Goal: Complete application form: Complete application form

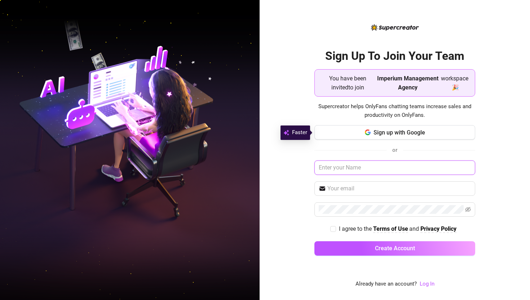
click at [329, 167] on input "text" at bounding box center [395, 168] width 161 height 14
click at [329, 129] on button "Sign up with Google" at bounding box center [395, 132] width 161 height 14
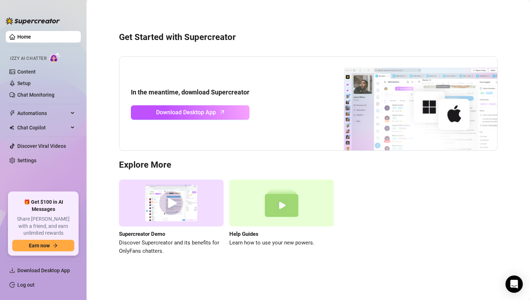
click at [56, 58] on img at bounding box center [54, 57] width 11 height 10
click at [36, 69] on link "Content" at bounding box center [26, 72] width 18 height 6
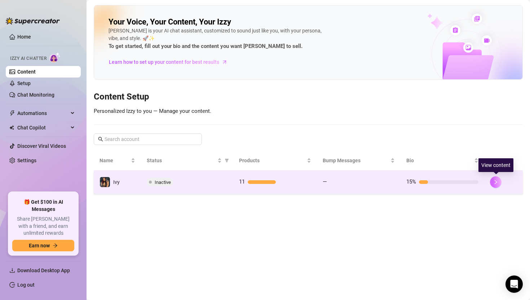
click at [329, 182] on icon "right" at bounding box center [496, 182] width 3 height 4
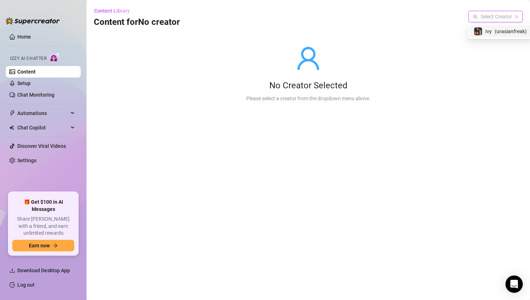
click at [329, 18] on input "search" at bounding box center [492, 16] width 39 height 11
click at [329, 36] on div "Ivy ( urasianfreak )" at bounding box center [491, 31] width 62 height 12
click at [329, 85] on div "No Creator Selected" at bounding box center [308, 86] width 124 height 12
click at [329, 16] on span "( urasianfreak )" at bounding box center [496, 17] width 32 height 6
click at [36, 71] on link "Content" at bounding box center [26, 72] width 18 height 6
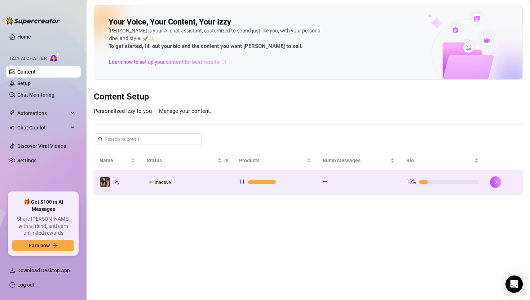
click at [130, 185] on td "Ivy" at bounding box center [117, 182] width 47 height 23
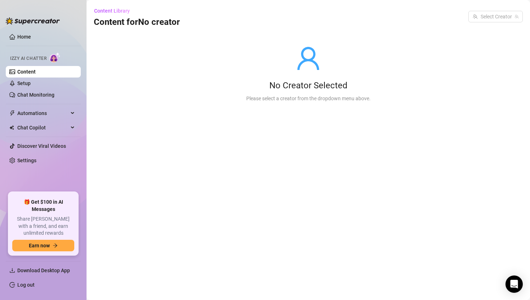
click at [329, 153] on main "Content Library Content for No creator Select Creator No Creator Selected Pleas…" at bounding box center [309, 150] width 444 height 300
click at [329, 21] on input "search" at bounding box center [492, 16] width 39 height 11
click at [329, 31] on div "Ivy ( urasianfreak )" at bounding box center [490, 31] width 53 height 9
click at [329, 30] on span "( urasianfreak )" at bounding box center [501, 31] width 33 height 8
click at [329, 15] on span "( urasianfreak )" at bounding box center [496, 17] width 32 height 6
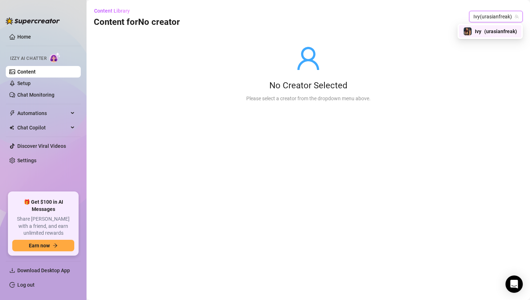
click at [329, 28] on span "( urasianfreak )" at bounding box center [501, 31] width 33 height 8
click at [329, 13] on span "Ivy ( urasianfreak )" at bounding box center [496, 16] width 45 height 11
click at [329, 29] on span "( urasianfreak )" at bounding box center [501, 31] width 33 height 8
click at [329, 18] on span "Ivy ( urasianfreak )" at bounding box center [496, 16] width 45 height 11
click at [329, 23] on div "Content Library Content for No creator Ivy ( urasianfreak )" at bounding box center [308, 16] width 429 height 23
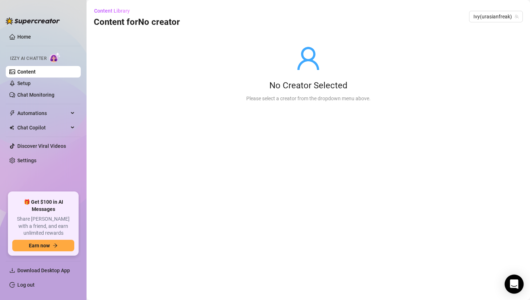
click at [329, 277] on icon "Open Intercom Messenger" at bounding box center [514, 284] width 9 height 9
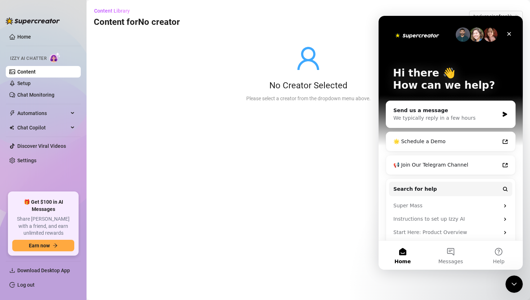
click at [329, 175] on main "Content Library Content for No creator Ivy ( urasianfreak ) No Creator Selected…" at bounding box center [309, 150] width 444 height 300
click at [329, 36] on icon "Close" at bounding box center [510, 34] width 6 height 6
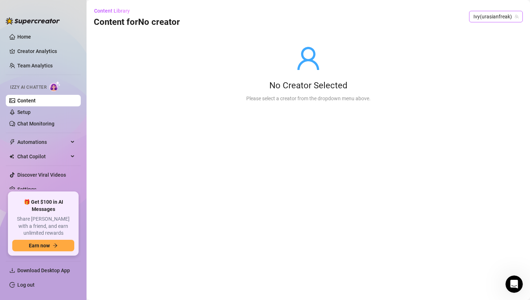
click at [329, 21] on span "Ivy ( urasianfreak )" at bounding box center [496, 16] width 45 height 11
click at [329, 32] on span "( urasianfreak )" at bounding box center [501, 31] width 33 height 8
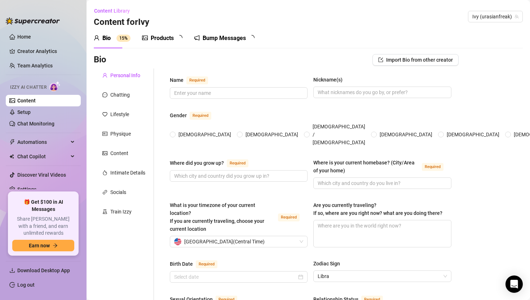
radio input "true"
type input "[DATE]"
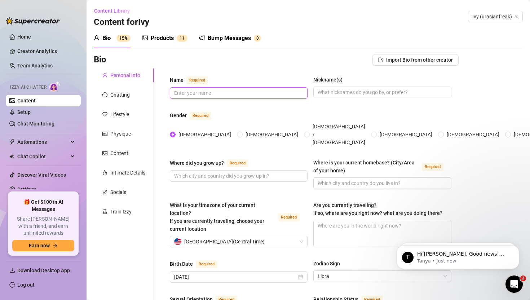
click at [292, 92] on input "Name Required" at bounding box center [238, 93] width 128 height 8
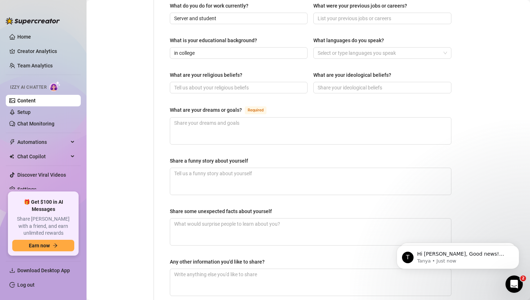
scroll to position [430, 0]
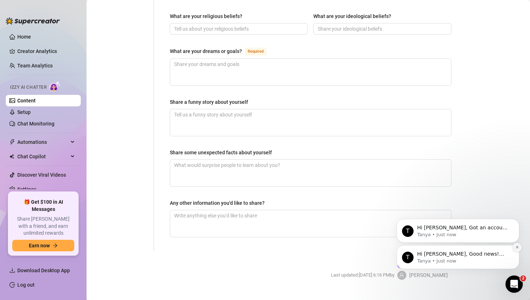
click at [518, 249] on icon "Dismiss notification" at bounding box center [518, 247] width 4 height 4
click at [519, 244] on button "Dismiss notification" at bounding box center [517, 247] width 9 height 9
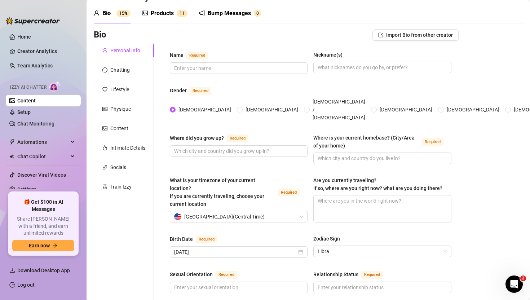
scroll to position [24, 0]
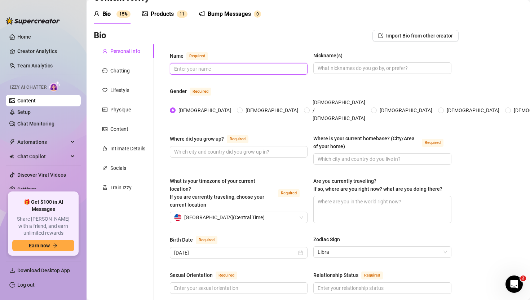
click at [244, 72] on input "Name Required" at bounding box center [238, 69] width 128 height 8
click at [204, 66] on input "Name Required" at bounding box center [238, 69] width 128 height 8
click at [189, 71] on input "Name Required" at bounding box center [238, 69] width 128 height 8
click at [194, 79] on div "Name Required Nickname(s)" at bounding box center [311, 67] width 282 height 30
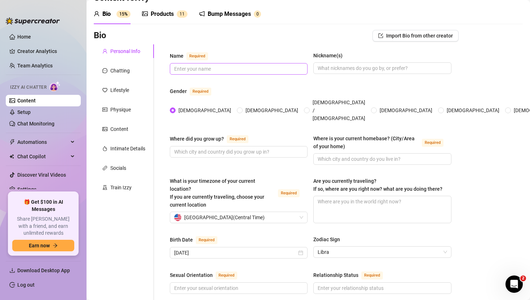
click at [198, 72] on span at bounding box center [239, 69] width 138 height 12
type input "lilasianbae"
click at [381, 69] on input "Nickname(s)" at bounding box center [382, 68] width 128 height 8
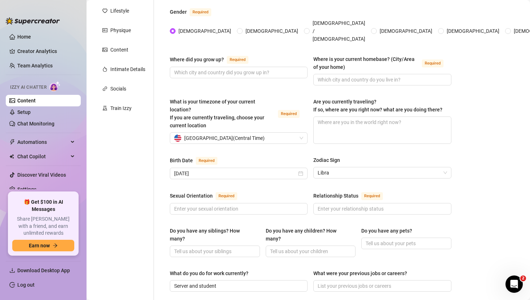
scroll to position [103, 0]
type input "asian bae, urasianfreak"
click at [128, 109] on div "Train Izzy" at bounding box center [120, 109] width 21 height 8
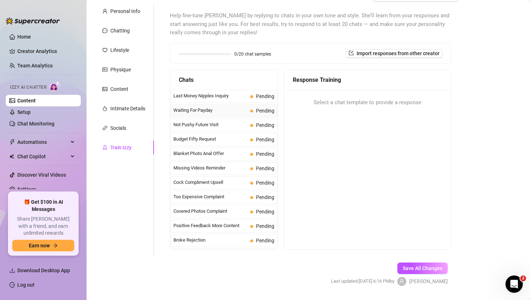
scroll to position [67, 0]
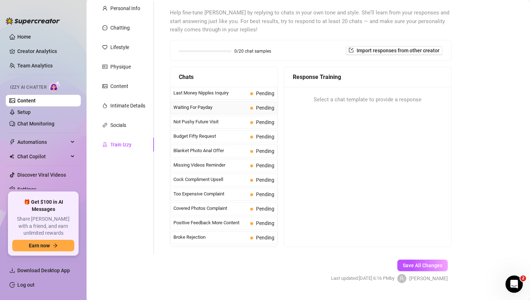
click at [229, 95] on span "Last Money Nipples Inquiry" at bounding box center [211, 92] width 74 height 7
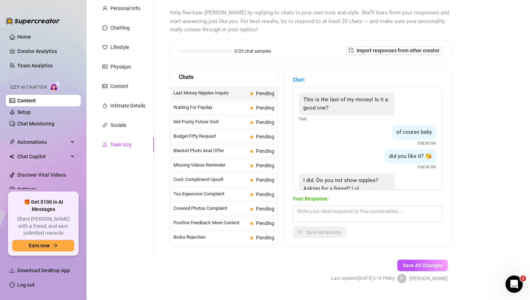
scroll to position [22, 0]
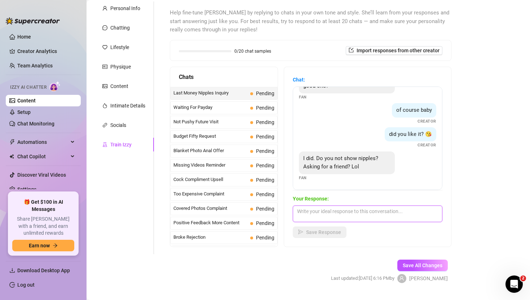
click at [317, 211] on textarea at bounding box center [368, 214] width 150 height 17
click at [192, 121] on span "Not Pushy Future Visit" at bounding box center [211, 121] width 74 height 7
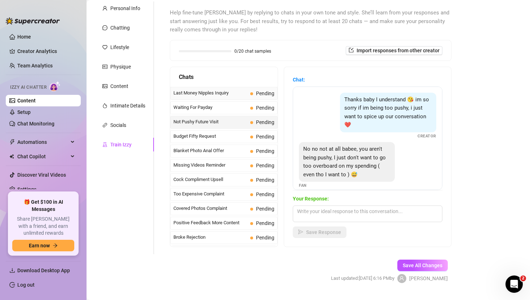
click at [204, 96] on span "Last Money Nipples Inquiry" at bounding box center [211, 92] width 74 height 7
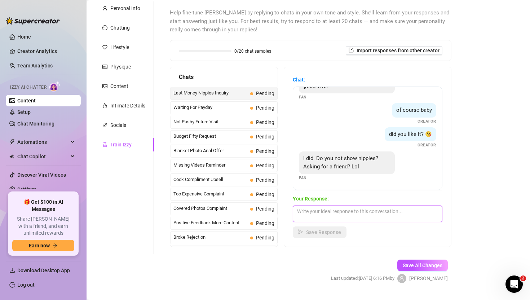
click at [317, 212] on textarea at bounding box center [368, 214] width 150 height 17
click at [210, 109] on span "Waiting For Payday" at bounding box center [211, 107] width 74 height 7
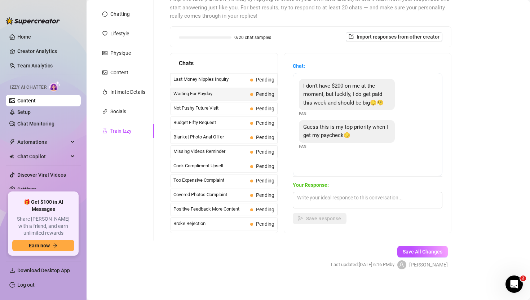
scroll to position [82, 0]
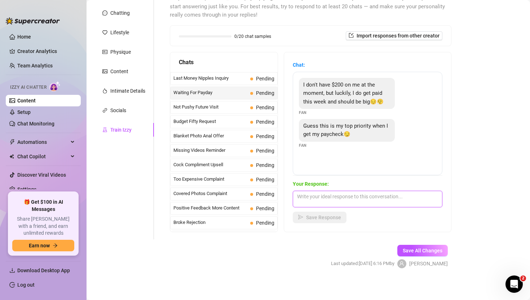
click at [358, 201] on textarea at bounding box center [368, 199] width 150 height 17
click at [211, 223] on span "Broke Rejection" at bounding box center [211, 222] width 74 height 7
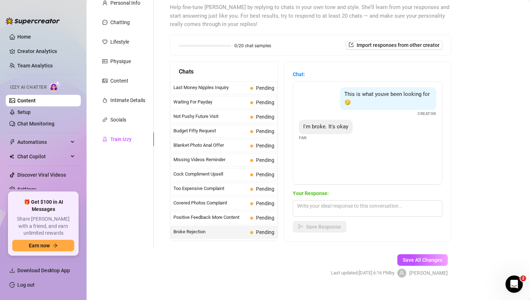
scroll to position [68, 0]
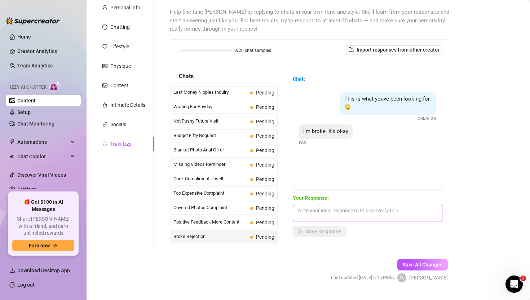
click at [321, 216] on textarea at bounding box center [368, 213] width 150 height 17
type textarea "w"
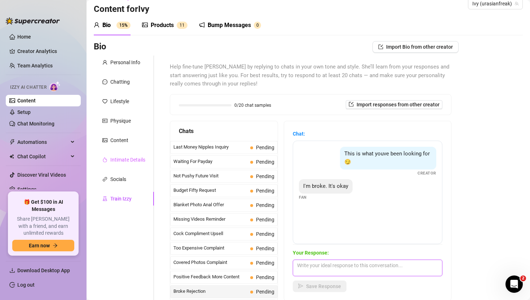
scroll to position [8, 0]
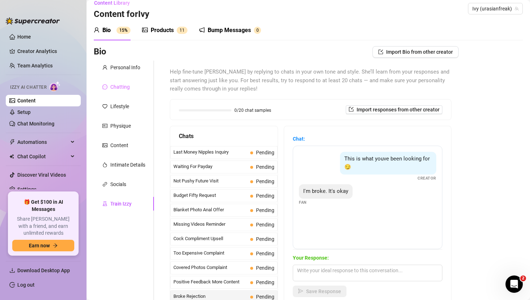
click at [132, 89] on div "Chatting" at bounding box center [124, 87] width 60 height 14
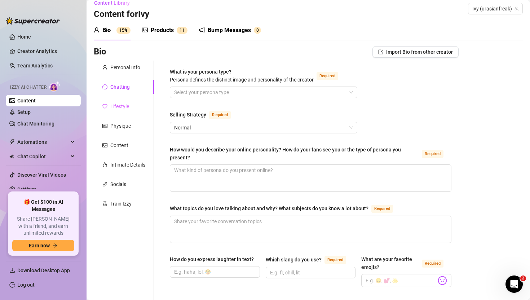
click at [130, 104] on div "Lifestyle" at bounding box center [124, 107] width 60 height 14
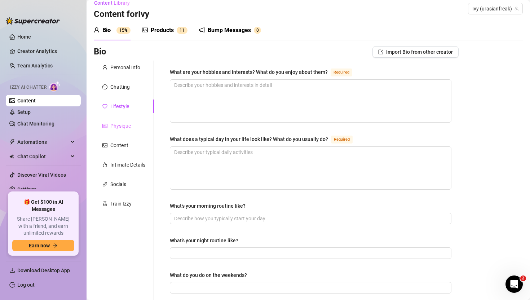
click at [127, 121] on div "Physique" at bounding box center [124, 126] width 60 height 14
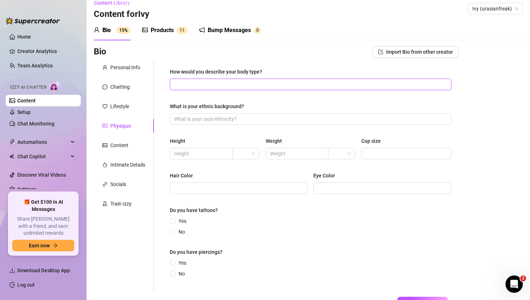
click at [213, 83] on input "How would you describe your body type?" at bounding box center [310, 84] width 272 height 8
type input "slim"
click at [122, 148] on div "Content" at bounding box center [119, 145] width 18 height 8
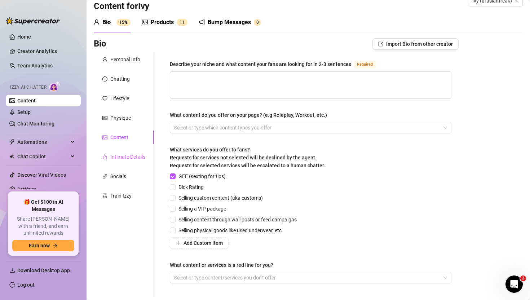
scroll to position [0, 0]
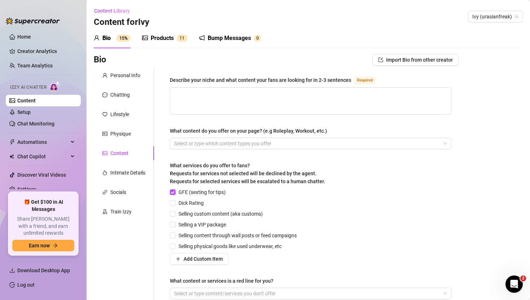
click at [156, 32] on div "Products 1 1" at bounding box center [164, 38] width 45 height 20
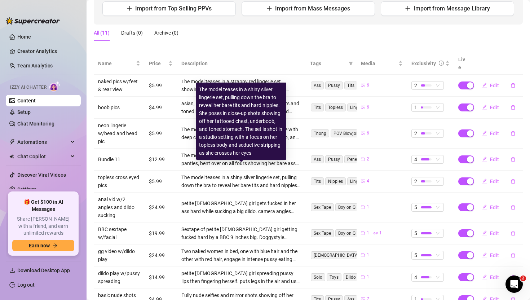
scroll to position [97, 0]
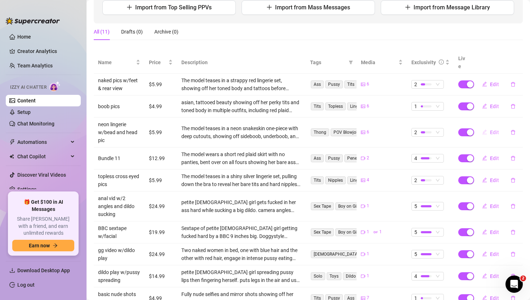
click at [490, 127] on button "Edit" at bounding box center [491, 133] width 29 height 12
type textarea "started teasing, ended filthy 😈💦 spread wide, toy deep, and cock in my mouth… t…"
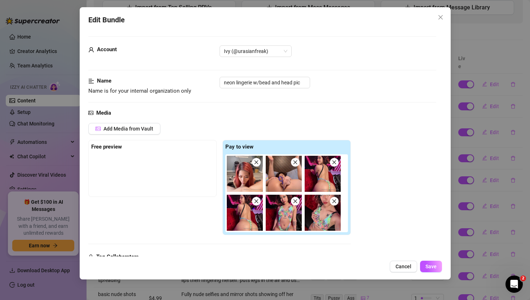
scroll to position [1, 0]
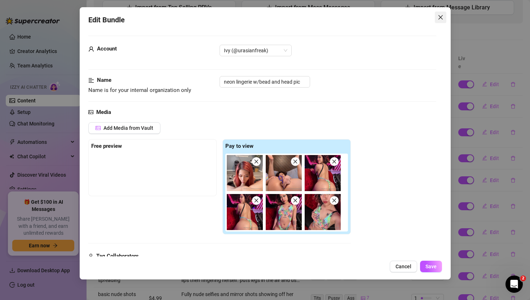
click at [440, 16] on icon "close" at bounding box center [441, 17] width 6 height 6
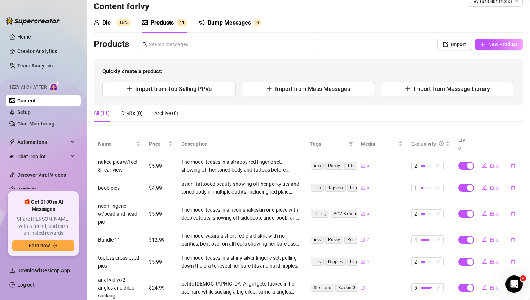
scroll to position [0, 0]
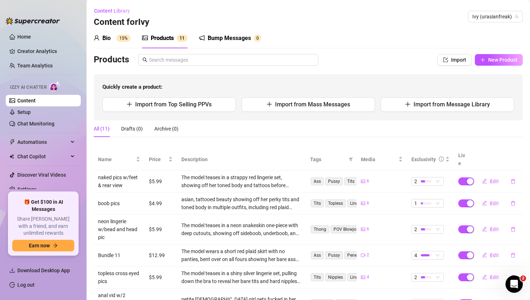
click at [211, 42] on div "Bump Messages" at bounding box center [229, 38] width 43 height 9
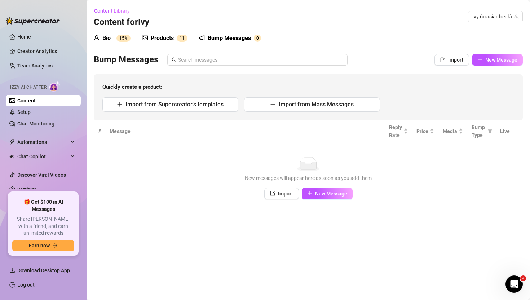
click at [154, 45] on div "Products 1 1" at bounding box center [164, 38] width 45 height 20
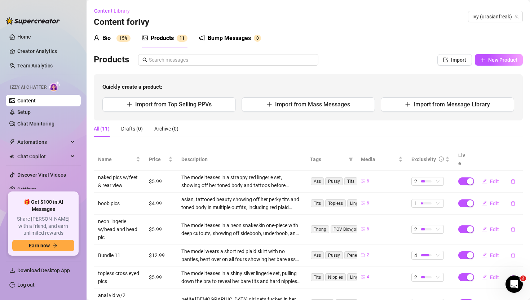
click at [116, 38] on div "Bio 15%" at bounding box center [112, 38] width 37 height 9
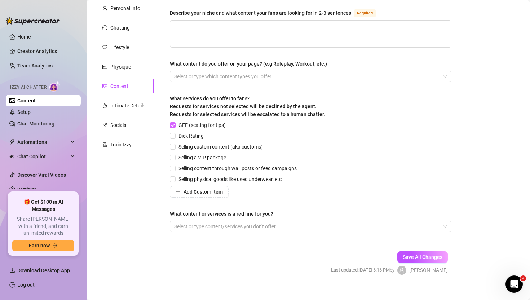
scroll to position [76, 0]
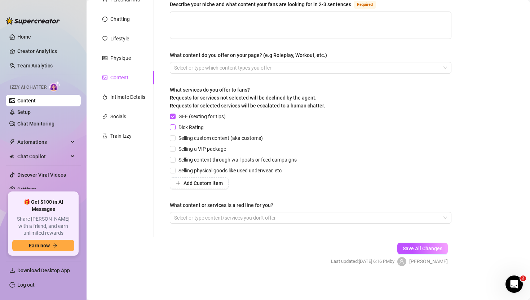
click at [173, 127] on input "Dick Rating" at bounding box center [172, 126] width 5 height 5
checkbox input "true"
click at [174, 137] on input "Selling custom content (aka customs)" at bounding box center [172, 137] width 5 height 5
checkbox input "true"
click at [175, 146] on input "Selling a VIP package" at bounding box center [172, 148] width 5 height 5
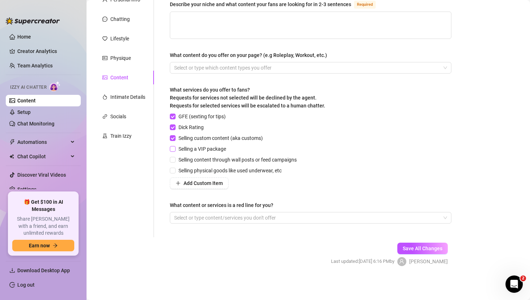
checkbox input "true"
click at [174, 158] on input "Selling content through wall posts or feed campaigns" at bounding box center [172, 159] width 5 height 5
checkbox input "true"
click at [175, 168] on span at bounding box center [173, 171] width 6 height 6
click at [175, 168] on input "Selling physical goods like used underwear, etc" at bounding box center [172, 170] width 5 height 5
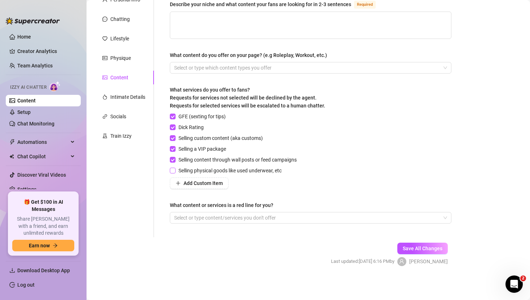
checkbox input "true"
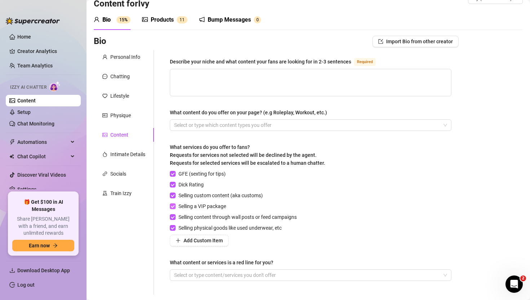
scroll to position [0, 0]
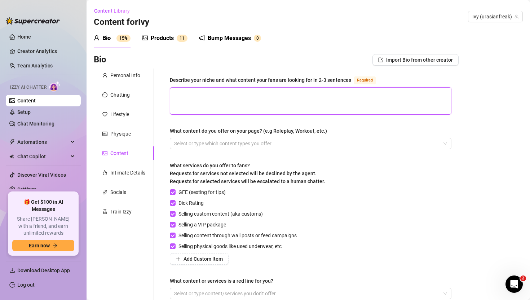
click at [227, 101] on textarea "Describe your niche and what content your fans are looking for in 2-3 sentences…" at bounding box center [310, 101] width 281 height 27
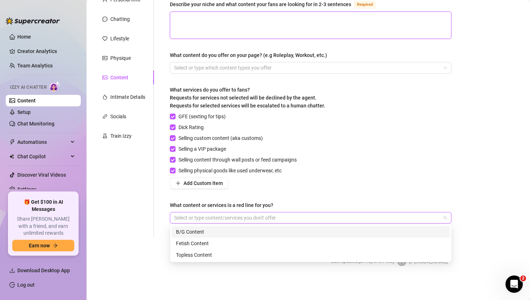
click at [227, 218] on div at bounding box center [306, 218] width 271 height 10
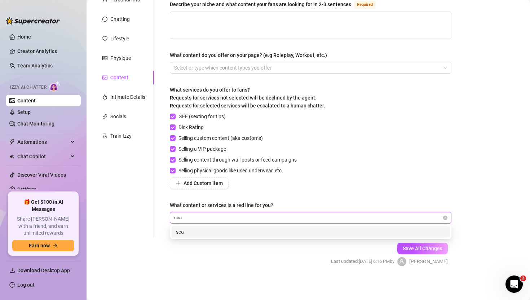
type input "scat"
type input "piss"
type input "race play"
type input "blood"
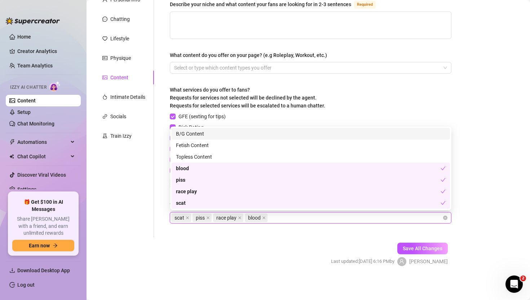
click at [220, 248] on form "Personal Info Chatting Lifestyle Physique Content Intimate Details Socials Trai…" at bounding box center [276, 136] width 365 height 286
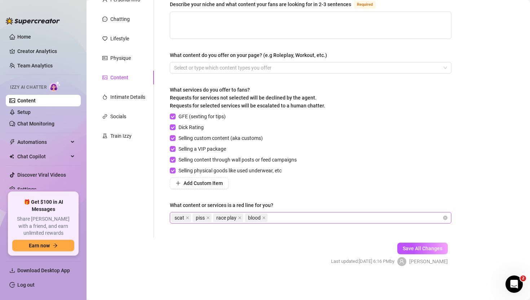
click at [285, 216] on div "scat piss race play blood" at bounding box center [306, 218] width 271 height 10
click at [292, 234] on div "Describe your niche and what content your fans are looking for in 2-3 sentences…" at bounding box center [311, 115] width 296 height 245
click at [283, 219] on div "scat piss race play blood" at bounding box center [306, 218] width 271 height 10
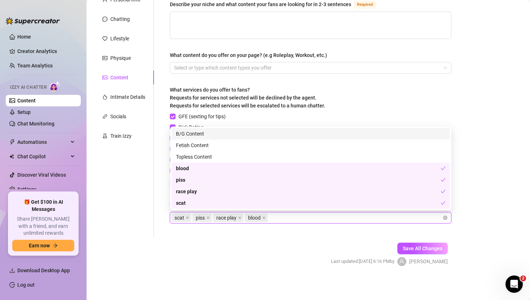
click at [274, 237] on form "Personal Info Chatting Lifestyle Physique Content Intimate Details Socials Trai…" at bounding box center [276, 136] width 365 height 286
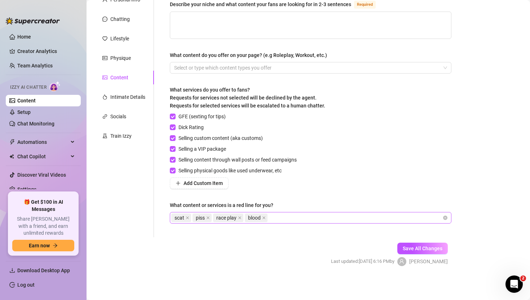
click at [279, 219] on div "scat piss race play blood" at bounding box center [306, 218] width 271 height 10
click at [237, 268] on form "Personal Info Chatting Lifestyle Physique Content Intimate Details Socials Trai…" at bounding box center [276, 136] width 365 height 286
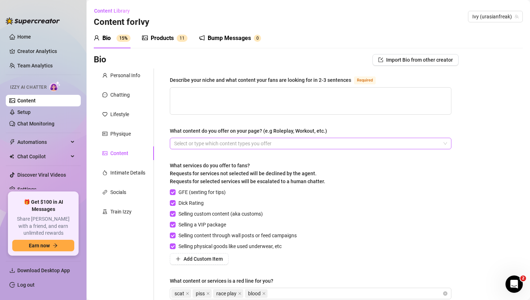
click at [191, 148] on div at bounding box center [306, 144] width 271 height 10
click at [198, 143] on div at bounding box center [306, 144] width 271 height 10
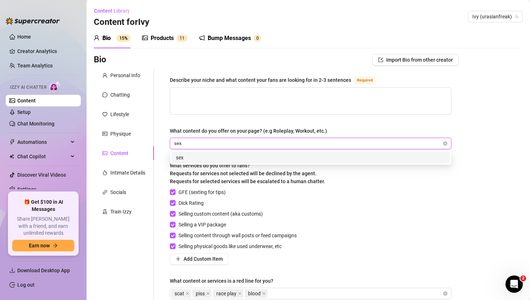
type input "sexy"
type input "daily activities"
type input "lifestyle"
type input "nudes"
type input "sextapes"
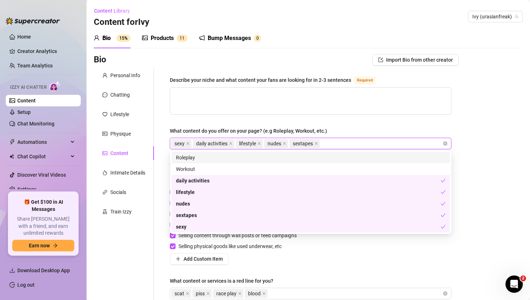
click at [171, 123] on div "Describe your niche and what content your fans are looking for in 2-3 sentences…" at bounding box center [311, 191] width 282 height 230
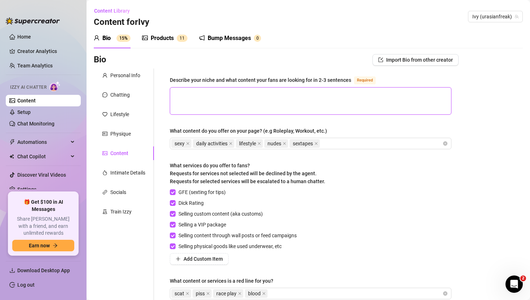
click at [195, 95] on textarea "Describe your niche and what content your fans are looking for in 2-3 sentences…" at bounding box center [310, 101] width 281 height 27
type textarea "t"
type textarea "th"
type textarea "the"
type textarea "they"
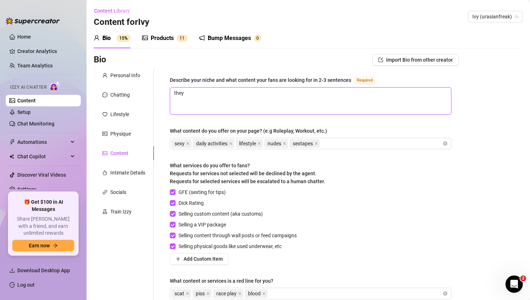
type textarea "they"
type textarea "they w"
type textarea "they wa"
type textarea "they wan"
type textarea "they want"
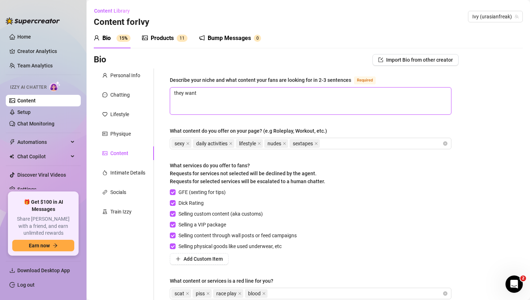
type textarea "they wan"
type textarea "they wan\"
type textarea "they wan\\"
type textarea "they wan\\\"
type textarea "they wan\\"
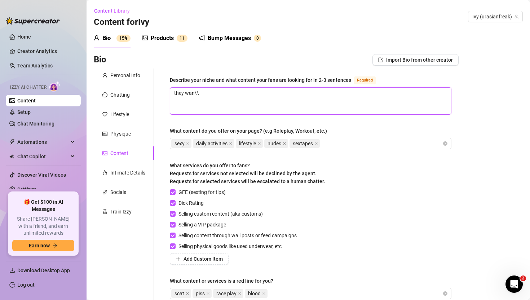
type textarea "they wan\"
type textarea "they wan"
type textarea "they wa"
type textarea "they w"
type textarea "they"
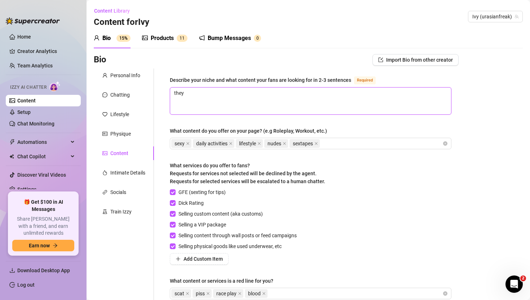
type textarea "they"
type textarea "the"
type textarea "th"
type textarea "t"
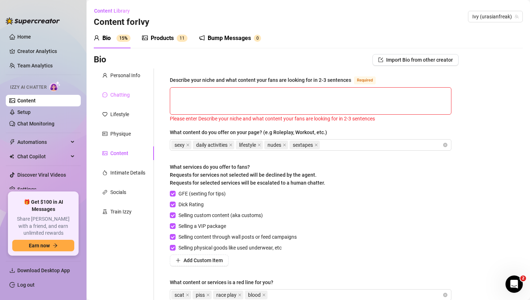
click at [151, 91] on div "Chatting" at bounding box center [124, 95] width 60 height 14
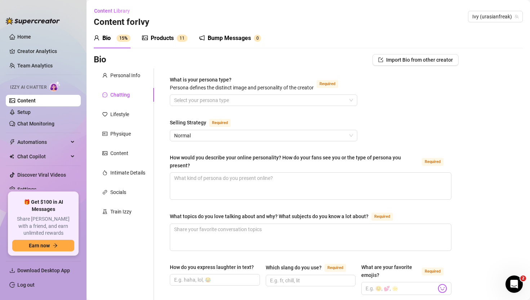
click at [115, 111] on div "Lifestyle" at bounding box center [119, 114] width 19 height 8
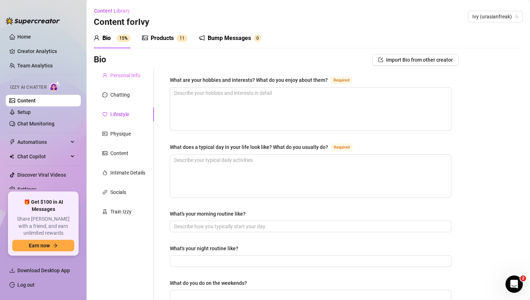
click at [117, 80] on div "Personal Info" at bounding box center [124, 76] width 60 height 14
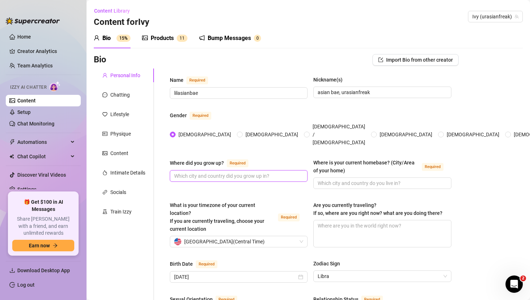
click at [201, 172] on input "Where did you grow up? Required" at bounding box center [238, 176] width 128 height 8
type input "m"
click at [336, 179] on input "Where is your current homebase? (City/Area of your home) Required" at bounding box center [382, 183] width 128 height 8
type input "[GEOGRAPHIC_DATA], [US_STATE]"
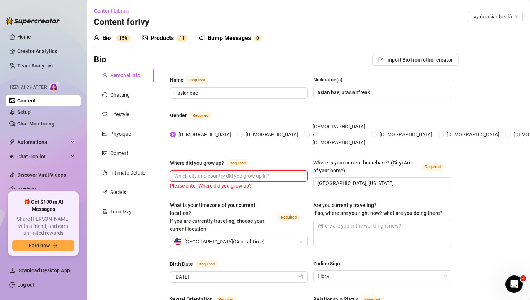
click at [283, 172] on input "Where did you grow up? Required" at bounding box center [238, 176] width 128 height 8
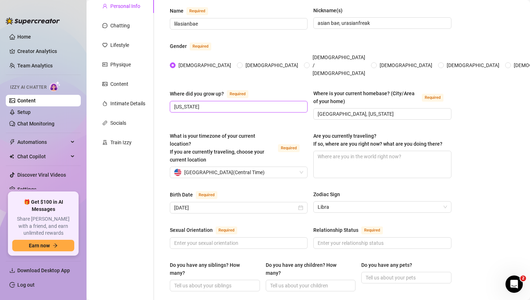
scroll to position [71, 0]
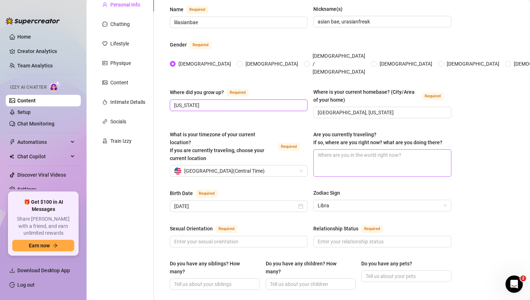
type input "[US_STATE]"
click at [337, 150] on textarea "Are you currently traveling? If so, where are you right now? what are you doing…" at bounding box center [382, 163] width 137 height 27
type textarea "n"
type textarea "np"
type textarea "n"
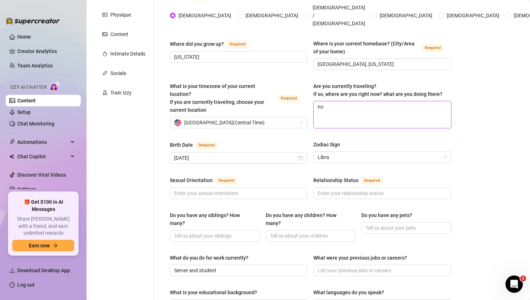
scroll to position [119, 0]
type textarea "no"
click at [286, 124] on div "Name Required lilasianbae Nickname(s) [DEMOGRAPHIC_DATA] bae, urasianfreak Gend…" at bounding box center [311, 255] width 282 height 598
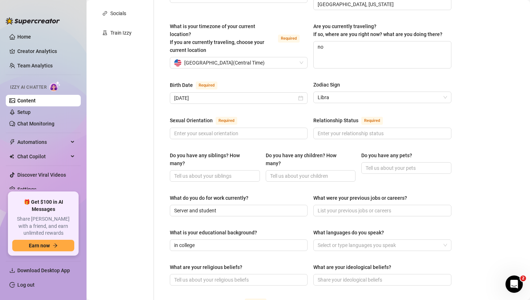
scroll to position [179, 0]
click at [256, 92] on div "[DATE]" at bounding box center [239, 98] width 138 height 12
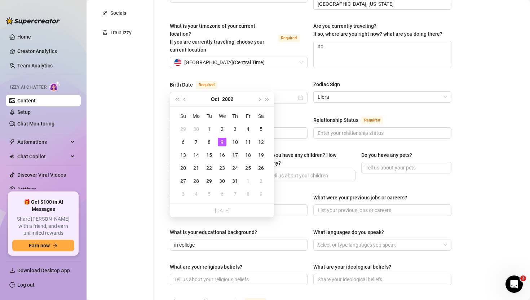
click at [239, 154] on div "17" at bounding box center [235, 155] width 9 height 9
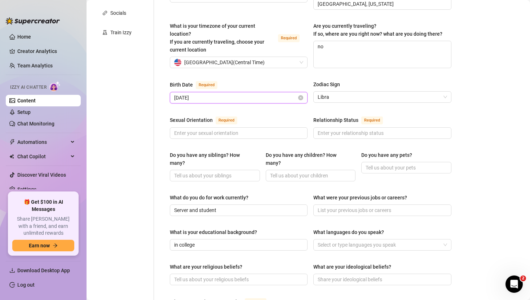
click at [191, 94] on input "[DATE]" at bounding box center [235, 98] width 123 height 8
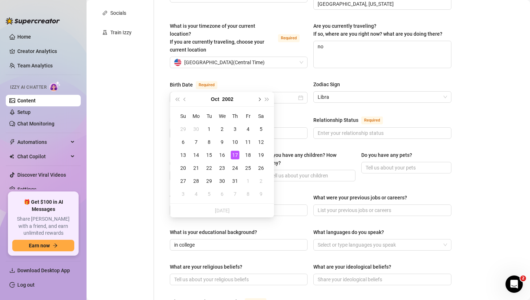
click at [261, 97] on button "Next month (PageDown)" at bounding box center [259, 99] width 8 height 14
type input "[DATE]"
click at [210, 154] on div "17" at bounding box center [209, 155] width 9 height 9
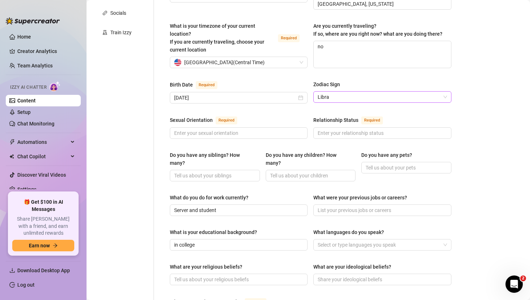
click at [342, 92] on span "Libra" at bounding box center [382, 97] width 129 height 11
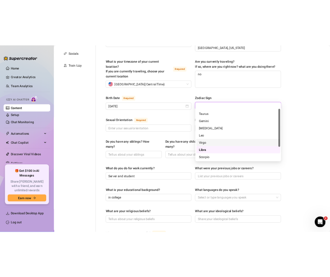
scroll to position [46, 0]
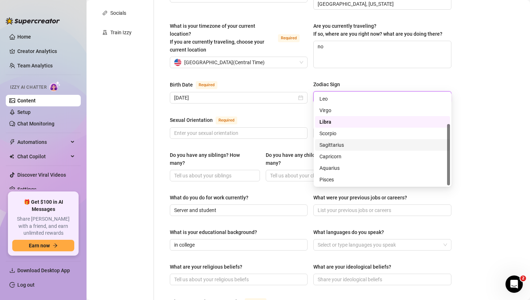
click at [347, 148] on div "Sagittarius" at bounding box center [383, 145] width 126 height 8
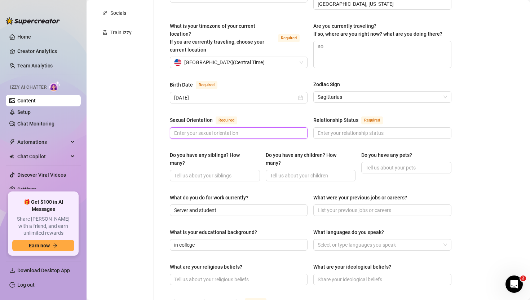
click at [255, 129] on input "Sexual Orientation Required" at bounding box center [238, 133] width 128 height 8
type input "[DEMOGRAPHIC_DATA]"
click at [356, 129] on input "Relationship Status Required" at bounding box center [382, 133] width 128 height 8
type input "single"
click at [280, 172] on input "Do you have any children? How many?" at bounding box center [310, 176] width 80 height 8
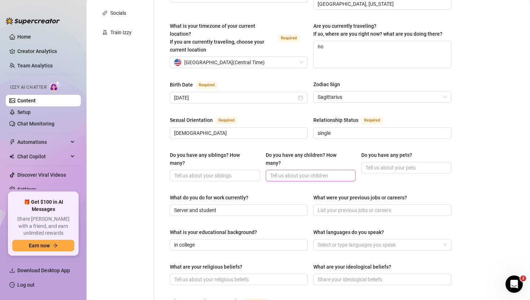
type input "-"
type input "0"
click at [212, 172] on input "Do you have any siblings? How many?" at bounding box center [214, 176] width 80 height 8
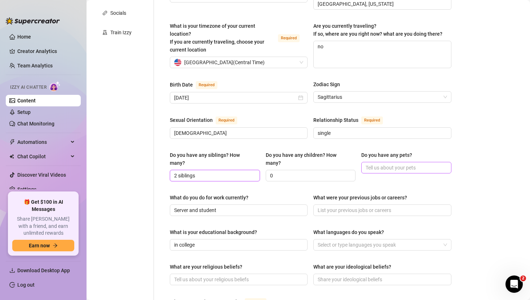
type input "2 siblings"
click at [380, 164] on input "Do you have any pets?" at bounding box center [406, 168] width 80 height 8
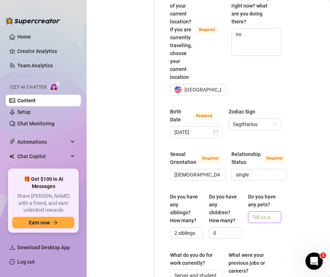
scroll to position [367, 0]
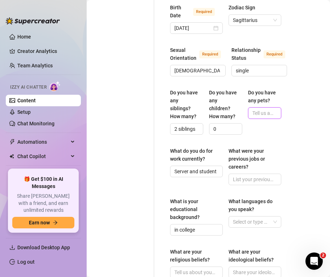
click at [270, 109] on input "Do you have any pets?" at bounding box center [263, 113] width 23 height 8
paste input "I have a dog, [PERSON_NAME], short for lunatic. She is a year and half old and …"
type input "I have a dog, [PERSON_NAME], short for lunatic. She is a year and half old and …"
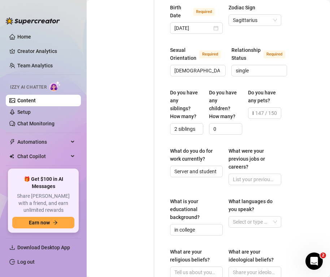
click at [283, 124] on div "Name Required lilasianbae Nickname(s) [DEMOGRAPHIC_DATA] bae, urasianfreak Gend…" at bounding box center [226, 98] width 126 height 794
click at [270, 109] on span "147 / 150" at bounding box center [266, 113] width 22 height 8
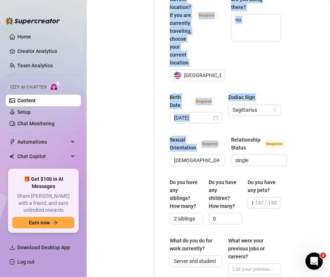
drag, startPoint x: 115, startPoint y: 151, endPoint x: 194, endPoint y: 143, distance: 79.5
click at [194, 143] on div "Personal Info Chatting Lifestyle Physique Content Intimate Details Socials Trai…" at bounding box center [190, 188] width 194 height 794
click at [97, 106] on div "Personal Info Chatting Lifestyle Physique Content Intimate Details Socials Trai…" at bounding box center [123, 188] width 60 height 794
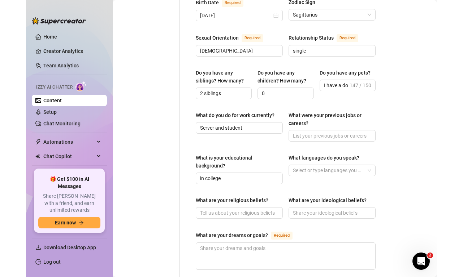
scroll to position [277, 0]
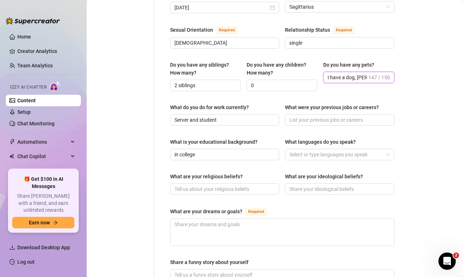
click at [362, 74] on input "I have a dog, [PERSON_NAME], short for lunatic. She is a year and half old and …" at bounding box center [346, 78] width 39 height 8
click at [348, 74] on input "I have a dog, [PERSON_NAME], short for lunatic. She is a year and half old and …" at bounding box center [346, 78] width 39 height 8
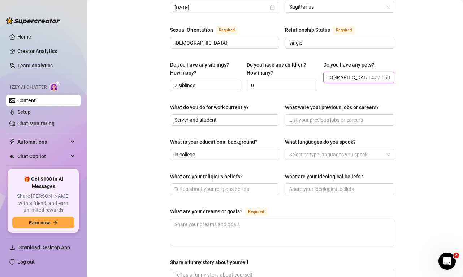
click at [348, 74] on input "I have a dog, [PERSON_NAME], short for lunatic. She is a year and half old and …" at bounding box center [346, 78] width 39 height 8
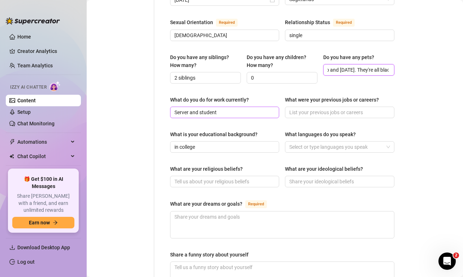
scroll to position [285, 0]
type input "I have a dog named [PERSON_NAME] and two cats Oreo and [DATE]. They're all blac…"
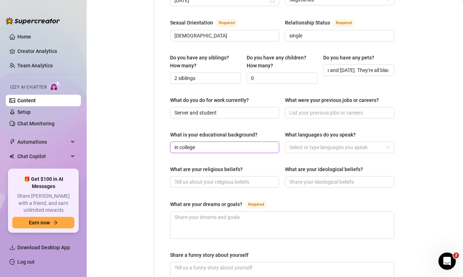
scroll to position [0, 0]
click at [234, 144] on input "in college" at bounding box center [223, 148] width 99 height 8
type input "undergrad"
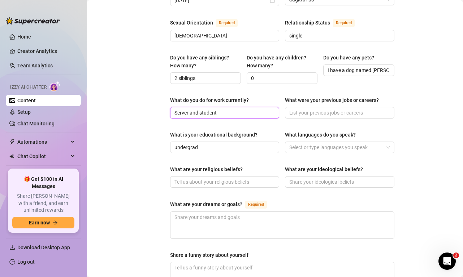
click at [178, 109] on input "Server and student" at bounding box center [223, 113] width 99 height 8
click at [179, 109] on input "cashier and student" at bounding box center [223, 113] width 99 height 8
click at [260, 109] on input "cashier and student" at bounding box center [223, 113] width 99 height 8
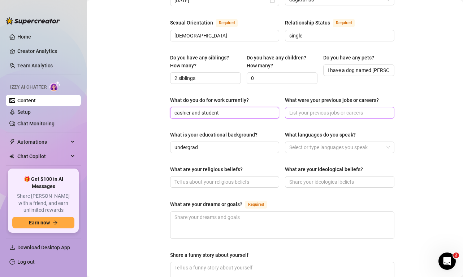
type input "cashier and student"
click at [311, 109] on input "What were your previous jobs or careers?" at bounding box center [338, 113] width 99 height 8
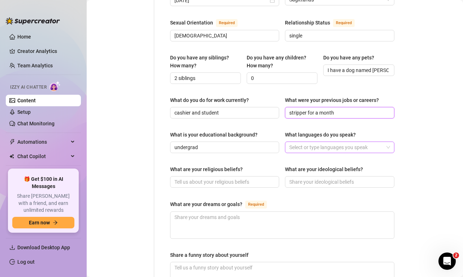
click at [310, 143] on div at bounding box center [335, 148] width 99 height 10
type input "stripper for a month"
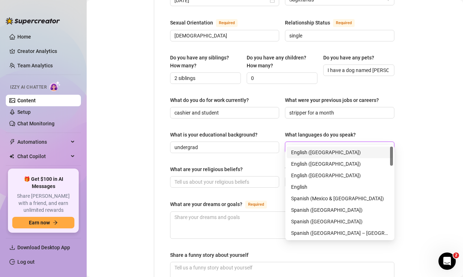
click at [301, 154] on div "English ([GEOGRAPHIC_DATA])" at bounding box center [339, 153] width 97 height 8
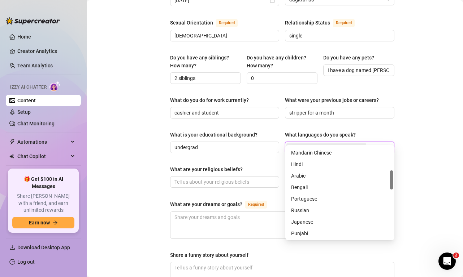
scroll to position [105, 0]
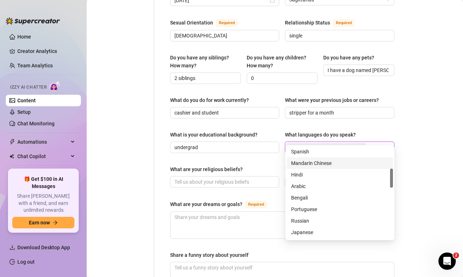
click at [313, 167] on div "Mandarin Chinese" at bounding box center [339, 164] width 106 height 12
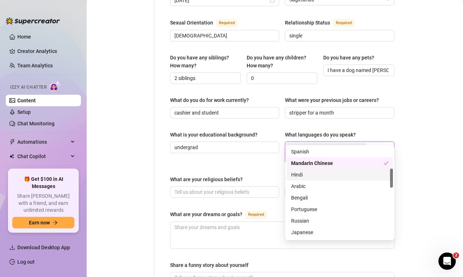
click at [246, 146] on div "What is your educational background? undergrad What languages do you speak? Eng…" at bounding box center [282, 150] width 224 height 39
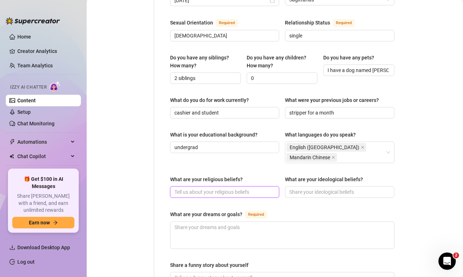
click at [248, 188] on input "What are your religious beliefs?" at bounding box center [223, 192] width 99 height 8
type input "agnostic"
click at [332, 188] on input "What are your ideological beliefs?" at bounding box center [338, 192] width 99 height 8
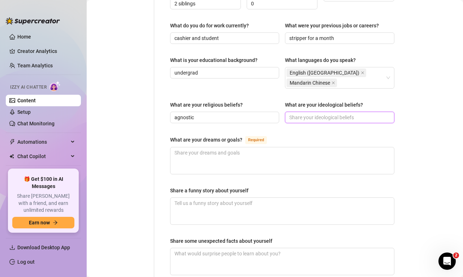
scroll to position [373, 0]
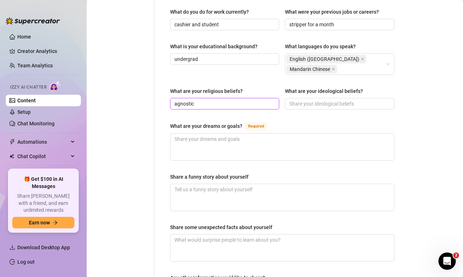
click at [250, 100] on input "agnostic" at bounding box center [223, 104] width 99 height 8
click at [328, 100] on input "What are your ideological beliefs?" at bounding box center [338, 104] width 99 height 8
type input "e"
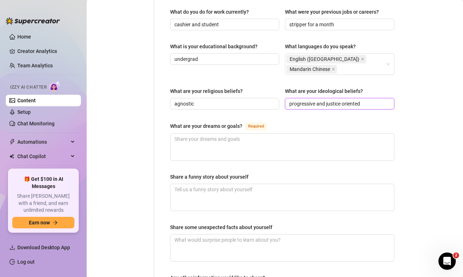
click at [316, 100] on input "progressive and justice oriented" at bounding box center [338, 104] width 99 height 8
click at [290, 100] on input "progressive, pragmatic, and justice oriented" at bounding box center [338, 104] width 99 height 8
type input "progressive, pragmatic, and justice oriented"
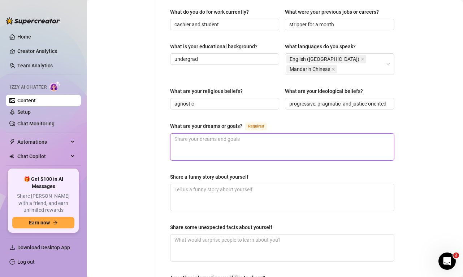
click at [260, 134] on textarea "What are your dreams or goals? Required" at bounding box center [281, 147] width 223 height 27
type textarea "f"
type textarea "fi"
type textarea "fin"
type textarea "fina"
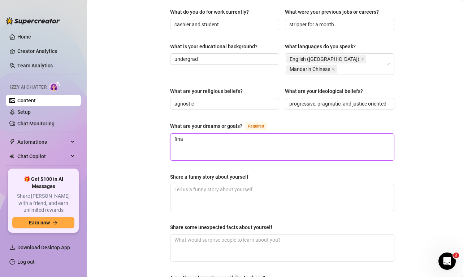
type textarea "[PERSON_NAME]"
type textarea "financ"
type textarea "financi"
type textarea "financia"
type textarea "financial"
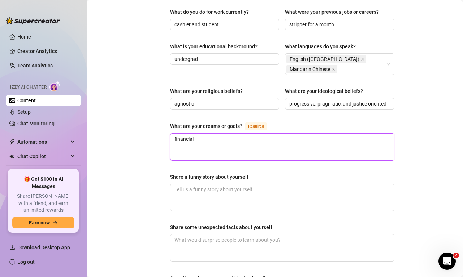
type textarea "financial"
type textarea "financial i"
type textarea "financial in"
type textarea "financial ind"
type textarea "financial inde"
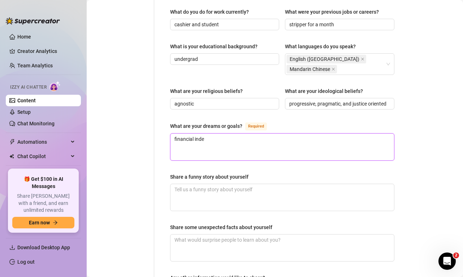
type textarea "financial indep"
type textarea "financial indepe"
type textarea "financial indepen"
type textarea "financial independ"
type textarea "financial independe"
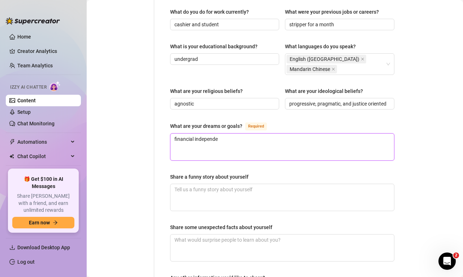
type textarea "financial independen"
type textarea "financial independenc"
type textarea "financial independence"
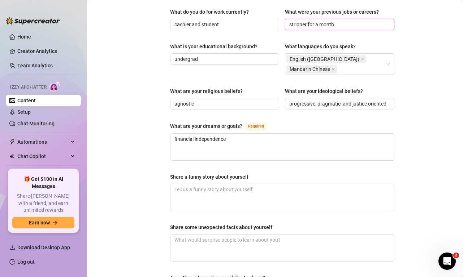
click at [362, 21] on input "stripper for a month" at bounding box center [338, 25] width 99 height 8
click at [359, 21] on input "stripper for a month, waitress, pizza" at bounding box center [338, 25] width 99 height 8
click at [372, 21] on input "stripper for a month, waitress, pizza" at bounding box center [338, 25] width 99 height 8
type input "stripper for a month, waitress"
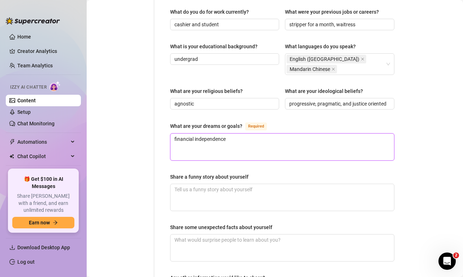
click at [230, 134] on textarea "financial independence" at bounding box center [281, 147] width 223 height 27
type textarea "financial independence"
type textarea "financial independence,"
type textarea "financial independence, g"
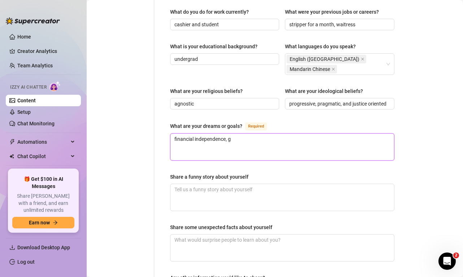
type textarea "financial independence, go"
type textarea "financial independence, go to"
type textarea "financial independence, go to l"
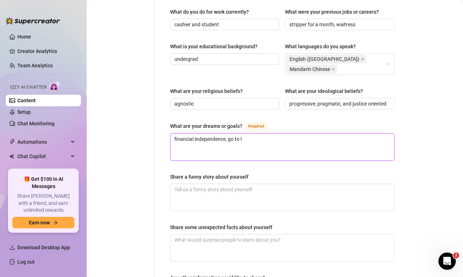
type textarea "financial independence, go to la"
type textarea "financial independence, go to law"
type textarea "financial independence, go to law s"
type textarea "financial independence, go to law sc"
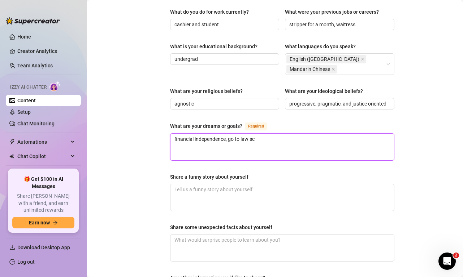
type textarea "financial independence, go to law sch"
type textarea "financial independence, go to law scho"
type textarea "financial independence, go to law schoo"
type textarea "financial independence, go to law school"
type textarea "financial independence, go to law school,"
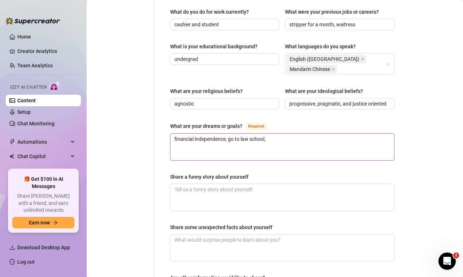
type textarea "financial independence, go to law school,"
type textarea "financial independence, go to law school, be"
type textarea "financial independence, go to law school, be a"
click at [280, 134] on textarea "financial independence, go to law school, be an attorney," at bounding box center [281, 147] width 223 height 27
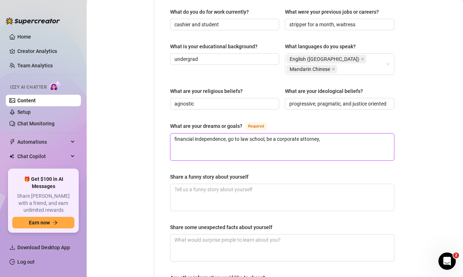
click at [342, 134] on textarea "financial independence, go to law school, be a corporate attorney," at bounding box center [281, 147] width 223 height 27
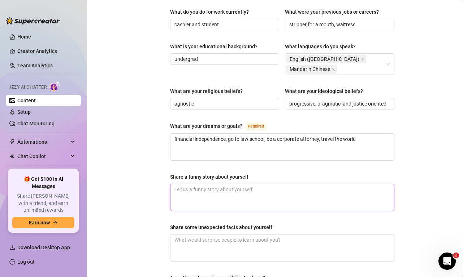
click at [276, 184] on textarea "Share a funny story about yourself" at bounding box center [281, 197] width 223 height 27
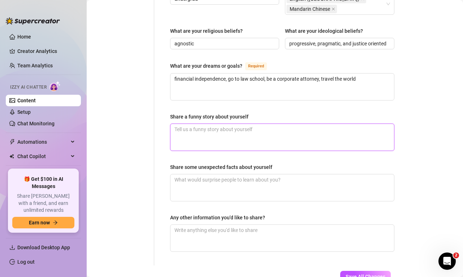
scroll to position [434, 0]
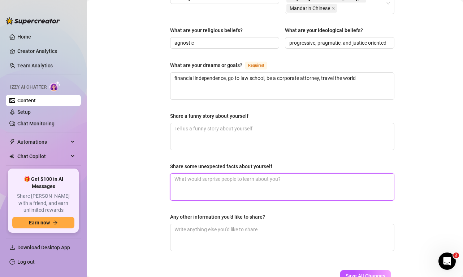
click at [288, 174] on textarea "Share some unexpected facts about yourself" at bounding box center [281, 187] width 223 height 27
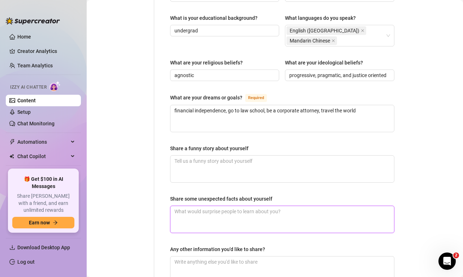
scroll to position [465, 0]
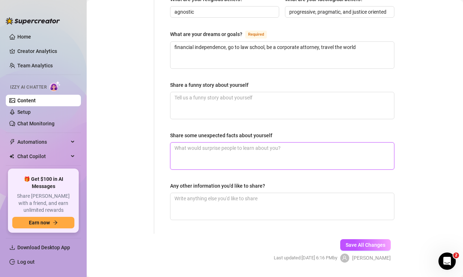
click at [209, 143] on textarea "Share some unexpected facts about yourself" at bounding box center [281, 156] width 223 height 27
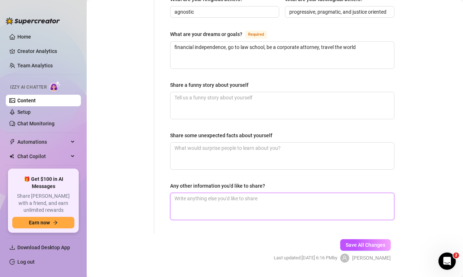
click at [201, 193] on textarea "Any other information you'd like to share?" at bounding box center [281, 206] width 223 height 27
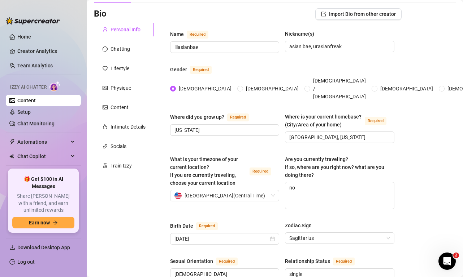
scroll to position [30, 0]
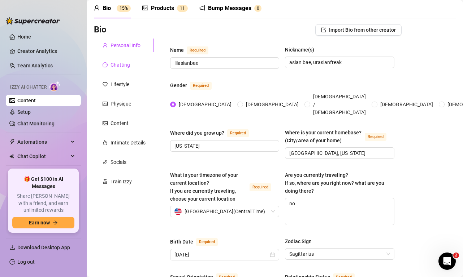
click at [122, 68] on div "Chatting" at bounding box center [119, 65] width 19 height 8
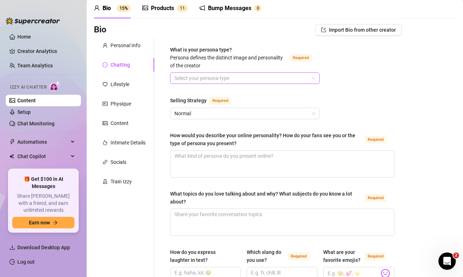
click at [193, 78] on input "What is your persona type? [PERSON_NAME] defines the distinct image and persona…" at bounding box center [241, 78] width 134 height 11
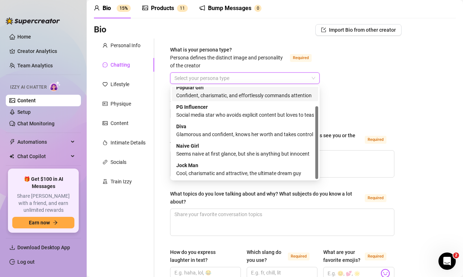
scroll to position [0, 0]
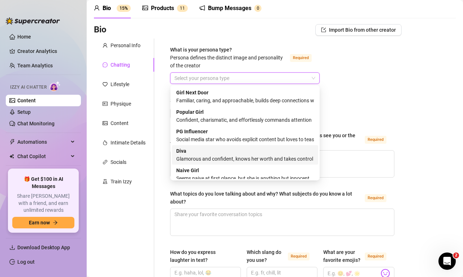
click at [196, 159] on div "Glamorous and confident, knows her worth and takes control" at bounding box center [244, 159] width 137 height 8
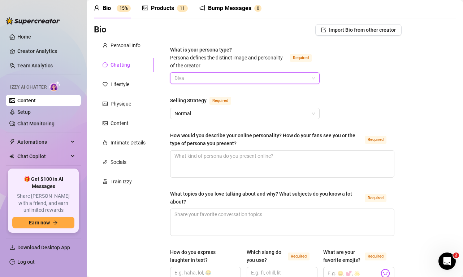
click at [215, 76] on span "Diva" at bounding box center [244, 78] width 141 height 11
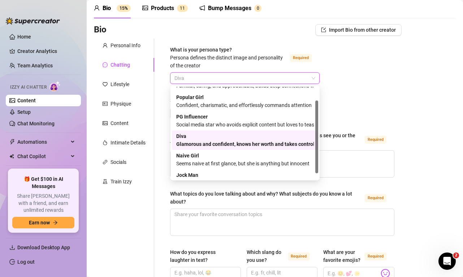
scroll to position [25, 0]
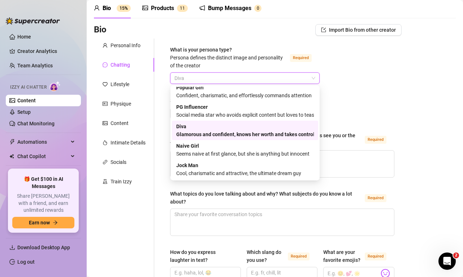
click at [230, 131] on div "Glamorous and confident, knows her worth and takes control" at bounding box center [244, 135] width 137 height 8
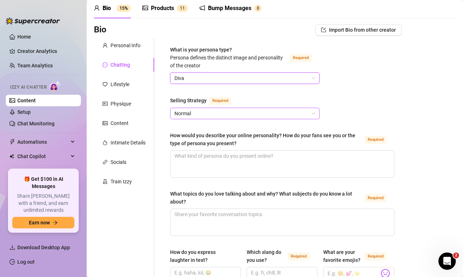
click at [225, 112] on span "Normal" at bounding box center [244, 113] width 141 height 11
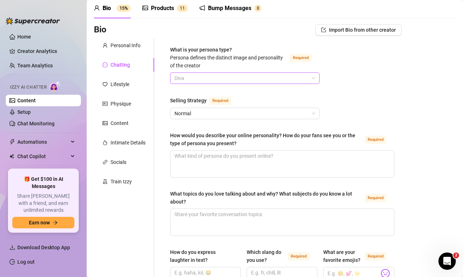
click at [247, 82] on span "Diva" at bounding box center [244, 78] width 141 height 11
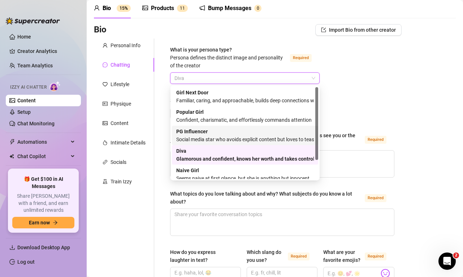
scroll to position [0, 0]
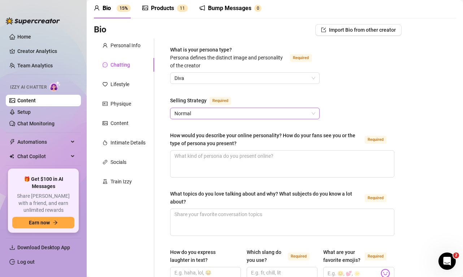
click at [243, 111] on span "Normal" at bounding box center [244, 113] width 141 height 11
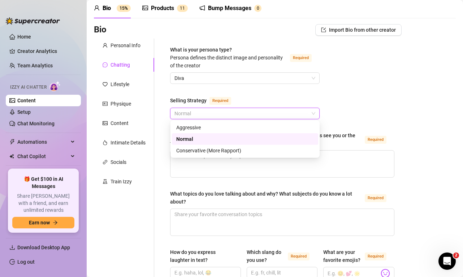
click at [233, 139] on div "Normal" at bounding box center [244, 139] width 137 height 8
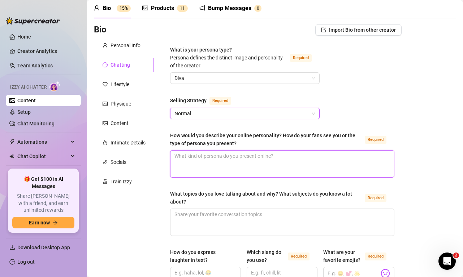
click at [228, 161] on textarea "How would you describe your online personality? How do your fans see you or the…" at bounding box center [281, 164] width 223 height 27
paste textarea "Outgoing, clever, ambitious, but also down to earth. I’m confident but not in y…"
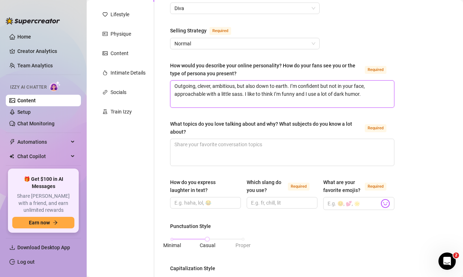
scroll to position [102, 0]
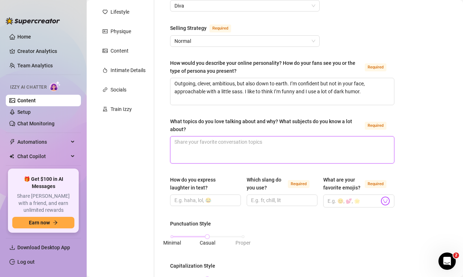
click at [240, 152] on textarea "What topics do you love talking about and why? What subjects do you know a lot …" at bounding box center [281, 150] width 223 height 27
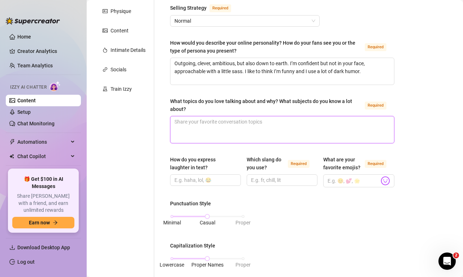
scroll to position [130, 0]
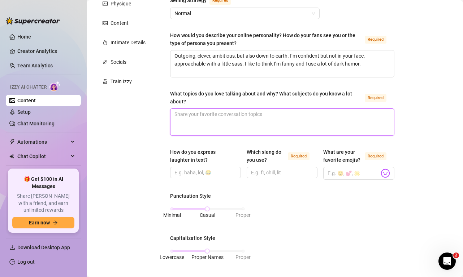
click at [206, 120] on textarea "What topics do you love talking about and why? What subjects do you know a lot …" at bounding box center [281, 122] width 223 height 27
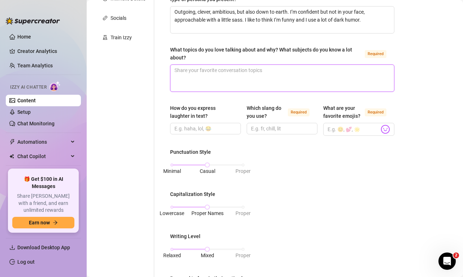
click at [212, 70] on textarea "What topics do you love talking about and why? What subjects do you know a lot …" at bounding box center [281, 78] width 223 height 27
click at [204, 71] on textarea "my furbabies, my experiences," at bounding box center [281, 78] width 223 height 27
click at [239, 69] on textarea "my furbabies bc i love them, my experiences," at bounding box center [281, 78] width 223 height 27
click at [228, 80] on textarea "my furbabies bc i love them my experiences," at bounding box center [281, 78] width 223 height 27
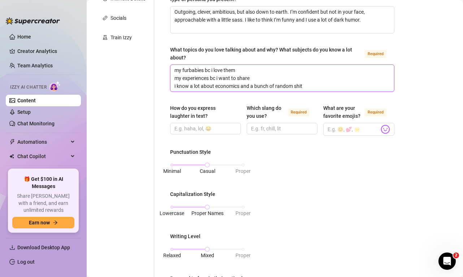
scroll to position [214, 0]
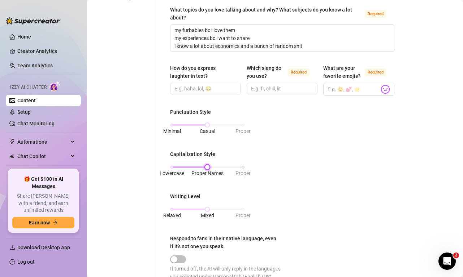
click at [173, 168] on div "Lowercase Proper Names Proper" at bounding box center [207, 167] width 71 height 4
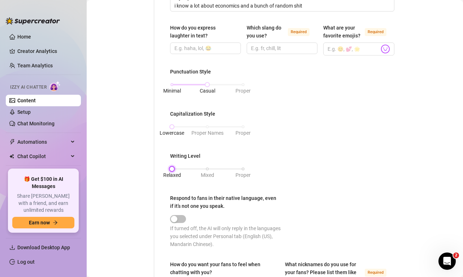
click at [172, 171] on div "Relaxed Mixed Proper" at bounding box center [207, 169] width 71 height 4
click at [172, 84] on div "Minimal Casual Proper" at bounding box center [207, 85] width 71 height 4
click at [206, 87] on span "Casual" at bounding box center [208, 91] width 16 height 8
click at [173, 85] on div "Minimal Casual Proper" at bounding box center [207, 85] width 71 height 4
click at [209, 83] on div "Minimal Casual Proper" at bounding box center [207, 85] width 71 height 4
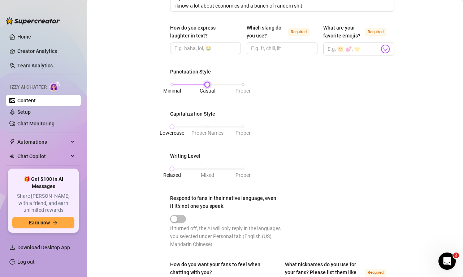
click at [172, 84] on div "Minimal Casual Proper" at bounding box center [207, 85] width 71 height 4
click at [205, 86] on div "Minimal Casual Proper" at bounding box center [207, 85] width 71 height 4
click at [205, 86] on div at bounding box center [207, 85] width 4 height 4
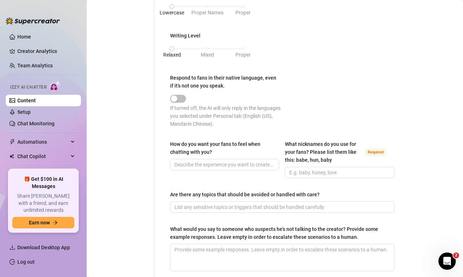
scroll to position [376, 0]
click at [202, 167] on input "How do you want your fans to feel when chatting with you?" at bounding box center [223, 165] width 99 height 8
click at [299, 173] on input "What nicknames do you use for your fans? Please list them like this: babe, hun,…" at bounding box center [338, 173] width 99 height 8
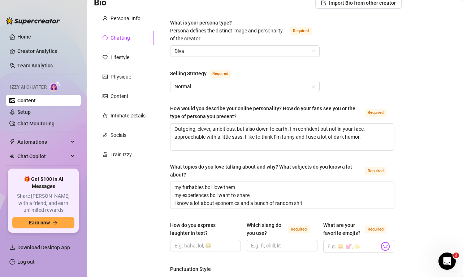
scroll to position [40, 0]
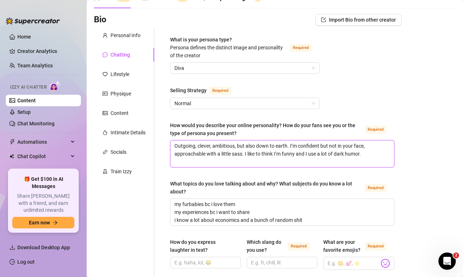
click at [178, 146] on textarea "Outgoing, clever, ambitious, but also down to earth. I’m confident but not in y…" at bounding box center [281, 154] width 223 height 27
click at [291, 146] on textarea "outgoing, clever, ambitious, but also down to earth. I’m confident but not in y…" at bounding box center [281, 154] width 223 height 27
click at [248, 155] on textarea "outgoing, clever, ambitious, but also down to earth. i’m confident but not in y…" at bounding box center [281, 154] width 223 height 27
click at [276, 154] on textarea "outgoing, clever, ambitious, but also down to earth. i’m confident but not in y…" at bounding box center [281, 154] width 223 height 27
click at [307, 154] on textarea "outgoing, clever, ambitious, but also down to earth. i’m confident but not in y…" at bounding box center [281, 154] width 223 height 27
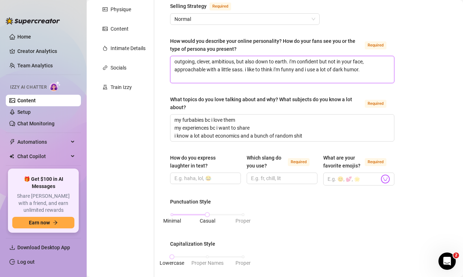
scroll to position [0, 0]
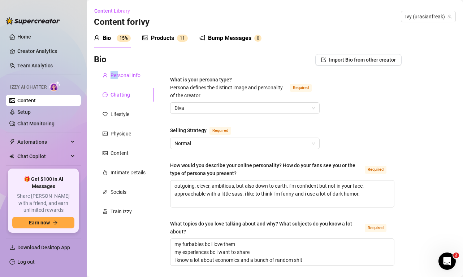
click at [118, 71] on div "Personal Info" at bounding box center [125, 75] width 30 height 8
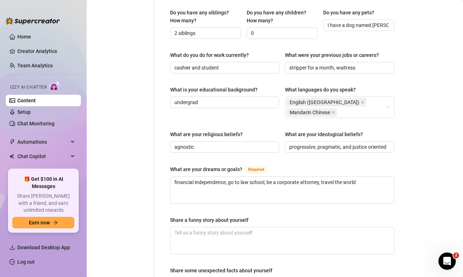
scroll to position [442, 0]
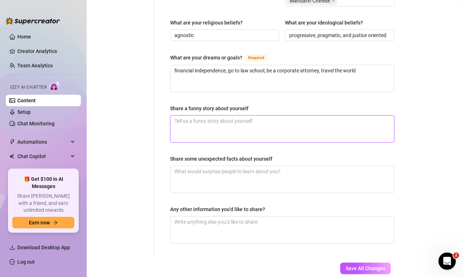
click at [217, 116] on textarea "Share a funny story about yourself" at bounding box center [281, 129] width 223 height 27
click at [174, 116] on textarea "i got caught smoking weed in my mom's house and" at bounding box center [281, 129] width 223 height 27
click at [330, 116] on textarea "my ex gf and i got caught smoking weed in my mom's house and" at bounding box center [281, 129] width 223 height 27
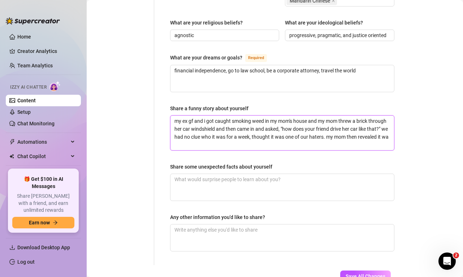
scroll to position [0, 0]
click at [196, 126] on textarea "my ex gf and i got caught smoking weed in my mom's house and my mom threw a bri…" at bounding box center [281, 133] width 223 height 35
click at [214, 124] on textarea "my ex gf and i got caught smoking weed in my mom's house and my mom threw a bri…" at bounding box center [281, 133] width 223 height 35
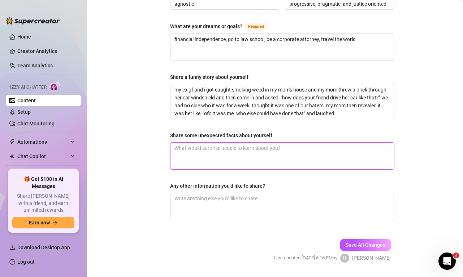
click at [240, 143] on textarea "Share some unexpected facts about yourself" at bounding box center [281, 156] width 223 height 27
click at [239, 143] on textarea "Share some unexpected facts about yourself" at bounding box center [281, 156] width 223 height 27
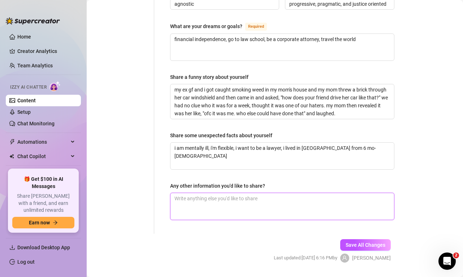
click at [269, 193] on textarea "Any other information you'd like to share?" at bounding box center [281, 206] width 223 height 27
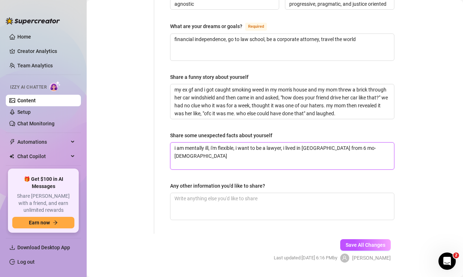
click at [366, 143] on textarea "i am mentally ill, i'm flexible, i want to be a lawyer, i lived in [GEOGRAPHIC_…" at bounding box center [281, 156] width 223 height 27
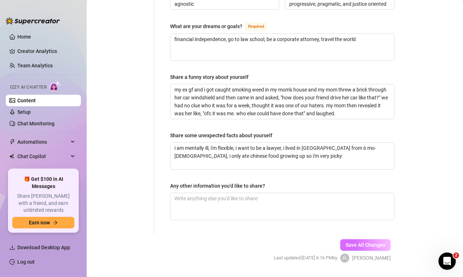
click at [358, 242] on span "Save All Changes" at bounding box center [365, 245] width 40 height 6
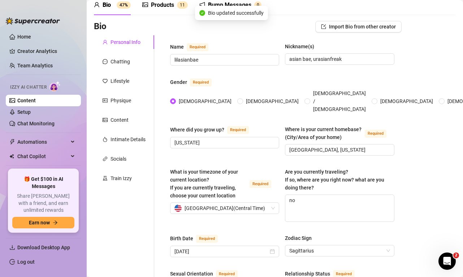
scroll to position [0, 0]
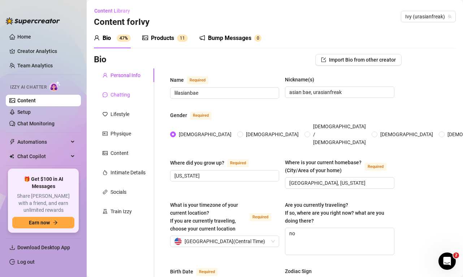
click at [120, 97] on div "Chatting" at bounding box center [119, 95] width 19 height 8
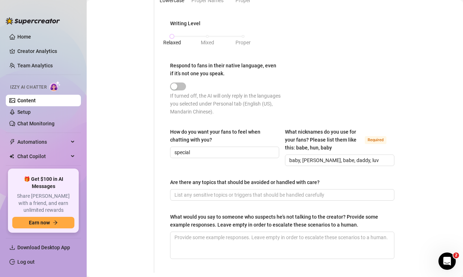
scroll to position [446, 0]
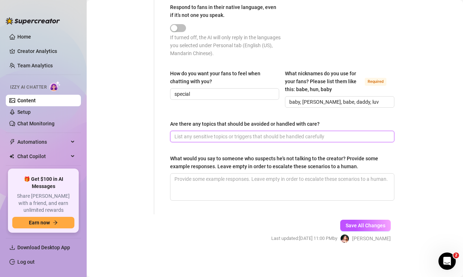
click at [197, 137] on input "Are there any topics that should be avoided or handled with care?" at bounding box center [281, 137] width 214 height 8
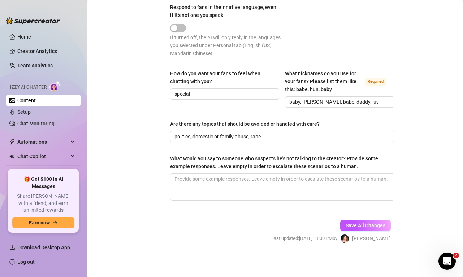
click at [194, 176] on textarea "What would you say to someone who suspects he's not talking to the creator? Pro…" at bounding box center [281, 187] width 223 height 27
click at [235, 185] on textarea "What would you say to someone who suspects he's not talking to the creator? Pro…" at bounding box center [281, 187] width 223 height 27
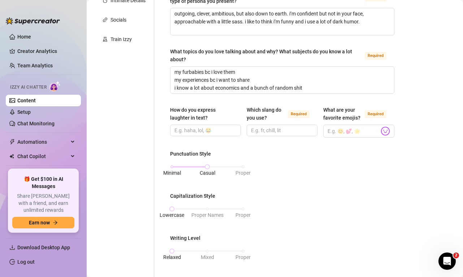
scroll to position [0, 0]
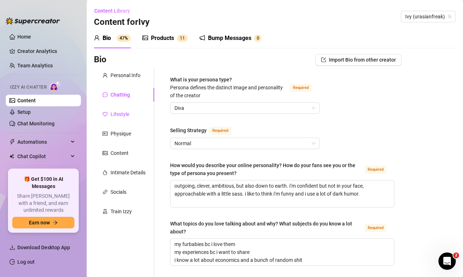
click at [121, 115] on div "Lifestyle" at bounding box center [119, 114] width 19 height 8
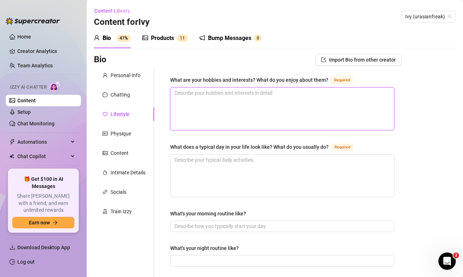
click at [202, 108] on textarea "What are your hobbies and interests? What do you enjoy about them? Required" at bounding box center [281, 109] width 223 height 43
paste textarea "Clubbing, shopping, hanging out with my friends, traveling, eating good food, w…"
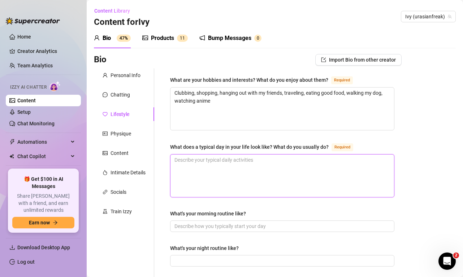
click at [211, 167] on textarea "What does a typical day in your life look like? What do you usually do? Required" at bounding box center [281, 176] width 223 height 43
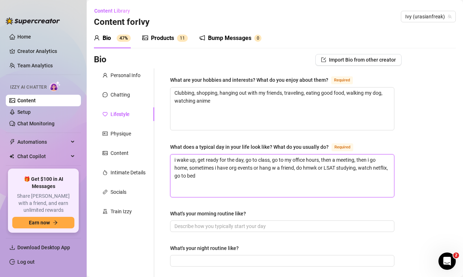
click at [189, 167] on textarea "i wake up, get ready for the day, go to class, go to my office hours, then a me…" at bounding box center [281, 176] width 223 height 43
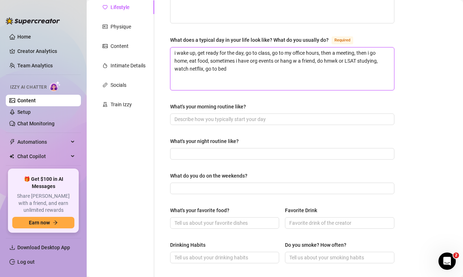
scroll to position [107, 0]
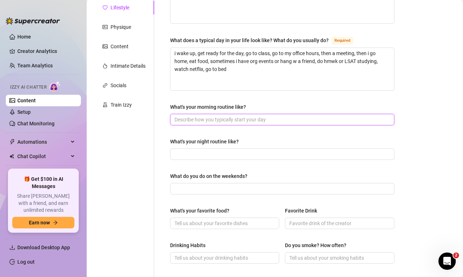
click at [268, 118] on input "What's your morning routine like?" at bounding box center [281, 120] width 214 height 8
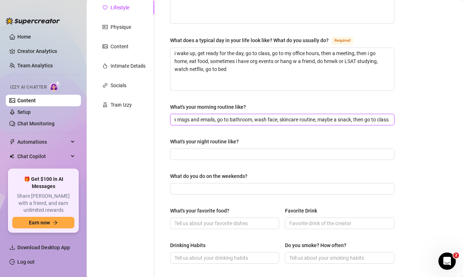
scroll to position [0, 81]
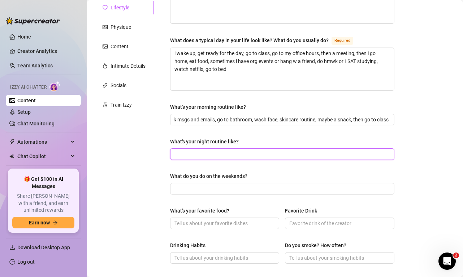
click at [235, 155] on input "What's your night routine like?" at bounding box center [281, 154] width 214 height 8
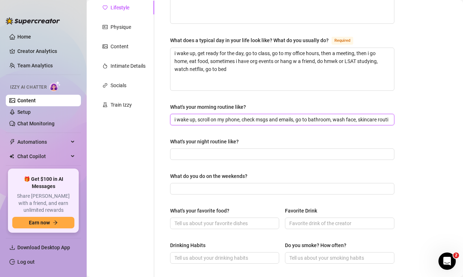
click at [360, 119] on input "i wake up, scroll on my phone, check msgs and emails, go to bathroom, wash face…" at bounding box center [281, 120] width 214 height 8
click at [319, 118] on input "i wake up, scroll on my phone, check msgs and emails, go to bathroom, wash face…" at bounding box center [281, 120] width 214 height 8
click at [318, 119] on input "i wake up, scroll on my phone, check msgs and emails, go to bathroom, wash face…" at bounding box center [281, 120] width 214 height 8
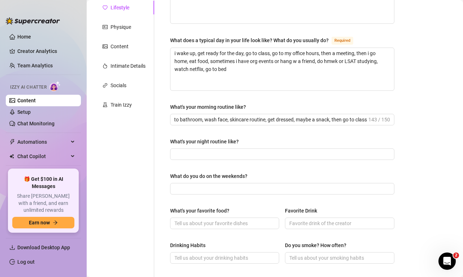
click at [234, 145] on div "What's your night routine like?" at bounding box center [282, 143] width 224 height 11
click at [237, 155] on input "What's your night routine like?" at bounding box center [281, 154] width 214 height 8
click at [174, 154] on span "watch netlix" at bounding box center [282, 155] width 224 height 12
click at [174, 153] on span "watch netlix" at bounding box center [282, 155] width 224 height 12
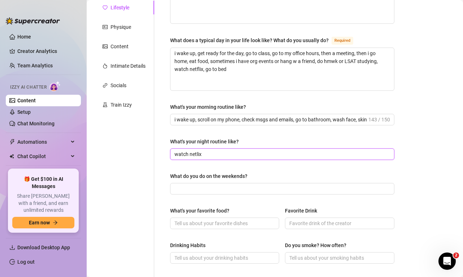
click at [176, 154] on input "watch netlix" at bounding box center [281, 154] width 214 height 8
click at [252, 154] on input "put pajamas on, watch netlix" at bounding box center [281, 154] width 214 height 8
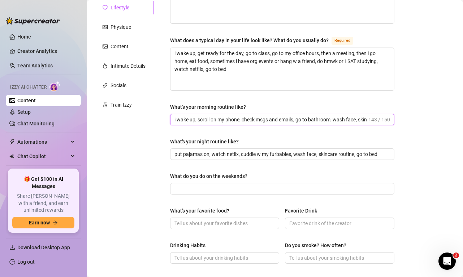
click at [256, 122] on input "i wake up, scroll on my phone, check msgs and emails, go to bathroom, wash face…" at bounding box center [270, 120] width 192 height 8
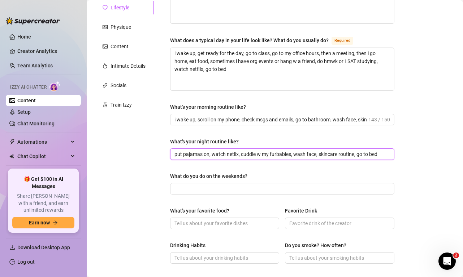
click at [316, 154] on input "put pajamas on, watch netlix, cuddle w my furbabies, wash face, skincare routin…" at bounding box center [281, 154] width 214 height 8
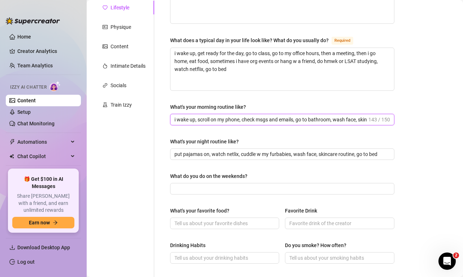
click at [331, 120] on input "i wake up, scroll on my phone, check msgs and emails, go to bathroom, wash face…" at bounding box center [270, 120] width 192 height 8
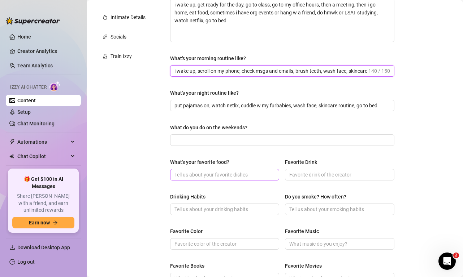
scroll to position [158, 0]
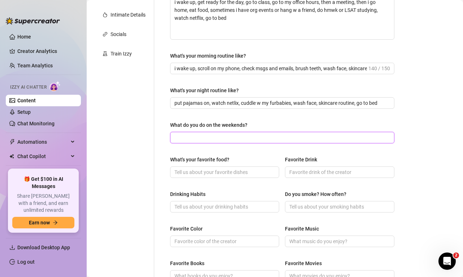
click at [273, 134] on input "What do you do on the weekends?" at bounding box center [281, 138] width 214 height 8
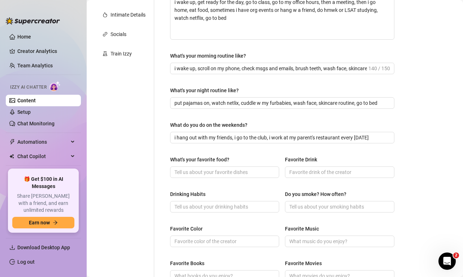
click at [184, 178] on div "What's your favorite food? Favorite Drink" at bounding box center [282, 170] width 224 height 29
click at [185, 172] on input "What's your favorite food?" at bounding box center [223, 173] width 99 height 8
click at [297, 170] on input "Favorite Drink" at bounding box center [338, 173] width 99 height 8
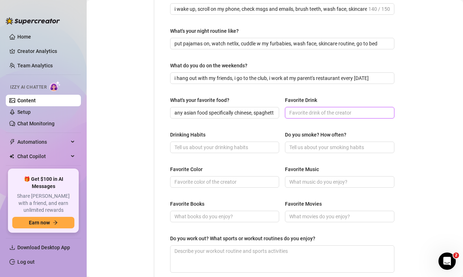
scroll to position [218, 0]
click at [222, 147] on input "Drinking Habits" at bounding box center [223, 147] width 99 height 8
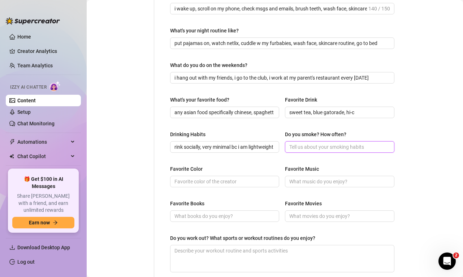
scroll to position [0, 0]
click at [309, 144] on input "Do you smoke? How often?" at bounding box center [338, 147] width 99 height 8
click at [185, 184] on input "Favorite Color" at bounding box center [223, 182] width 99 height 8
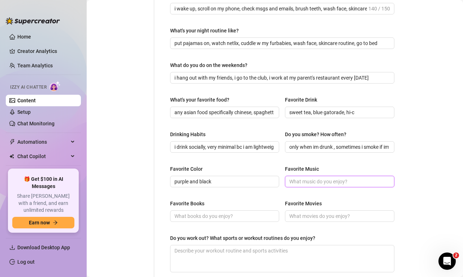
click at [297, 179] on input "Favorite Music" at bounding box center [338, 182] width 99 height 8
paste input "[PERSON_NAME], [PERSON_NAME], $uicide Boy$, lol a mix of sad girl music, rap, r…"
click at [199, 211] on span at bounding box center [224, 217] width 109 height 12
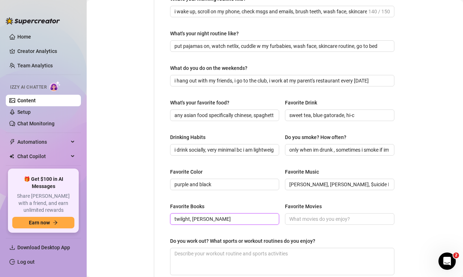
scroll to position [340, 0]
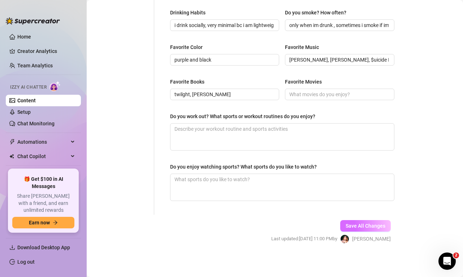
click at [351, 224] on span "Save All Changes" at bounding box center [365, 226] width 40 height 6
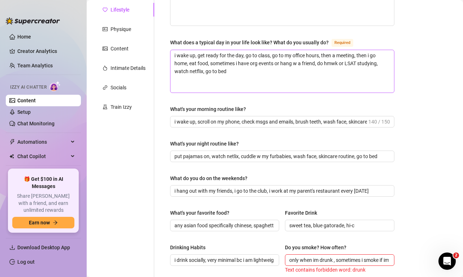
scroll to position [106, 0]
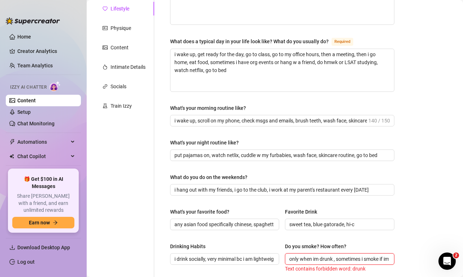
click at [333, 260] on input "only when im drunk , sometimes i smoke if im w friends and have no responsibilt…" at bounding box center [338, 259] width 99 height 8
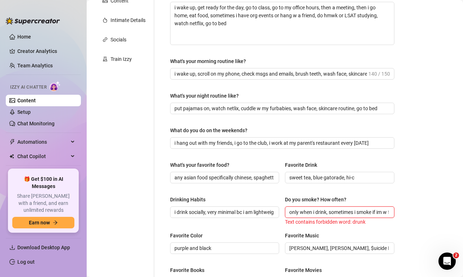
scroll to position [341, 0]
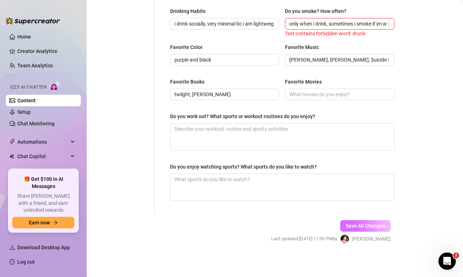
click at [370, 222] on button "Save All Changes" at bounding box center [365, 226] width 51 height 12
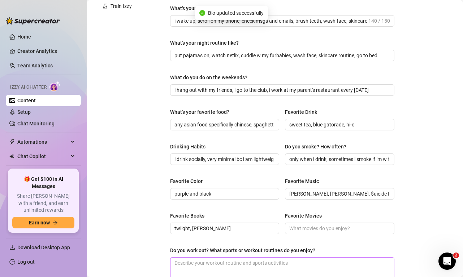
scroll to position [340, 0]
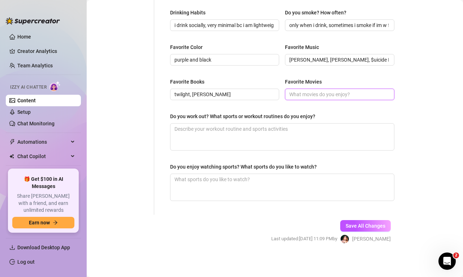
click at [299, 97] on input "Favorite Movies" at bounding box center [338, 95] width 99 height 8
paste input "the 100, Suits, White Collar"
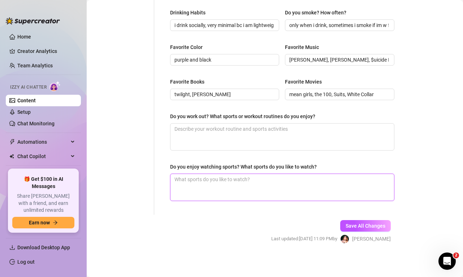
click at [283, 188] on textarea "Do you enjoy watching sports? What sports do you like to watch?" at bounding box center [281, 187] width 223 height 27
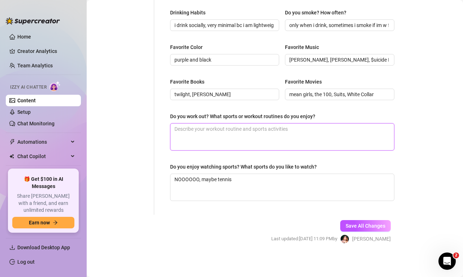
click at [234, 130] on textarea "Do you work out? What sports or workout routines do you enjoy?" at bounding box center [281, 137] width 223 height 27
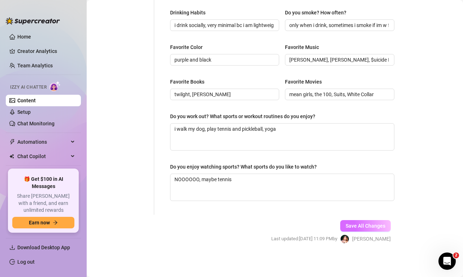
click at [355, 229] on button "Save All Changes" at bounding box center [365, 226] width 51 height 12
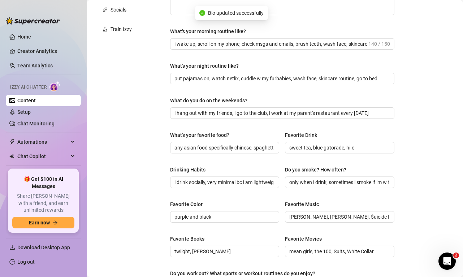
scroll to position [0, 0]
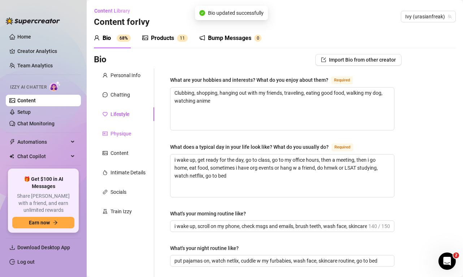
click at [122, 134] on div "Physique" at bounding box center [120, 134] width 21 height 8
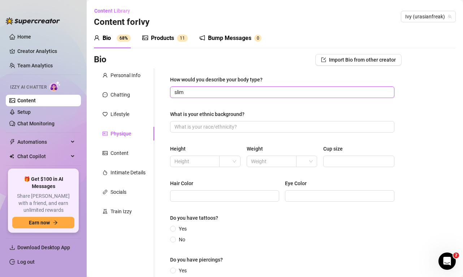
click at [196, 95] on input "slim" at bounding box center [281, 92] width 214 height 8
click at [236, 159] on span at bounding box center [229, 161] width 13 height 11
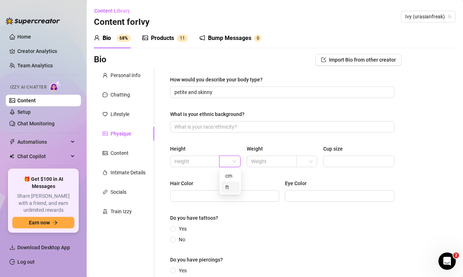
click at [232, 187] on div "ft" at bounding box center [230, 188] width 10 height 8
click at [197, 162] on input "text" at bounding box center [193, 162] width 39 height 8
click at [281, 159] on input "text" at bounding box center [270, 162] width 39 height 8
click at [312, 161] on span at bounding box center [306, 161] width 13 height 11
click at [308, 185] on div "lbs" at bounding box center [307, 188] width 10 height 8
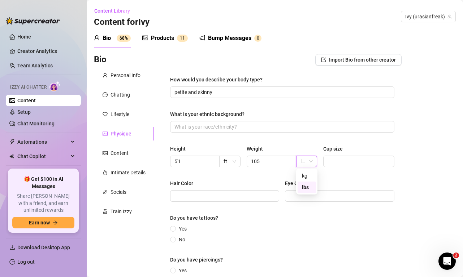
click at [309, 163] on span "lbs" at bounding box center [306, 161] width 13 height 11
click at [312, 185] on div "lbs" at bounding box center [306, 188] width 18 height 12
click at [338, 163] on input "Cup size" at bounding box center [357, 162] width 61 height 8
click at [263, 198] on input "Hair Color" at bounding box center [223, 196] width 99 height 8
click at [338, 199] on input "Eye Color" at bounding box center [338, 196] width 99 height 8
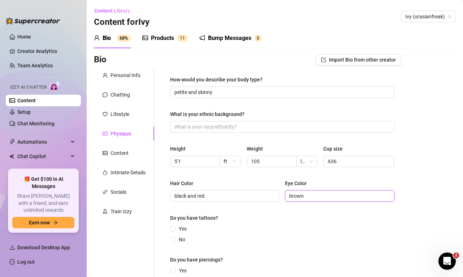
scroll to position [85, 0]
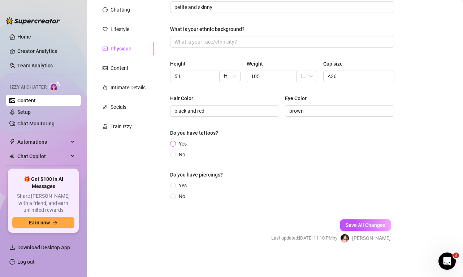
click at [176, 143] on span at bounding box center [173, 144] width 6 height 6
click at [175, 143] on input "Yes" at bounding box center [173, 144] width 3 height 5
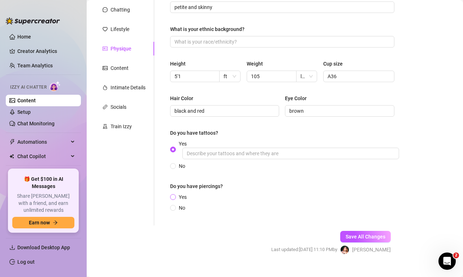
click at [175, 197] on span at bounding box center [173, 197] width 6 height 6
click at [175, 197] on input "Yes" at bounding box center [173, 198] width 3 height 5
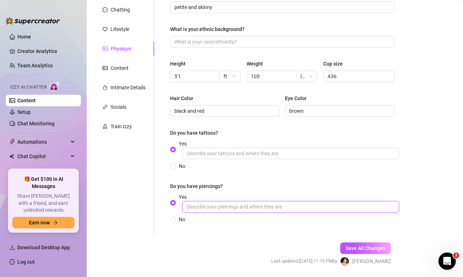
click at [204, 208] on input "Yes" at bounding box center [290, 207] width 216 height 12
click at [229, 210] on input "two nose piercings, and two ear piercings" at bounding box center [290, 207] width 216 height 12
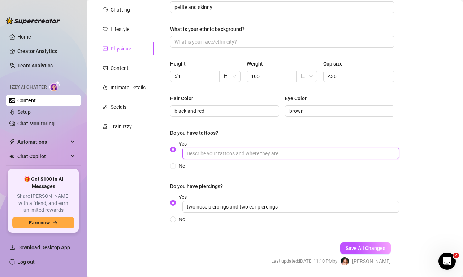
click at [233, 156] on input "Yes" at bounding box center [290, 154] width 216 height 12
click at [206, 153] on input "i have a dragon tattoo and my chinese name on my back, dont give up in chinese …" at bounding box center [290, 154] width 216 height 12
drag, startPoint x: 374, startPoint y: 154, endPoint x: 423, endPoint y: 158, distance: 49.2
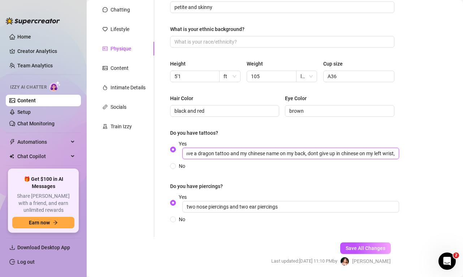
click at [423, 158] on div "Bio Import Bio from other creator Personal Info Chatting Lifestyle Physique Con…" at bounding box center [275, 124] width 362 height 310
click at [397, 150] on input "11 tattoos, i have a dragon tattoo and my chinese name on my back, dont give up…" at bounding box center [290, 154] width 216 height 12
click at [358, 154] on input "11 tattoos, i have a dragon tattoo and my chinese name on my back, dont give up…" at bounding box center [290, 154] width 216 height 12
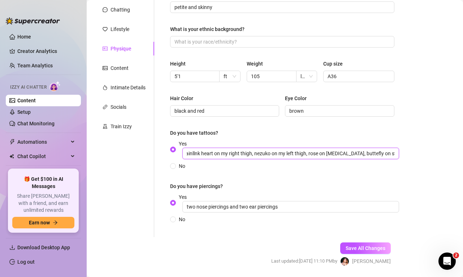
click at [362, 155] on input "11 tattoos, i have a dragon tattoo and my chinese name on my back, dont give up…" at bounding box center [290, 154] width 216 height 12
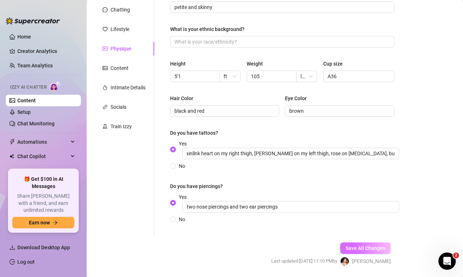
click at [364, 246] on span "Save All Changes" at bounding box center [365, 249] width 40 height 6
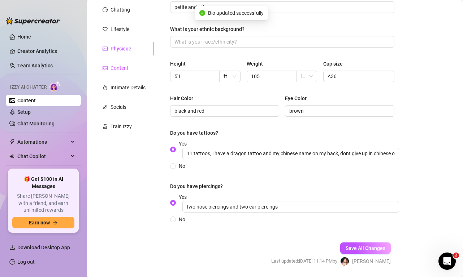
scroll to position [0, 0]
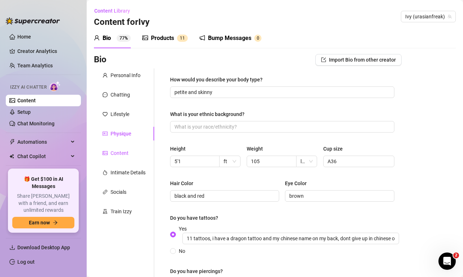
click at [123, 154] on div "Content" at bounding box center [119, 153] width 18 height 8
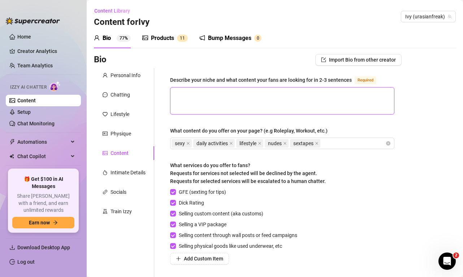
click at [233, 101] on textarea "Describe your niche and what content your fans are looking for in 2-3 sentences…" at bounding box center [281, 101] width 223 height 27
paste textarea "A mix of playful and mysterious with a sprinkle of teasing confidence. I like k…"
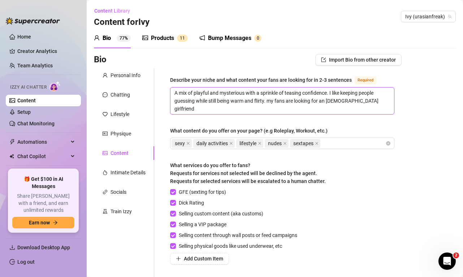
scroll to position [99, 0]
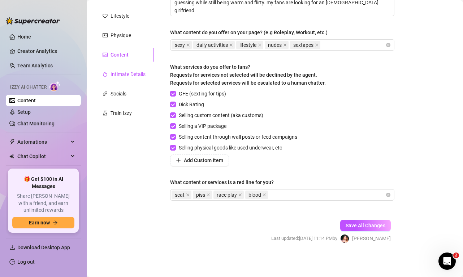
click at [142, 72] on div "Intimate Details" at bounding box center [127, 74] width 35 height 8
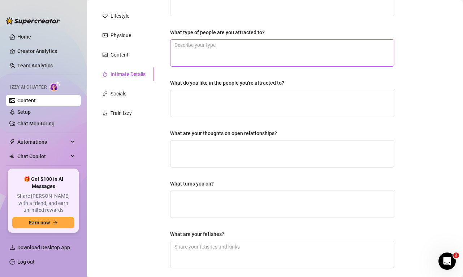
scroll to position [0, 0]
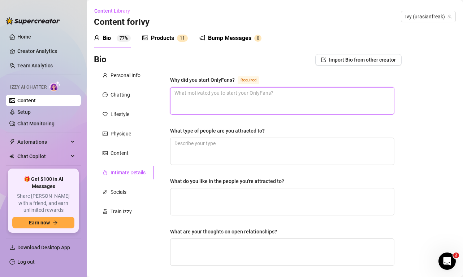
click at [195, 101] on textarea "Why did you start OnlyFans? Required" at bounding box center [281, 101] width 223 height 27
click at [177, 93] on textarea "my parents kicked me out and i had no money. currently, to pay for college" at bounding box center [281, 101] width 223 height 27
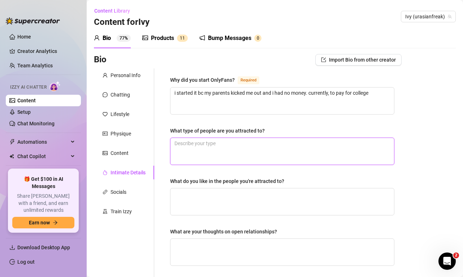
click at [200, 146] on textarea "What type of people are you attracted to?" at bounding box center [281, 151] width 223 height 27
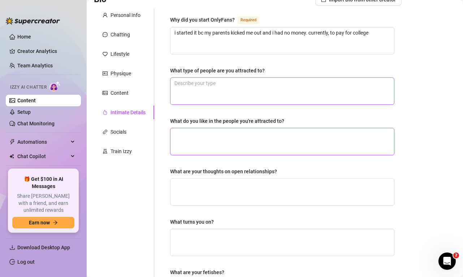
click at [200, 146] on textarea "What do you like in the people you're attracted to?" at bounding box center [281, 141] width 223 height 27
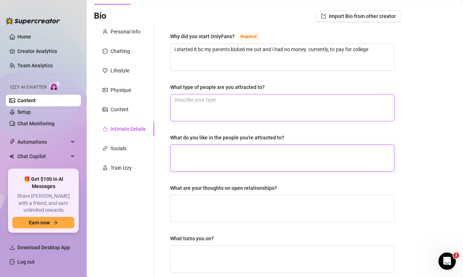
scroll to position [35, 0]
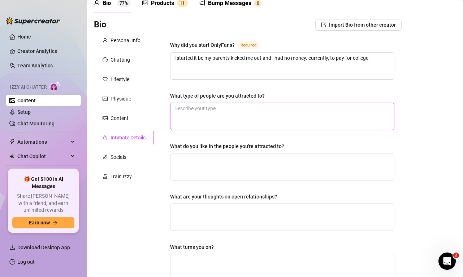
click at [202, 119] on textarea "What type of people are you attracted to?" at bounding box center [281, 116] width 223 height 27
click at [211, 109] on textarea "What type of people are you attracted to?" at bounding box center [281, 116] width 223 height 27
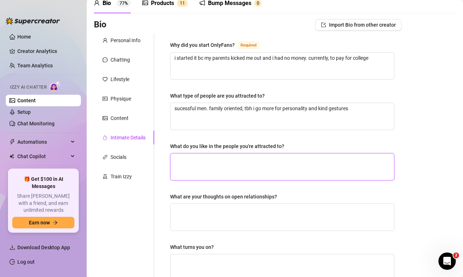
click at [202, 166] on textarea "What do you like in the people you're attracted to?" at bounding box center [281, 167] width 223 height 27
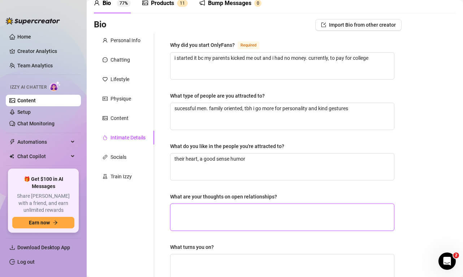
click at [200, 224] on textarea "What are your thoughts on open relationships?" at bounding box center [281, 217] width 223 height 27
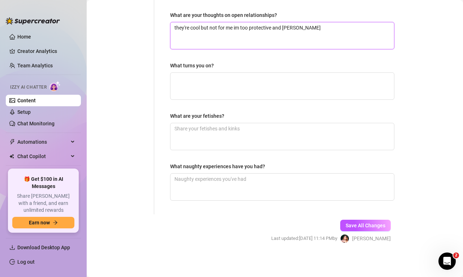
scroll to position [216, 0]
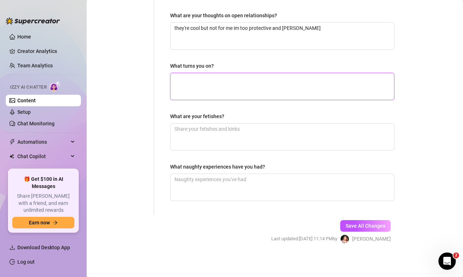
click at [229, 79] on textarea "What turns you on?" at bounding box center [281, 86] width 223 height 27
click at [211, 140] on textarea "What are your fetishes?" at bounding box center [281, 137] width 223 height 27
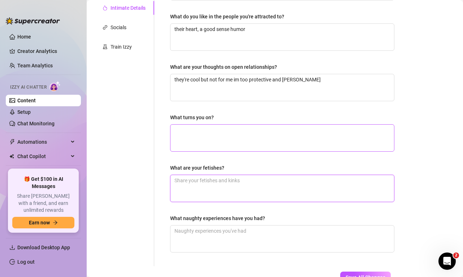
scroll to position [167, 0]
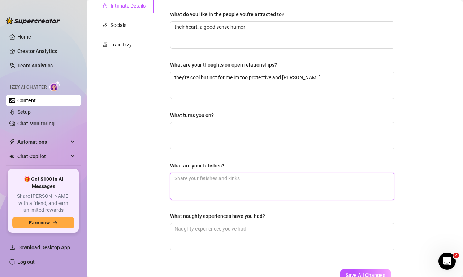
click at [228, 191] on textarea "What are your fetishes?" at bounding box center [281, 186] width 223 height 27
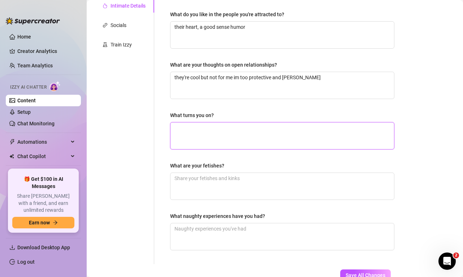
click at [214, 148] on textarea "What turns you on?" at bounding box center [281, 136] width 223 height 27
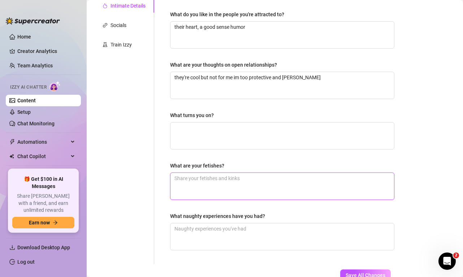
click at [219, 181] on textarea "What are your fetishes?" at bounding box center [281, 186] width 223 height 27
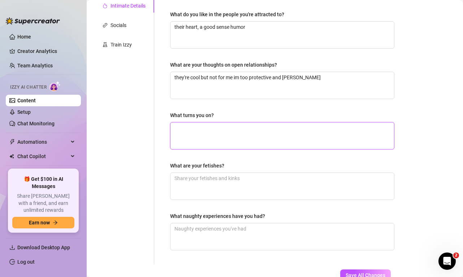
click at [207, 135] on textarea "What turns you on?" at bounding box center [281, 136] width 223 height 27
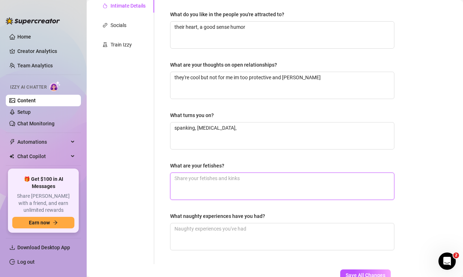
click at [205, 182] on textarea "What are your fetishes?" at bounding box center [281, 186] width 223 height 27
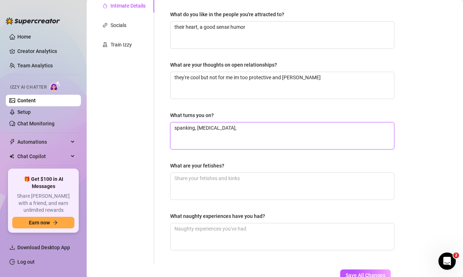
click at [227, 133] on textarea "spanking, [MEDICAL_DATA]," at bounding box center [281, 136] width 223 height 27
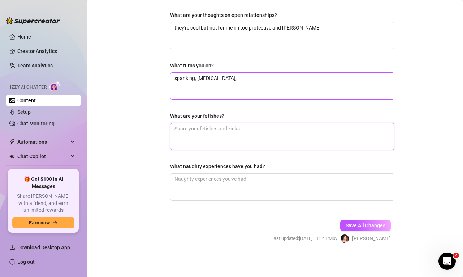
click at [227, 133] on textarea "What are your fetishes?" at bounding box center [281, 136] width 223 height 27
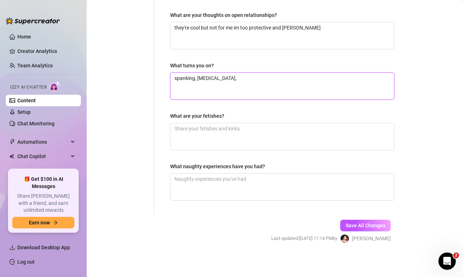
click at [233, 82] on textarea "spanking, [MEDICAL_DATA]," at bounding box center [281, 86] width 223 height 27
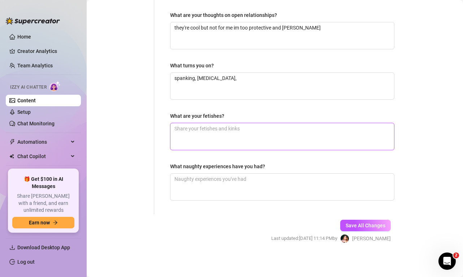
click at [225, 136] on textarea "What are your fetishes?" at bounding box center [281, 136] width 223 height 27
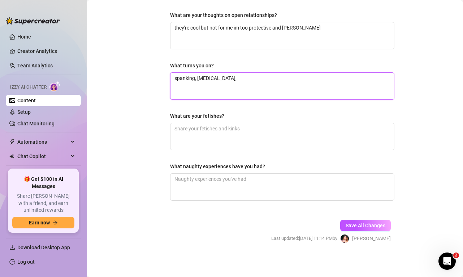
click at [250, 79] on textarea "spanking, [MEDICAL_DATA]," at bounding box center [281, 86] width 223 height 27
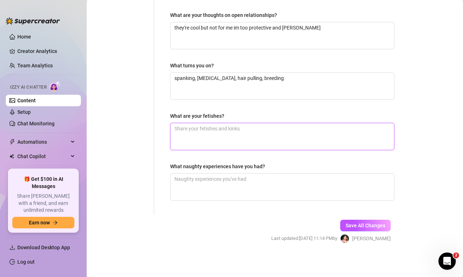
click at [209, 140] on textarea "What are your fetishes?" at bounding box center [281, 136] width 223 height 27
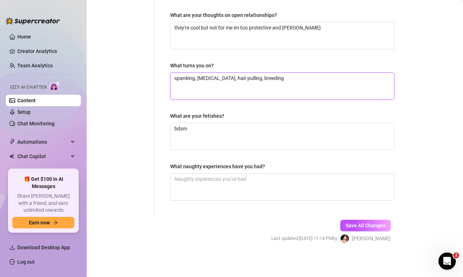
click at [275, 80] on textarea "spanking, [MEDICAL_DATA], hair pulling, breeding" at bounding box center [281, 86] width 223 height 27
click at [228, 188] on textarea "What naughty experiences have you had?" at bounding box center [281, 187] width 223 height 27
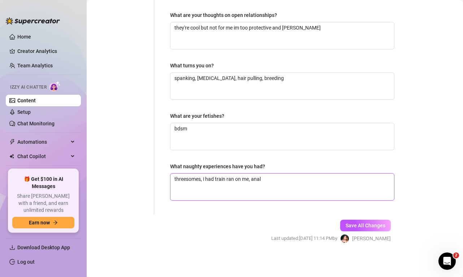
click at [201, 179] on textarea "threesomes, i had train ran on me, anal" at bounding box center [281, 187] width 223 height 27
click at [264, 179] on textarea "threesome, i had train ran on me, anal" at bounding box center [281, 187] width 223 height 27
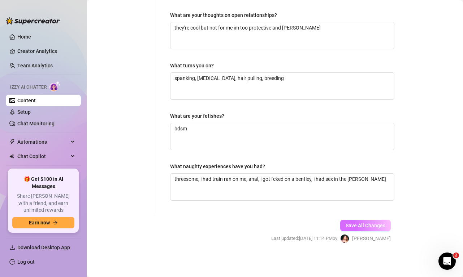
click at [354, 226] on span "Save All Changes" at bounding box center [365, 226] width 40 height 6
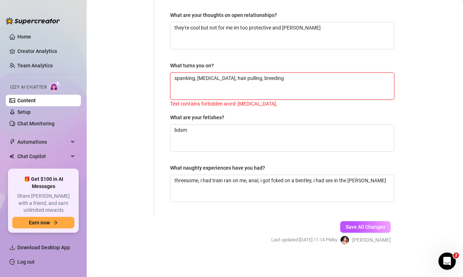
click at [205, 78] on textarea "spanking, [MEDICAL_DATA], hair pulling, breeding" at bounding box center [281, 86] width 223 height 27
click at [208, 79] on textarea "spanking, chking, hair pulling, breeding" at bounding box center [281, 86] width 223 height 27
click at [253, 77] on textarea "spanking, hair pulling, breeding" at bounding box center [281, 86] width 223 height 27
click at [353, 228] on span "Save All Changes" at bounding box center [365, 227] width 40 height 6
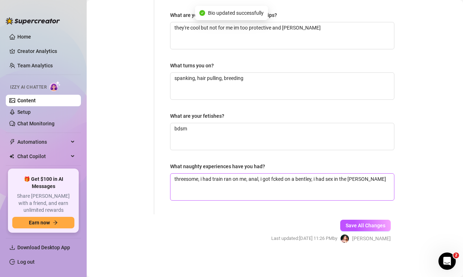
scroll to position [0, 0]
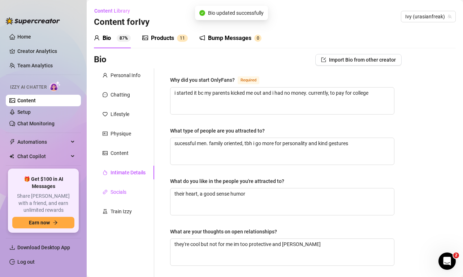
click at [125, 196] on div "Socials" at bounding box center [118, 192] width 16 height 8
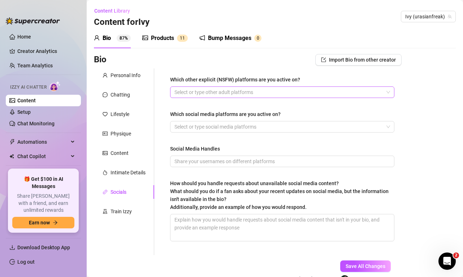
click at [249, 91] on div at bounding box center [278, 92] width 214 height 10
click at [242, 91] on div at bounding box center [278, 92] width 214 height 10
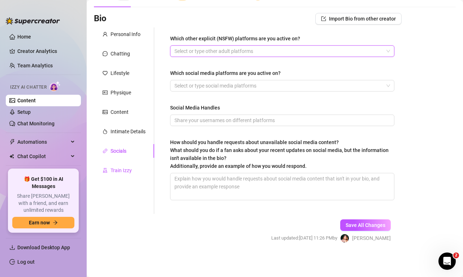
click at [117, 173] on div "Train Izzy" at bounding box center [120, 171] width 21 height 8
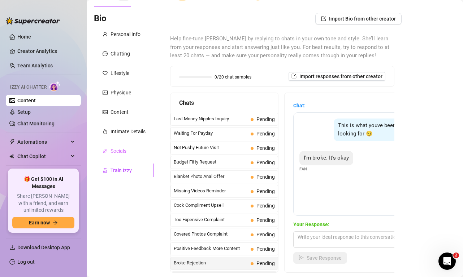
click at [134, 149] on div "Socials" at bounding box center [124, 151] width 60 height 14
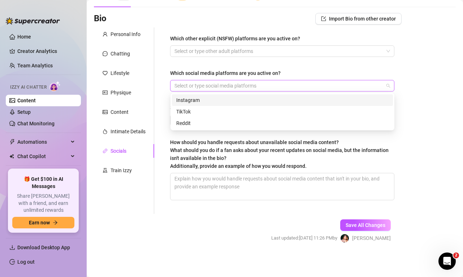
click at [213, 86] on div at bounding box center [278, 86] width 214 height 10
click at [214, 100] on div "Instagram" at bounding box center [282, 100] width 212 height 8
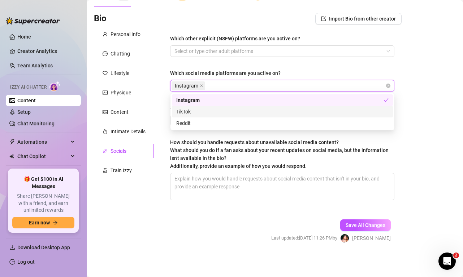
click at [222, 111] on div "TikTok" at bounding box center [282, 112] width 212 height 8
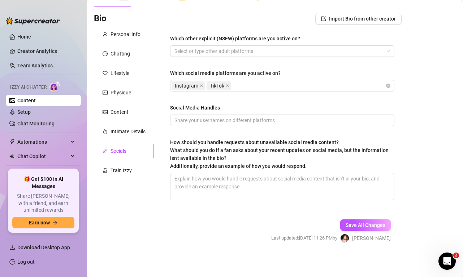
click at [167, 129] on div "Which other explicit (NSFW) platforms are you active on? Select or type other a…" at bounding box center [282, 120] width 239 height 187
click at [198, 120] on input "Social Media Handles" at bounding box center [281, 121] width 214 height 8
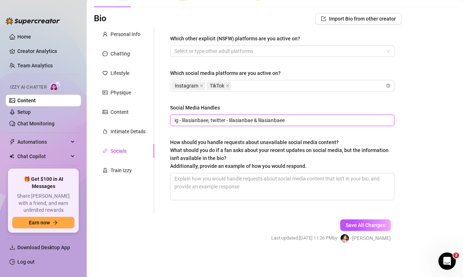
click at [179, 120] on input "ig - lilasianbaee, twitter - lilasianbae & lilasianbaee" at bounding box center [281, 121] width 214 height 8
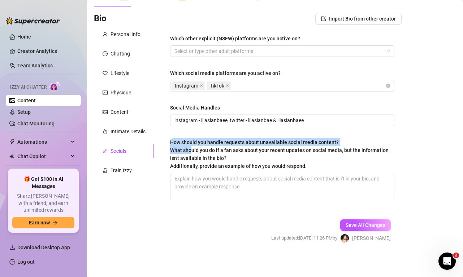
drag, startPoint x: 171, startPoint y: 144, endPoint x: 190, endPoint y: 146, distance: 18.9
click at [190, 146] on div "How should you handle requests about unavailable social media content? What sho…" at bounding box center [279, 155] width 219 height 32
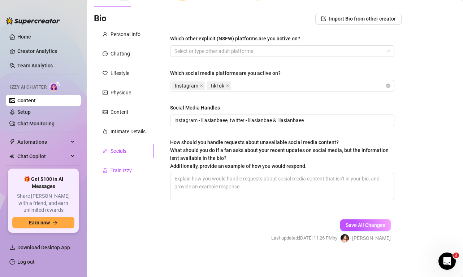
click at [107, 174] on div at bounding box center [104, 171] width 5 height 8
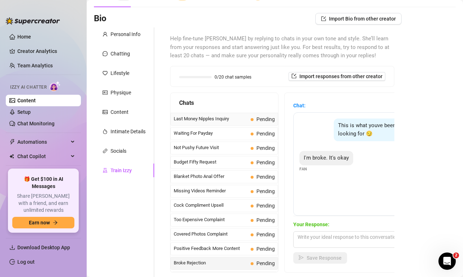
click at [262, 119] on span "Pending" at bounding box center [265, 120] width 18 height 6
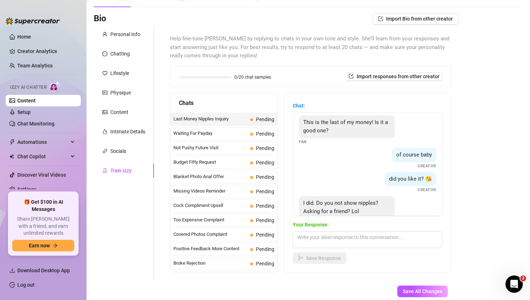
scroll to position [22, 0]
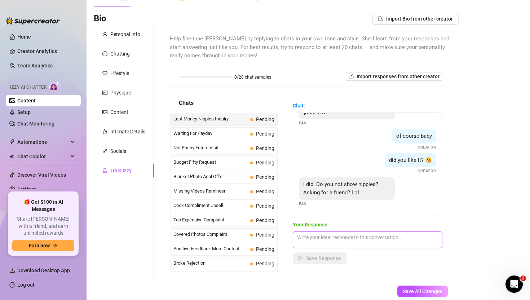
click at [336, 241] on textarea at bounding box center [368, 240] width 150 height 17
click at [369, 238] on textarea "i will for the right price" at bounding box center [368, 240] width 150 height 17
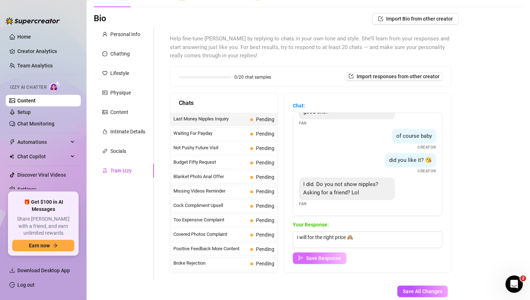
click at [336, 257] on span "Save Response" at bounding box center [323, 258] width 35 height 6
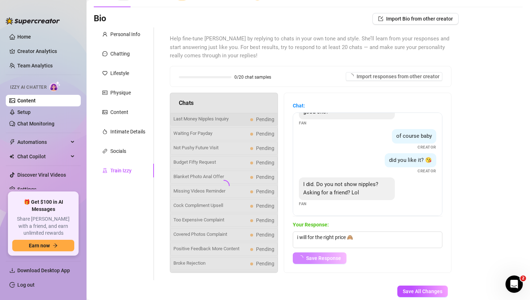
scroll to position [13, 0]
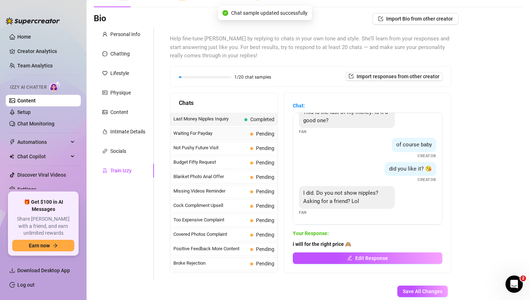
click at [249, 133] on div "Waiting For Payday Pending" at bounding box center [224, 133] width 108 height 13
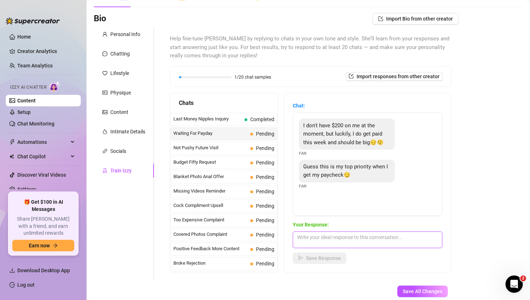
click at [337, 240] on textarea at bounding box center [368, 240] width 150 height 17
click at [360, 237] on textarea "ooo i hope you're spending on me asap" at bounding box center [368, 240] width 150 height 17
click at [398, 237] on textarea "ooo i hope you're spending it on me asap" at bounding box center [368, 240] width 150 height 17
click at [390, 239] on textarea "ooo i hope you're spending it on me asap" at bounding box center [368, 240] width 150 height 17
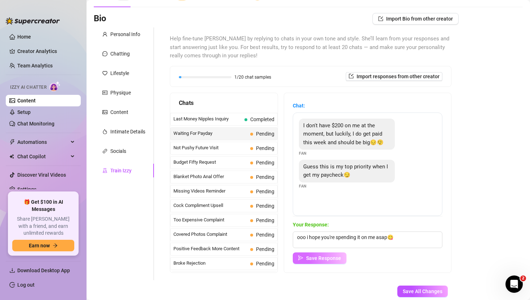
click at [329, 259] on span "Save Response" at bounding box center [323, 258] width 35 height 6
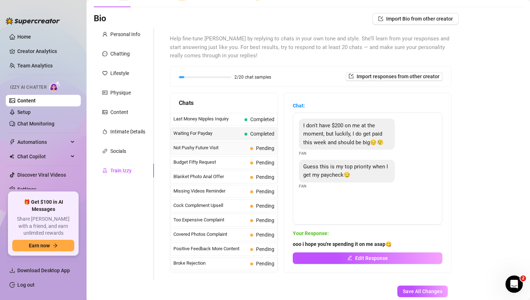
click at [268, 145] on span "Pending" at bounding box center [265, 148] width 18 height 6
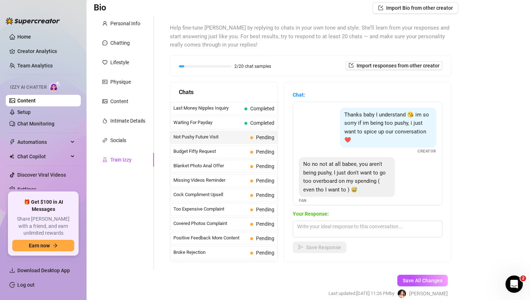
scroll to position [52, 0]
click at [332, 227] on textarea at bounding box center [368, 228] width 150 height 17
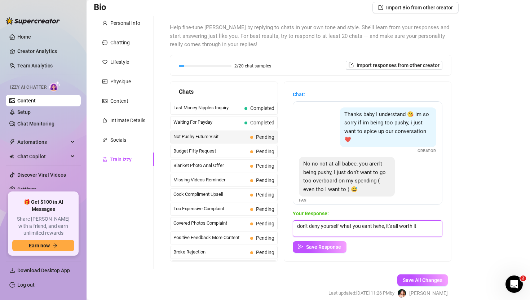
click at [386, 227] on textarea "don't deny yourself what you eant hehe, it's all worth it" at bounding box center [368, 228] width 150 height 17
click at [423, 228] on textarea "don't deny yourself what you eant hehe. it's all worth it" at bounding box center [368, 228] width 150 height 17
click at [330, 245] on span "Save Response" at bounding box center [323, 247] width 35 height 6
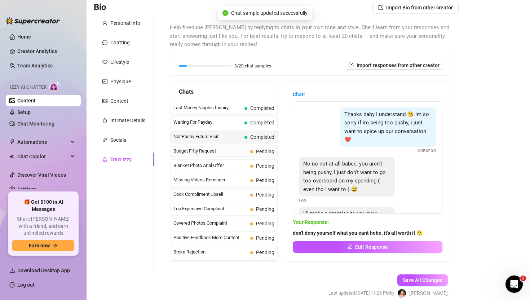
click at [259, 152] on span "Pending" at bounding box center [265, 152] width 18 height 6
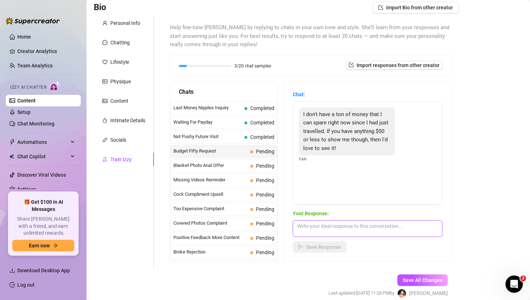
click at [328, 228] on textarea at bounding box center [368, 228] width 150 height 17
click at [429, 228] on textarea "okay babe, of course. i understand. i'll do a discount just fo you" at bounding box center [368, 228] width 150 height 17
click at [407, 233] on textarea "okay babe, of course. i understand. i'll do a discount just for you" at bounding box center [368, 228] width 150 height 17
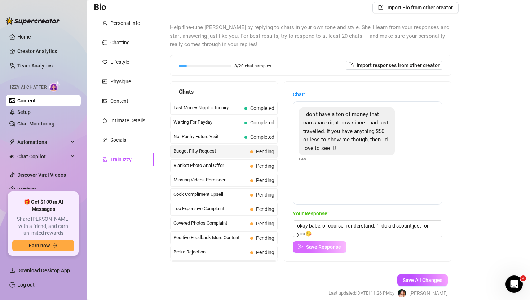
click at [337, 247] on span "Save Response" at bounding box center [323, 247] width 35 height 6
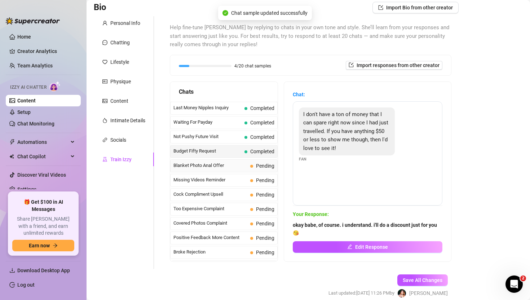
click at [253, 164] on span "Pending" at bounding box center [262, 166] width 24 height 8
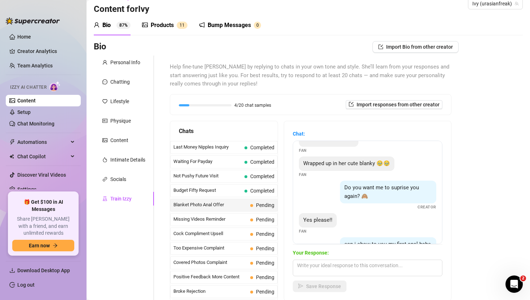
scroll to position [119, 0]
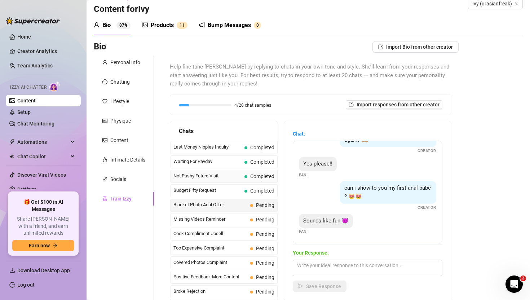
click at [242, 172] on div "Not Pushy Future Visit Completed" at bounding box center [224, 176] width 108 height 13
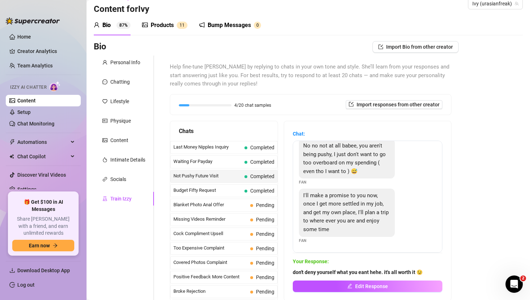
scroll to position [15, 0]
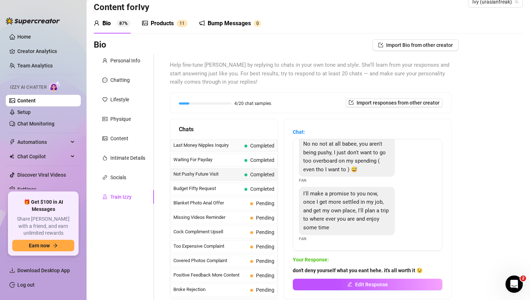
click at [245, 145] on span at bounding box center [246, 146] width 3 height 3
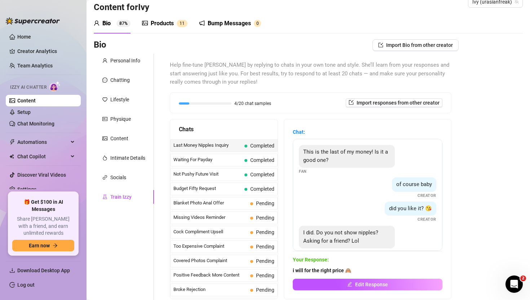
scroll to position [13, 0]
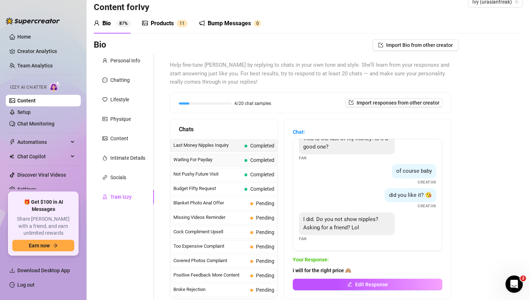
click at [264, 157] on span "Completed" at bounding box center [262, 160] width 24 height 6
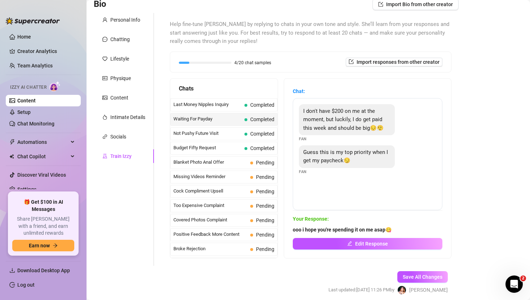
scroll to position [56, 0]
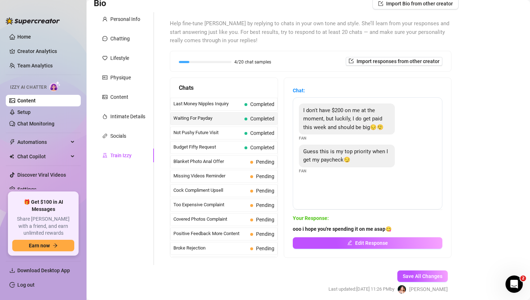
click at [261, 122] on span "Completed" at bounding box center [260, 119] width 30 height 8
click at [262, 128] on div "Not Pushy Future Visit Completed" at bounding box center [224, 133] width 108 height 13
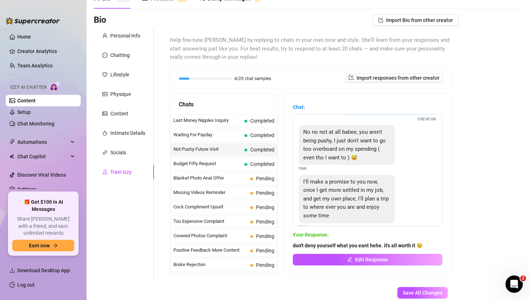
scroll to position [57, 0]
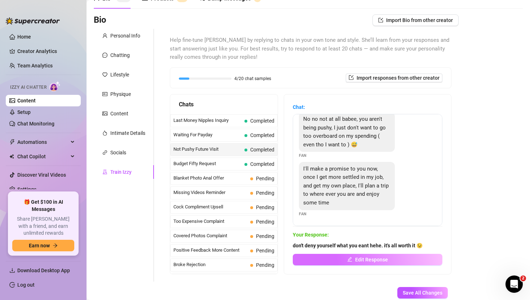
click at [338, 257] on button "Edit Response" at bounding box center [368, 260] width 150 height 12
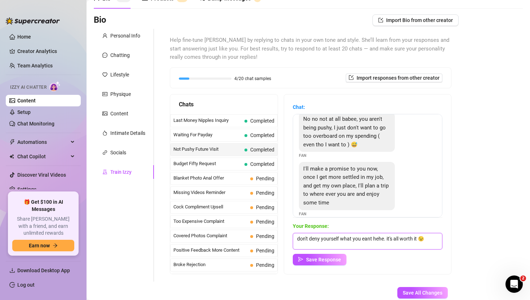
click at [366, 240] on textarea "don't deny yourself what you eant hehe. it's all worth it 😉" at bounding box center [368, 241] width 150 height 17
click at [430, 239] on textarea "don't deny yourself what you want [PERSON_NAME]. it's all worth it 😉" at bounding box center [368, 241] width 150 height 17
click at [313, 260] on span "Save Response" at bounding box center [323, 260] width 35 height 6
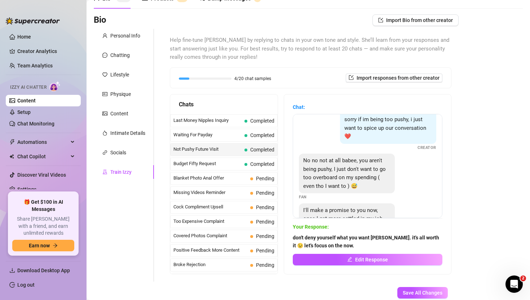
scroll to position [0, 0]
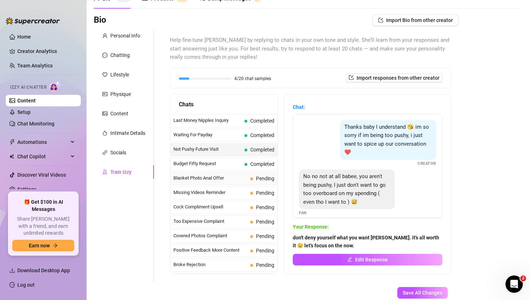
click at [256, 179] on span "Pending" at bounding box center [262, 179] width 24 height 8
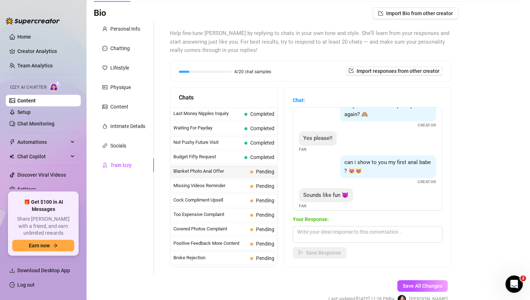
scroll to position [119, 0]
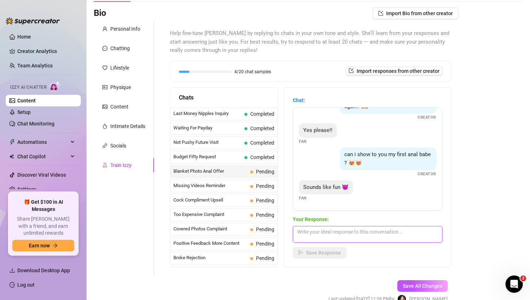
click at [361, 236] on textarea at bounding box center [368, 234] width 150 height 17
click at [271, 156] on span "Completed" at bounding box center [262, 157] width 24 height 6
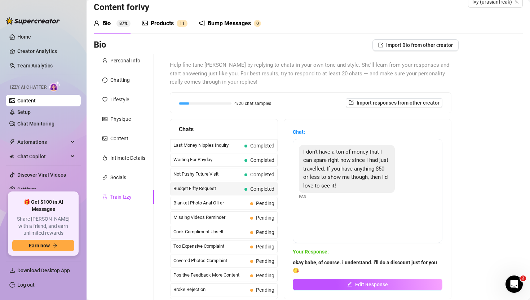
scroll to position [14, 0]
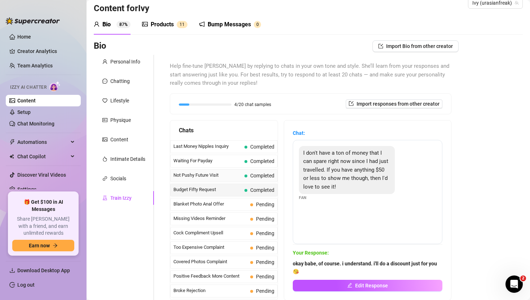
click at [240, 178] on span "Not Pushy Future Visit" at bounding box center [208, 175] width 68 height 7
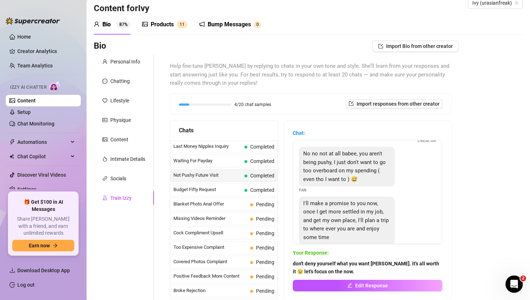
scroll to position [65, 0]
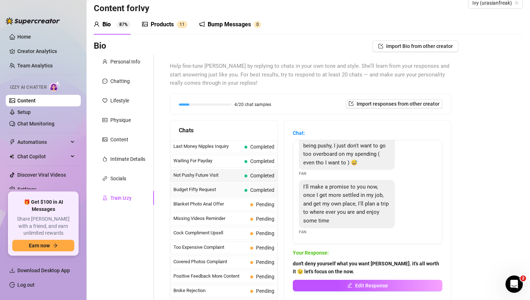
click at [261, 188] on span "Completed" at bounding box center [262, 190] width 24 height 6
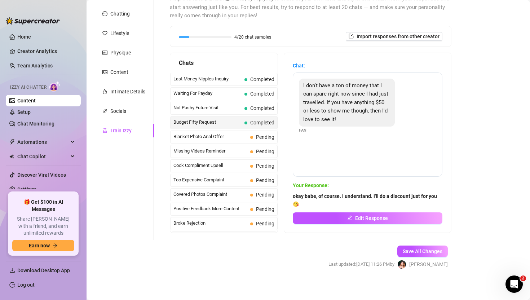
scroll to position [82, 0]
click at [252, 132] on div "Blanket Photo Anal Offer Pending" at bounding box center [224, 136] width 108 height 13
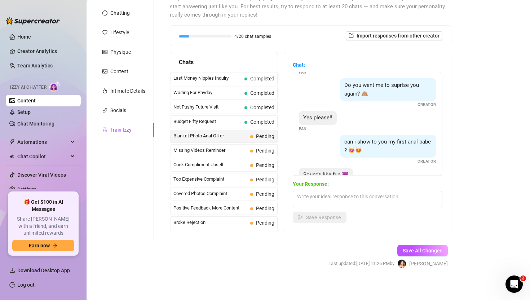
scroll to position [119, 0]
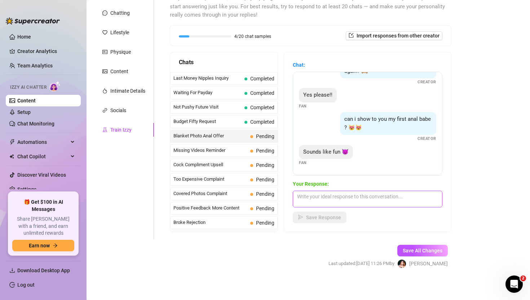
click at [330, 203] on textarea at bounding box center [368, 199] width 150 height 17
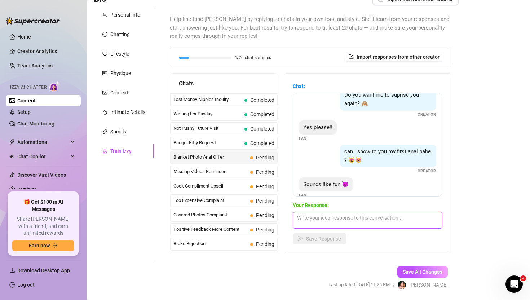
scroll to position [103, 0]
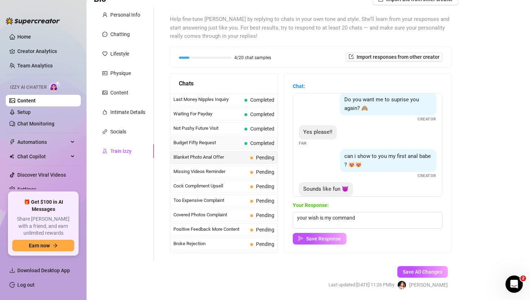
click at [233, 142] on span "Budget Fifty Request" at bounding box center [208, 142] width 68 height 7
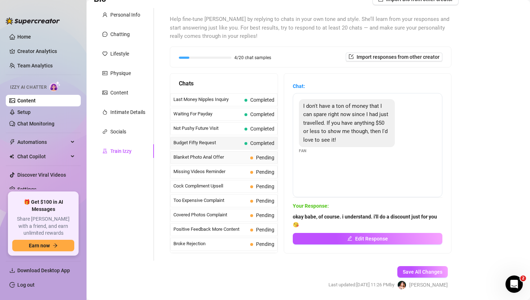
click at [239, 157] on span "Blanket Photo Anal Offer" at bounding box center [211, 157] width 74 height 7
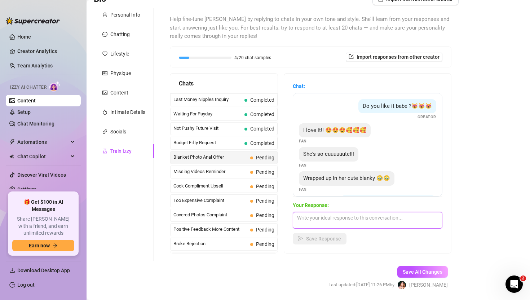
click at [341, 218] on textarea at bounding box center [368, 220] width 150 height 17
click at [369, 218] on textarea "your wish is my command" at bounding box center [368, 220] width 150 height 17
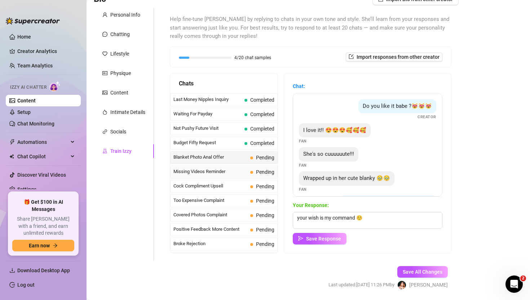
click at [256, 173] on span "Pending" at bounding box center [262, 172] width 24 height 8
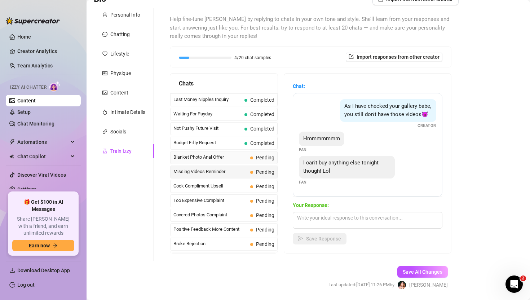
click at [261, 158] on span "Pending" at bounding box center [265, 158] width 18 height 6
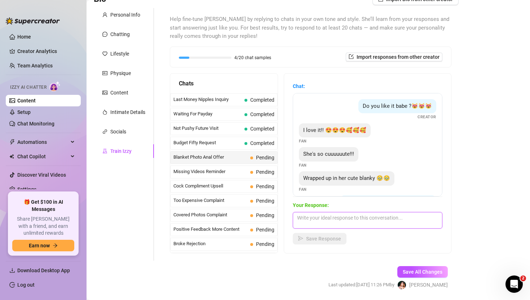
click at [322, 220] on textarea at bounding box center [368, 220] width 150 height 17
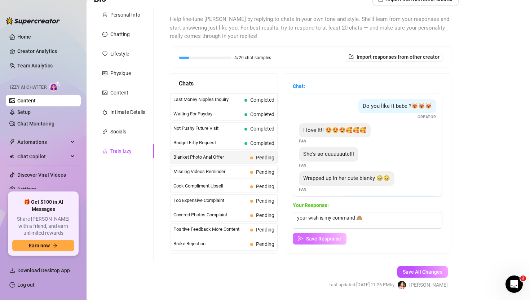
click at [315, 237] on span "Save Response" at bounding box center [323, 239] width 35 height 6
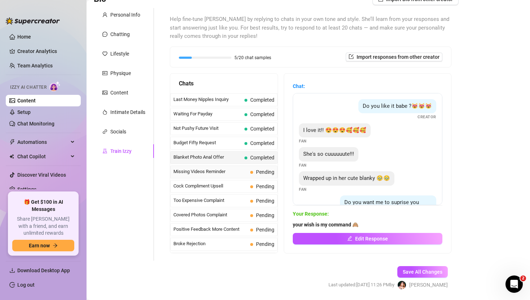
click at [261, 171] on span "Pending" at bounding box center [265, 172] width 18 height 6
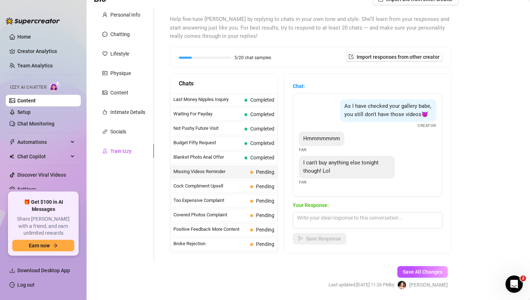
click at [220, 173] on span "Missing Videos Reminder" at bounding box center [211, 171] width 74 height 7
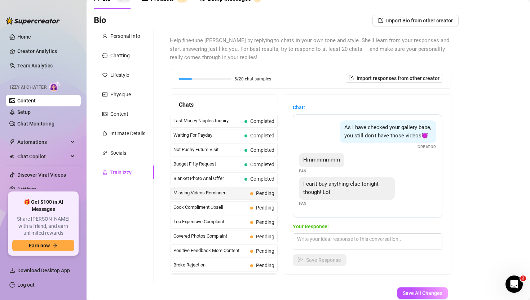
scroll to position [84, 0]
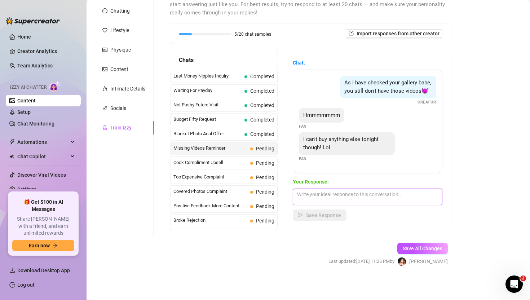
click at [356, 199] on textarea at bounding box center [368, 197] width 150 height 17
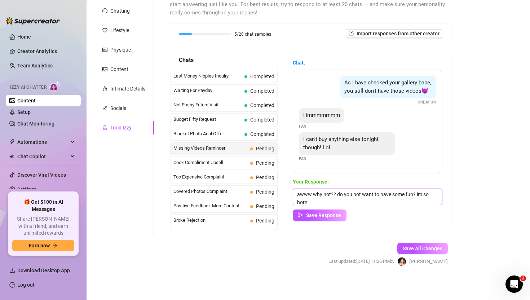
scroll to position [0, 0]
click at [350, 202] on textarea "awww why not?? do you not want to have some fun? im so horny for you" at bounding box center [368, 197] width 150 height 17
click at [331, 200] on textarea "awww why not?? do you not want to have some fun? im so horny for you" at bounding box center [368, 197] width 150 height 17
click at [336, 201] on textarea "awww why not?? do you not want to have some fun? im so horny for you" at bounding box center [368, 197] width 150 height 17
click at [329, 201] on textarea "awww why not?? do you not want to have some fun? im so horny for you" at bounding box center [368, 197] width 150 height 17
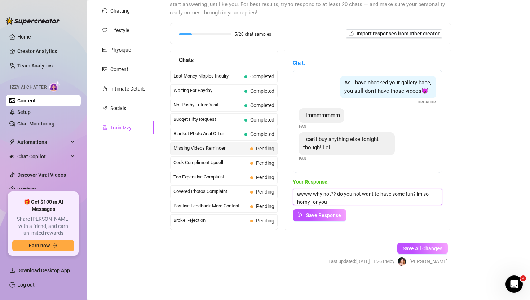
click at [337, 201] on textarea "awww why not?? do you not want to have some fun? im so horny for you" at bounding box center [368, 197] width 150 height 17
click at [337, 218] on span "Save Response" at bounding box center [323, 216] width 35 height 6
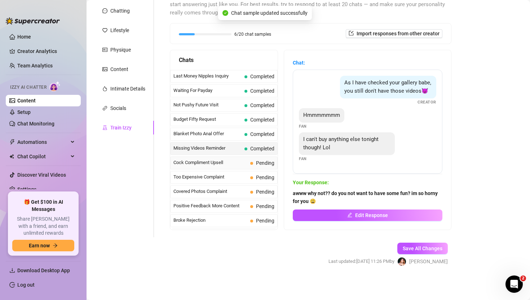
click at [260, 162] on span "Pending" at bounding box center [265, 163] width 18 height 6
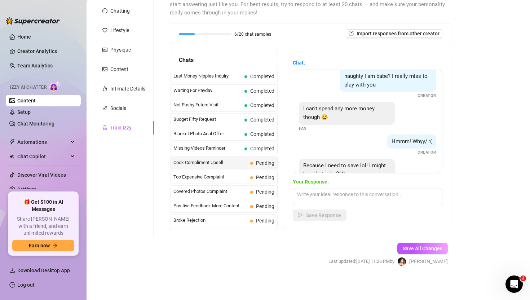
scroll to position [209, 0]
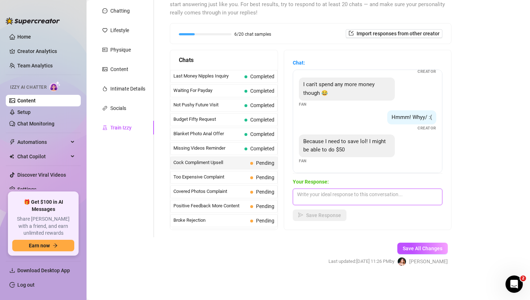
click at [339, 196] on textarea at bounding box center [368, 197] width 150 height 17
click at [371, 194] on textarea "okay we can work with that baby;))" at bounding box center [368, 197] width 150 height 17
click at [315, 218] on span "Save Response" at bounding box center [323, 216] width 35 height 6
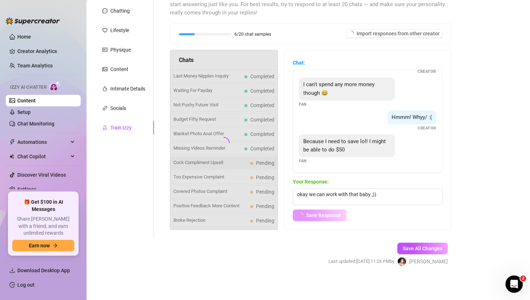
scroll to position [201, 0]
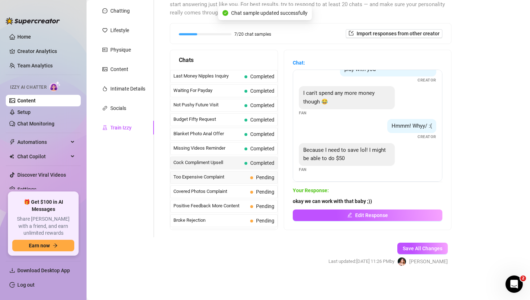
click at [262, 176] on span "Pending" at bounding box center [265, 178] width 18 height 6
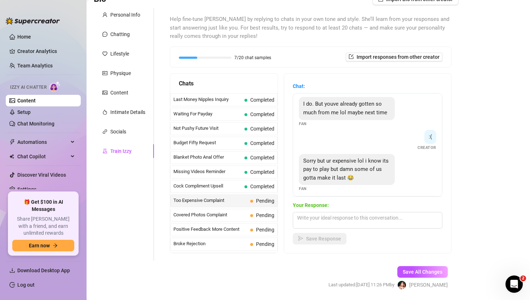
scroll to position [136, 0]
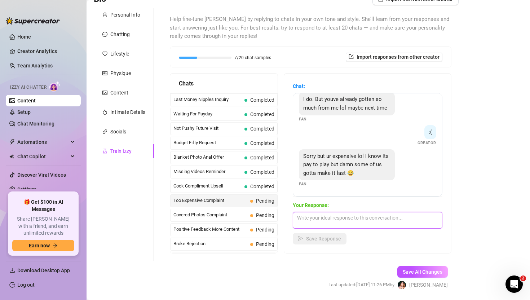
click at [339, 223] on textarea at bounding box center [368, 220] width 150 height 17
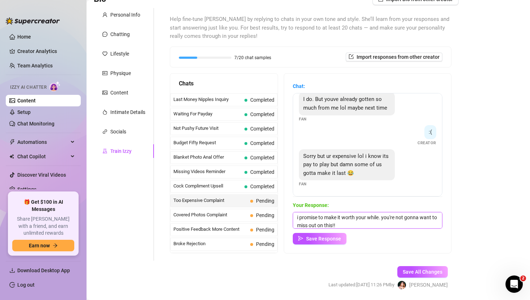
click at [382, 218] on textarea "i promise to make it worth your while. you're not gonna want to miss out on thi…" at bounding box center [368, 220] width 150 height 17
click at [319, 239] on span "Save Response" at bounding box center [323, 239] width 35 height 6
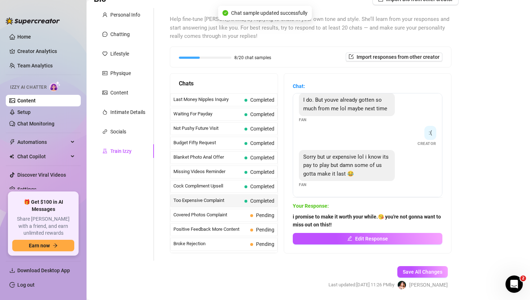
scroll to position [135, 0]
click at [245, 213] on span "Covered Photos Complaint" at bounding box center [211, 214] width 74 height 7
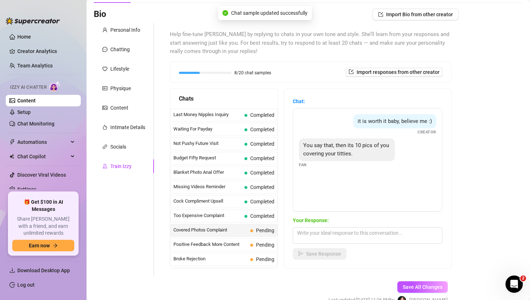
scroll to position [44, 0]
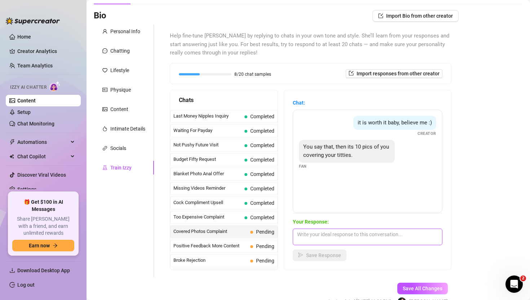
click at [334, 234] on textarea at bounding box center [368, 237] width 150 height 17
click at [349, 234] on textarea at bounding box center [368, 237] width 150 height 17
click at [438, 233] on textarea "trust me babe, i have no reason to lie. i just want to please you" at bounding box center [368, 237] width 150 height 17
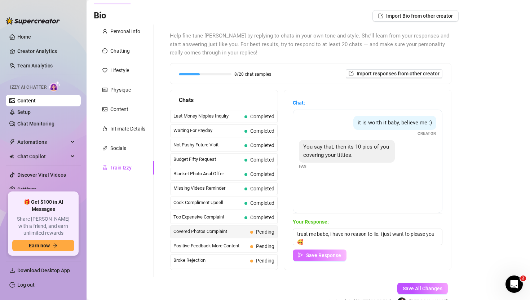
click at [332, 258] on span "Save Response" at bounding box center [323, 256] width 35 height 6
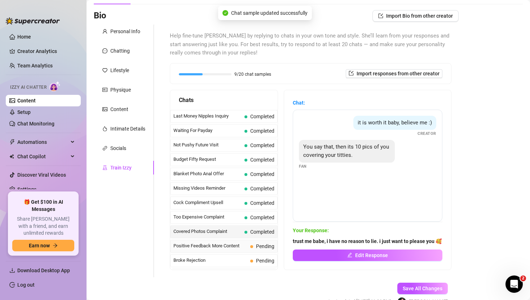
click at [256, 248] on span "Pending" at bounding box center [262, 246] width 24 height 8
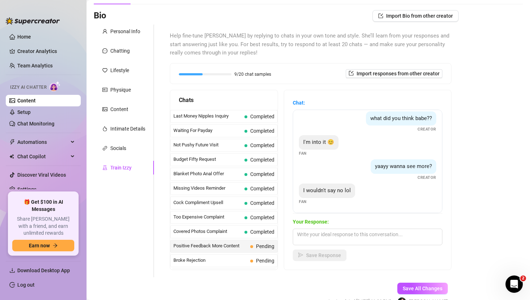
scroll to position [29, 0]
click at [344, 236] on textarea at bounding box center [368, 237] width 150 height 17
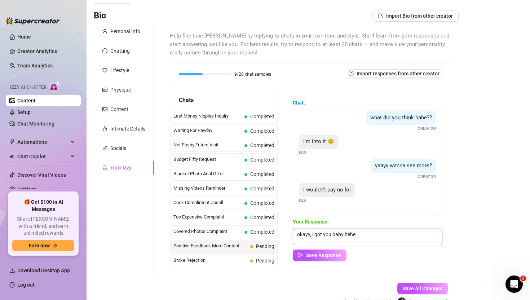
click at [367, 236] on textarea "okayy, i got you baby hehe" at bounding box center [368, 237] width 150 height 17
click at [329, 257] on span "Save Response" at bounding box center [323, 256] width 35 height 6
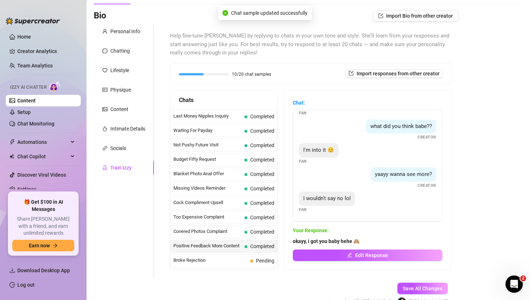
scroll to position [21, 0]
click at [267, 259] on span "Pending" at bounding box center [265, 261] width 18 height 6
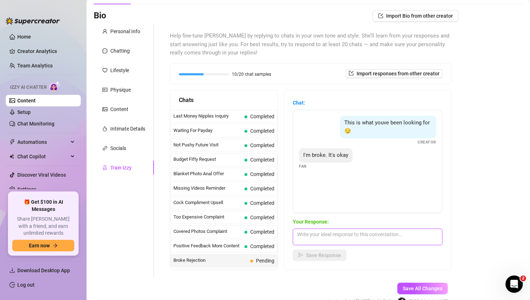
click at [312, 236] on textarea at bounding box center [368, 237] width 150 height 17
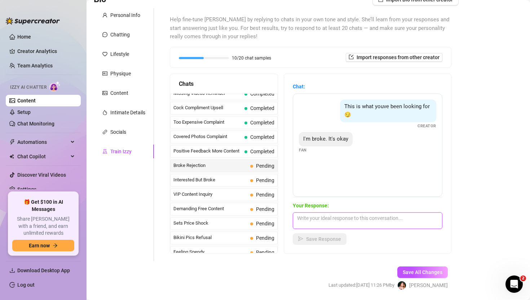
scroll to position [0, 0]
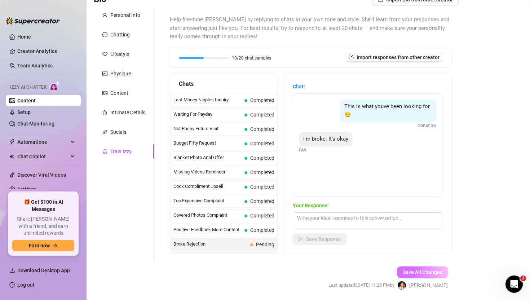
click at [421, 274] on span "Save All Changes" at bounding box center [423, 273] width 40 height 6
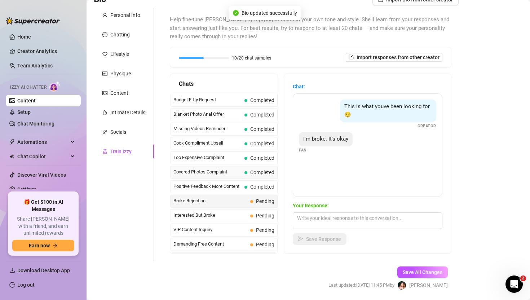
scroll to position [45, 0]
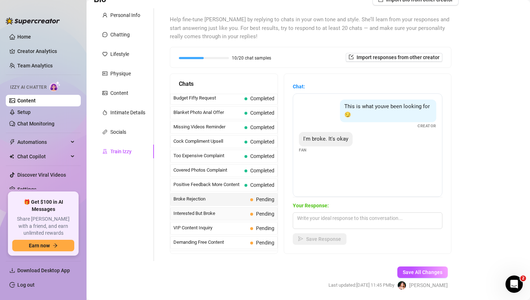
click at [213, 215] on span "Interested But Broke" at bounding box center [211, 213] width 74 height 7
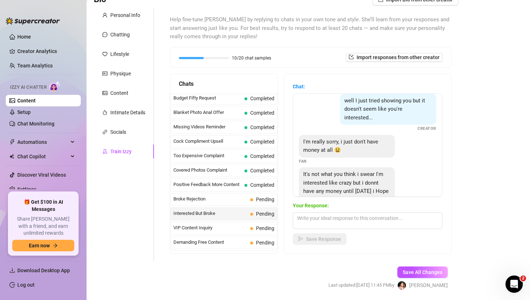
scroll to position [6, 0]
click at [356, 220] on textarea at bounding box center [368, 221] width 150 height 17
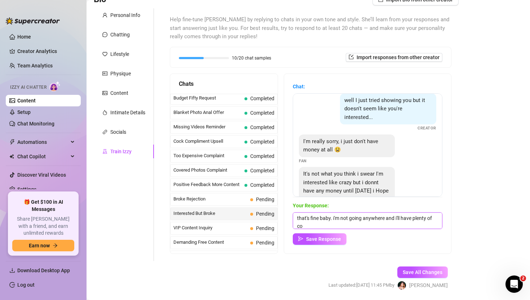
scroll to position [0, 0]
click at [309, 243] on button "Save Response" at bounding box center [320, 239] width 54 height 12
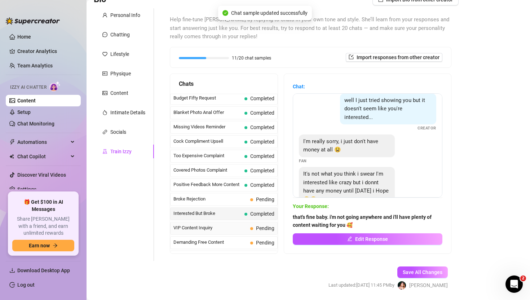
click at [259, 224] on span "Pending" at bounding box center [262, 228] width 24 height 8
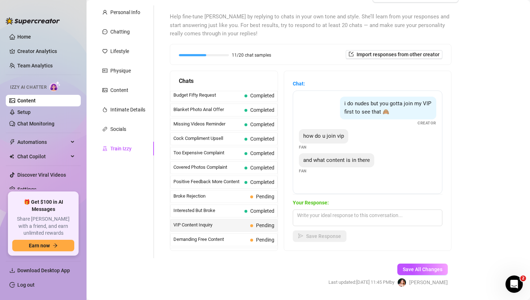
scroll to position [64, 0]
click at [354, 219] on textarea at bounding box center [368, 217] width 150 height 17
click at [354, 220] on textarea at bounding box center [368, 217] width 150 height 17
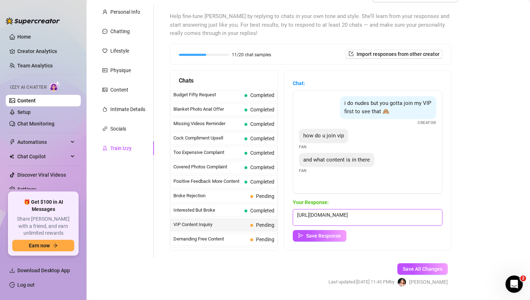
scroll to position [0, 0]
click at [296, 213] on textarea "[URL][DOMAIN_NAME]" at bounding box center [368, 217] width 150 height 17
click at [420, 220] on textarea "my OF [URL][DOMAIN_NAME]" at bounding box center [368, 217] width 150 height 17
click at [417, 215] on textarea "my OF [URL][DOMAIN_NAME]" at bounding box center [368, 217] width 150 height 17
click at [372, 223] on textarea "my OF [URL][DOMAIN_NAME] tps://[DOMAIN_NAME][URL]" at bounding box center [368, 217] width 150 height 17
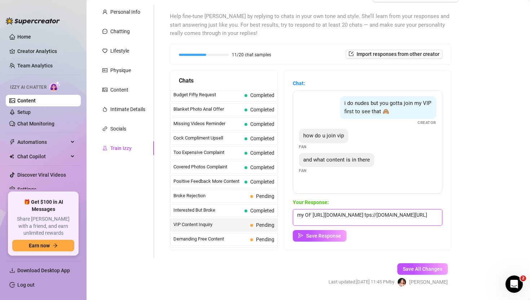
scroll to position [3, 0]
drag, startPoint x: 372, startPoint y: 223, endPoint x: 307, endPoint y: 226, distance: 64.6
click at [307, 226] on div "Your Response: my OF [URL][DOMAIN_NAME] tps://[DOMAIN_NAME][URL] Save Response" at bounding box center [368, 219] width 150 height 43
click at [356, 216] on textarea "my OF [URL][DOMAIN_NAME] tps://[DOMAIN_NAME][URL]" at bounding box center [368, 217] width 150 height 17
click at [356, 222] on textarea "my OF [URL][DOMAIN_NAME] tps://[DOMAIN_NAME][URL]" at bounding box center [368, 217] width 150 height 17
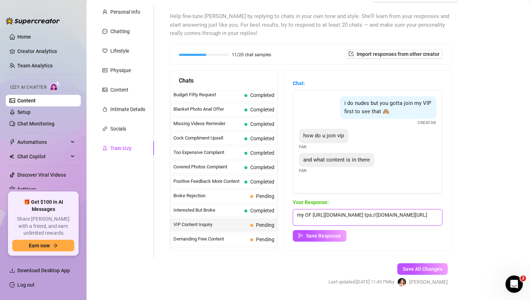
click at [356, 222] on textarea "my OF [URL][DOMAIN_NAME] tps://[DOMAIN_NAME][URL]" at bounding box center [368, 217] width 150 height 17
click at [298, 214] on textarea "my OF [URL][DOMAIN_NAME]" at bounding box center [368, 217] width 150 height 17
click at [403, 220] on textarea "my VIP has my all access content where nothing is off limits. i have bg, gg, an…" at bounding box center [368, 217] width 150 height 17
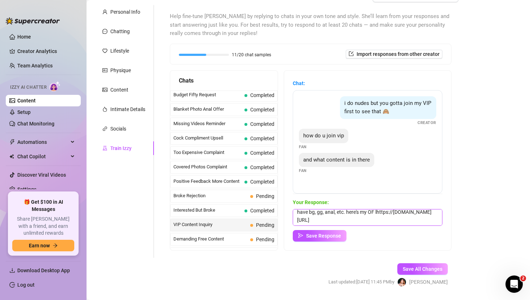
scroll to position [32, 0]
click at [369, 214] on textarea "my VIP has my all access content where nothing is off limits. i have bg, gg, an…" at bounding box center [368, 217] width 150 height 17
click at [434, 212] on textarea "my VIP has my all access content where nothing is off limits. i have bg, gg, an…" at bounding box center [368, 217] width 150 height 17
click at [435, 212] on textarea "my VIP has my all access content where nothing is off limits. i have bg, gg, an…" at bounding box center [368, 217] width 150 height 17
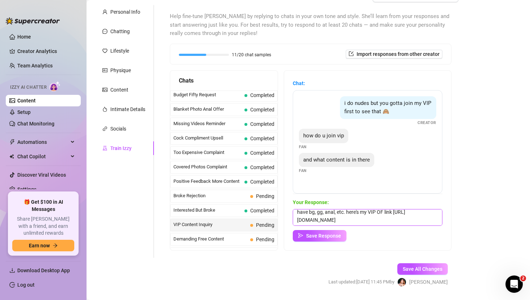
scroll to position [26, 0]
click at [299, 221] on textarea "my VIP has my all access content where nothing is off limits. 🤭 i have bg, gg, …" at bounding box center [368, 217] width 150 height 17
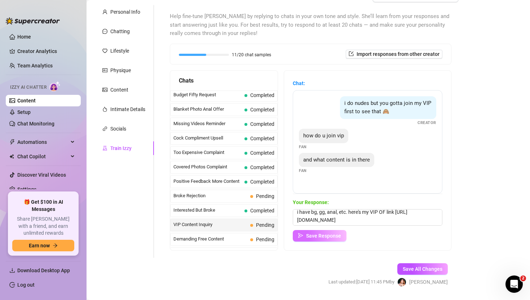
click at [311, 233] on span "Save Response" at bounding box center [323, 236] width 35 height 6
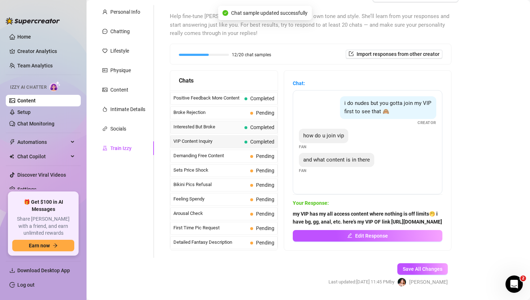
scroll to position [130, 0]
click at [244, 158] on div "Demanding Free Content Pending" at bounding box center [224, 155] width 108 height 13
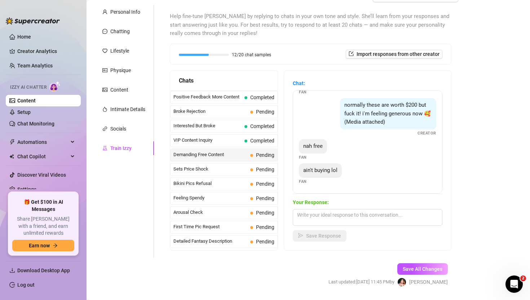
scroll to position [84, 0]
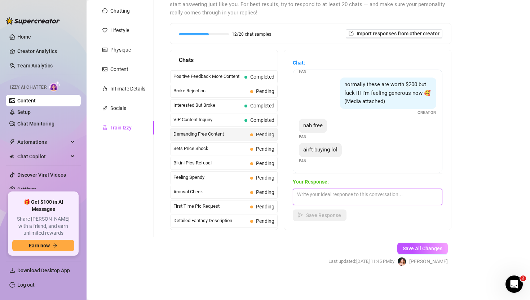
click at [341, 195] on textarea at bounding box center [368, 197] width 150 height 17
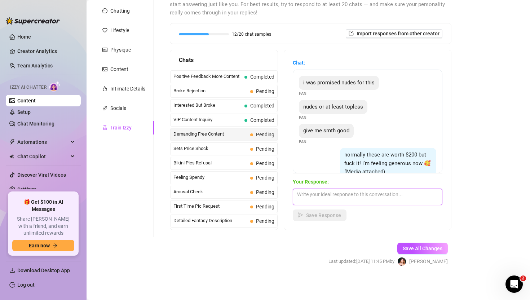
scroll to position [70, 0]
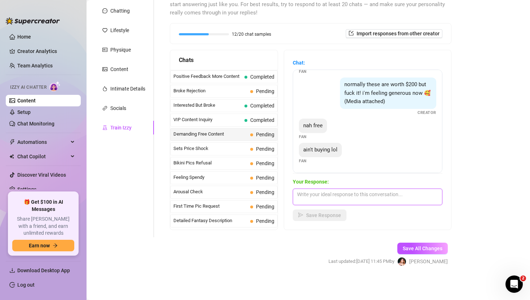
click at [321, 197] on textarea at bounding box center [368, 197] width 150 height 17
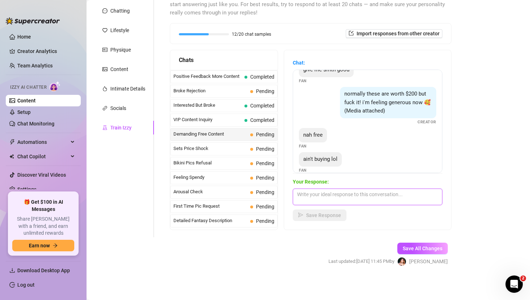
scroll to position [62, 0]
click at [372, 193] on textarea "sorry babe, this is my VIP page. If you want free content," at bounding box center [368, 197] width 150 height 17
click at [429, 196] on textarea "sorry babe, this is my VIP page. if you want free content," at bounding box center [368, 197] width 150 height 17
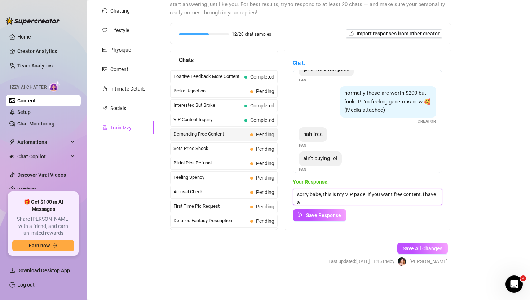
scroll to position [0, 0]
click at [332, 211] on button "Save Response" at bounding box center [320, 216] width 54 height 12
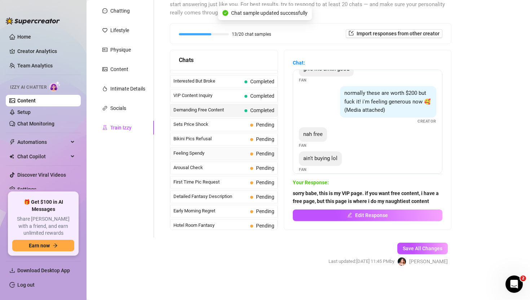
scroll to position [156, 0]
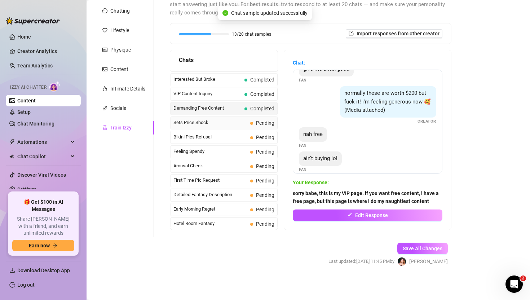
click at [241, 125] on span "Sets Price Shock" at bounding box center [211, 122] width 74 height 7
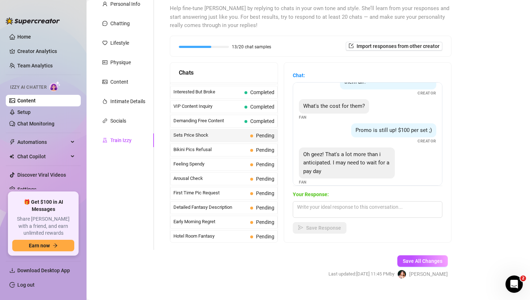
scroll to position [31, 0]
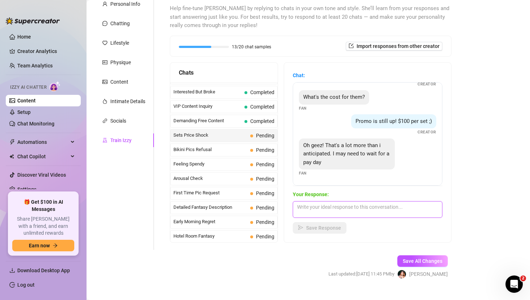
click at [369, 209] on textarea at bounding box center [368, 209] width 150 height 17
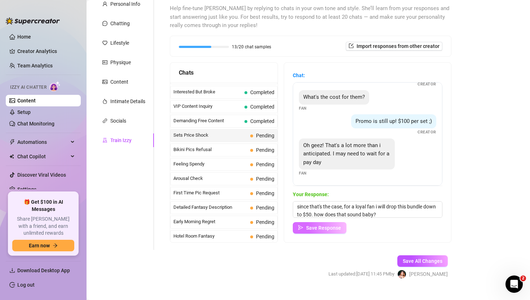
click at [342, 226] on button "Save Response" at bounding box center [320, 228] width 54 height 12
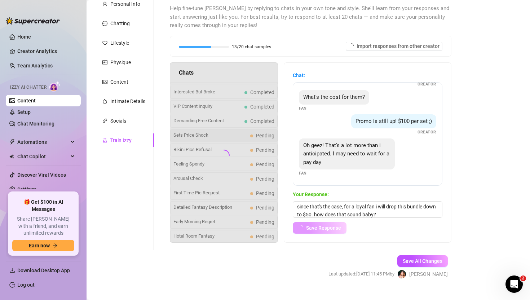
scroll to position [30, 0]
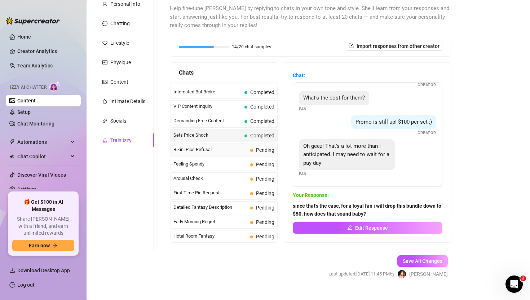
click at [251, 150] on span at bounding box center [251, 150] width 3 height 3
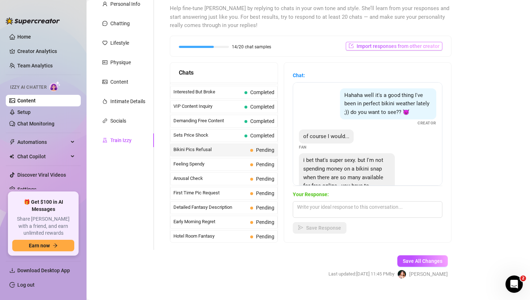
click at [381, 46] on span "Import responses from other creator" at bounding box center [398, 46] width 83 height 6
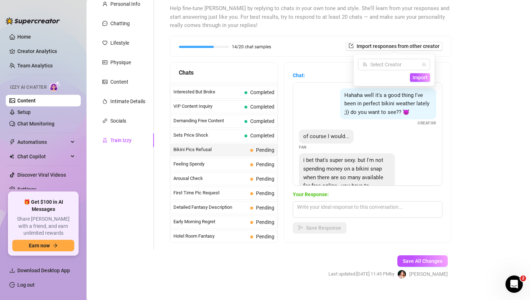
click at [319, 82] on div "Hahaha well it's a good thing I've been in perfect bikini weather lately ;)) do…" at bounding box center [368, 134] width 150 height 104
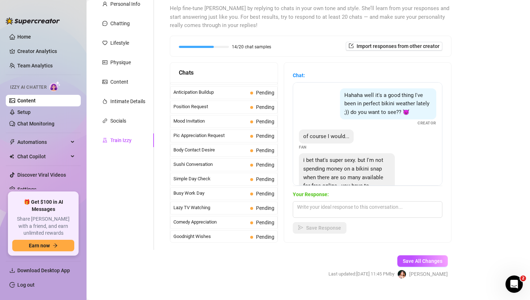
scroll to position [648, 0]
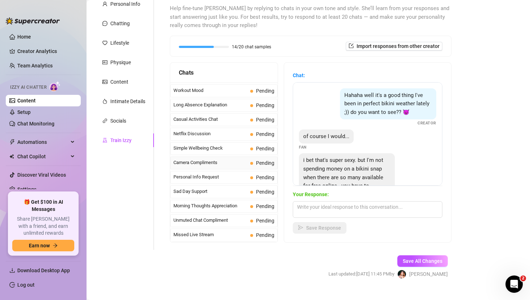
click at [234, 162] on span "Camera Compliments" at bounding box center [211, 162] width 74 height 7
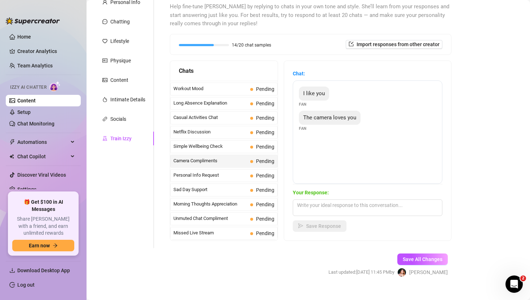
scroll to position [74, 0]
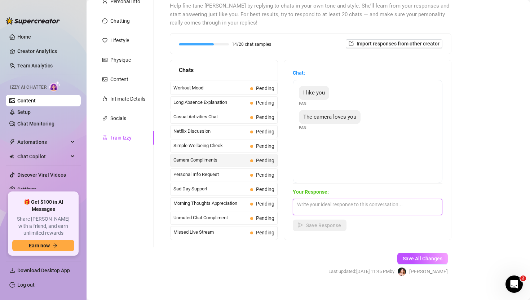
click at [309, 208] on textarea at bounding box center [368, 207] width 150 height 17
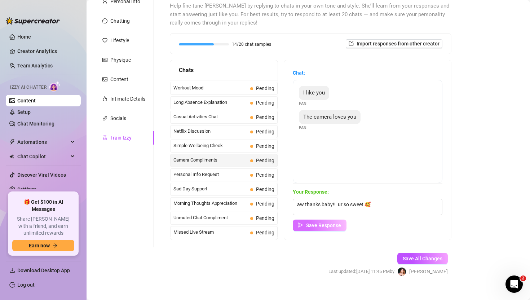
click at [318, 227] on span "Save Response" at bounding box center [323, 226] width 35 height 6
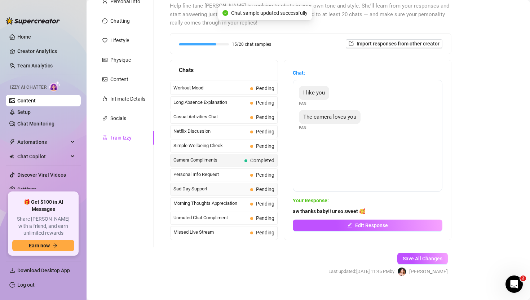
click at [205, 187] on span "Sad Day Support" at bounding box center [211, 188] width 74 height 7
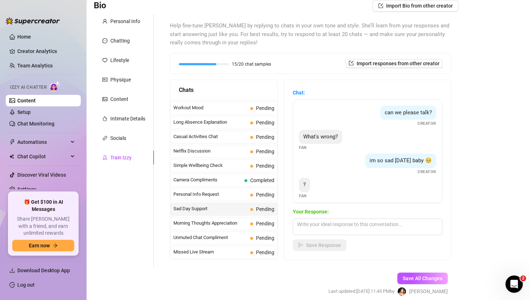
scroll to position [53, 0]
click at [353, 227] on textarea at bounding box center [368, 227] width 150 height 17
click at [257, 224] on span "Pending" at bounding box center [265, 225] width 18 height 6
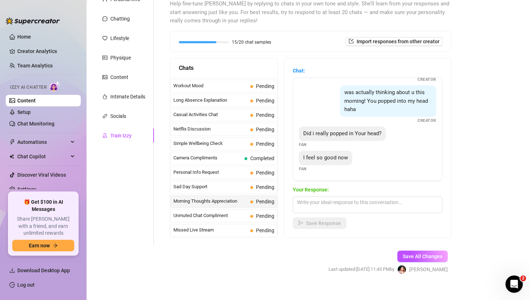
scroll to position [78, 0]
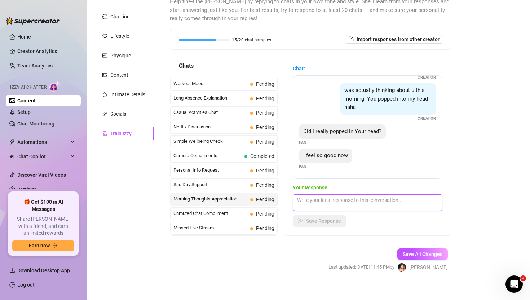
click at [355, 199] on textarea at bounding box center [368, 202] width 150 height 17
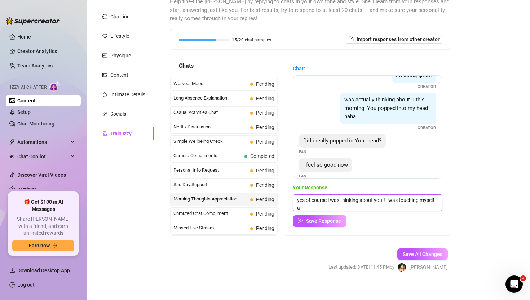
scroll to position [0, 0]
click at [331, 216] on button "Save Response" at bounding box center [320, 221] width 54 height 12
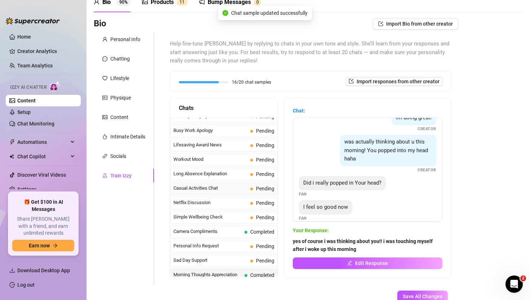
scroll to position [612, 0]
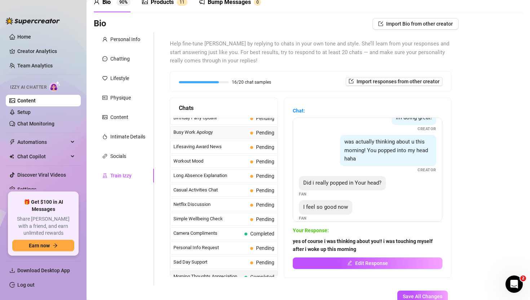
click at [233, 131] on span "Busy Work Apology" at bounding box center [211, 132] width 74 height 7
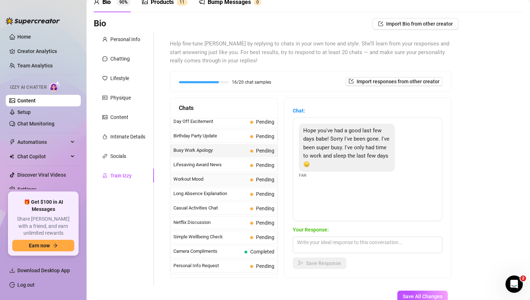
scroll to position [593, 0]
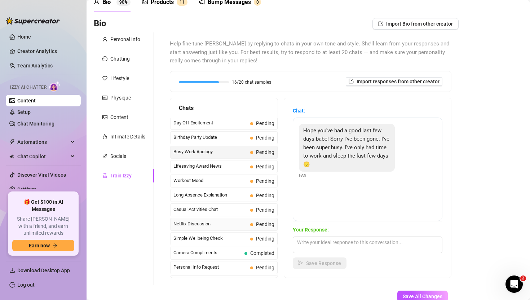
click at [229, 223] on span "Netflix Discussion" at bounding box center [211, 223] width 74 height 7
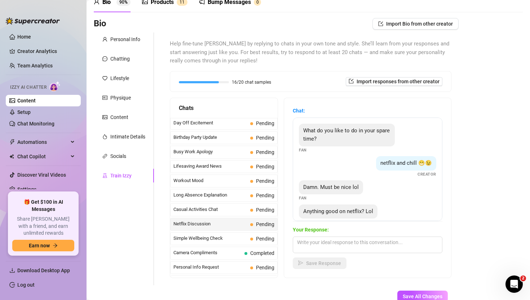
scroll to position [14, 0]
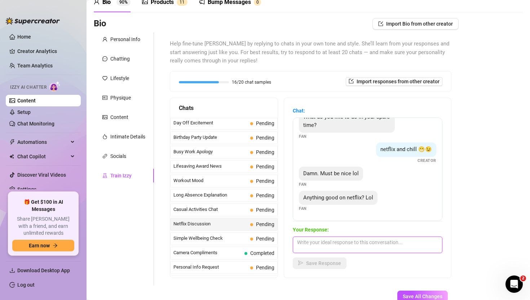
click at [349, 245] on textarea at bounding box center [368, 245] width 150 height 17
click at [354, 240] on textarea at bounding box center [368, 245] width 150 height 17
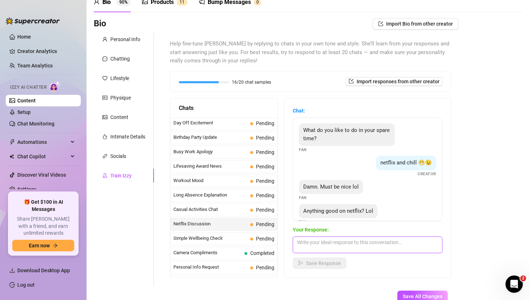
scroll to position [1, 0]
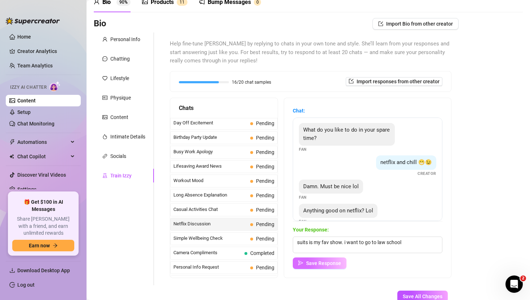
click at [312, 263] on span "Save Response" at bounding box center [323, 264] width 35 height 6
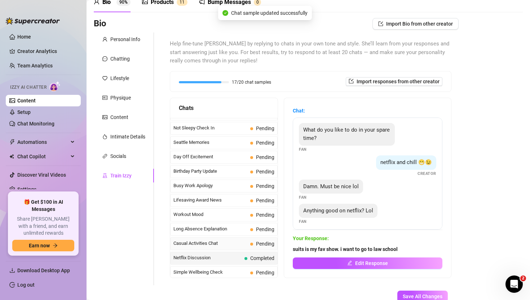
scroll to position [557, 0]
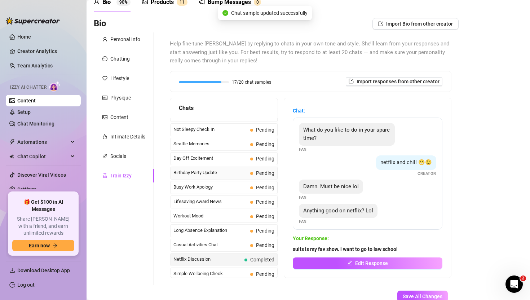
click at [246, 171] on span "Birthday Party Update" at bounding box center [211, 172] width 74 height 7
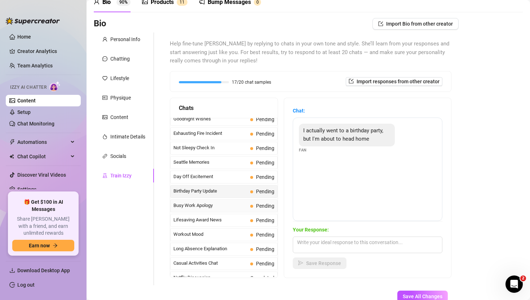
scroll to position [533, 0]
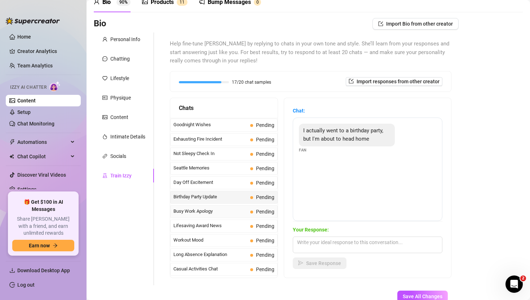
click at [253, 182] on span at bounding box center [251, 183] width 3 height 3
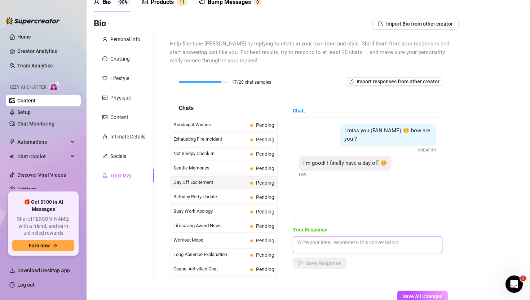
click at [323, 243] on textarea at bounding box center [368, 245] width 150 height 17
click at [342, 242] on textarea "i love that for you!! do you have some time off for me to make your day off spe…" at bounding box center [368, 245] width 150 height 17
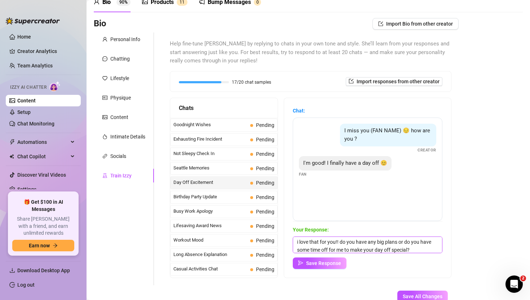
scroll to position [84, 0]
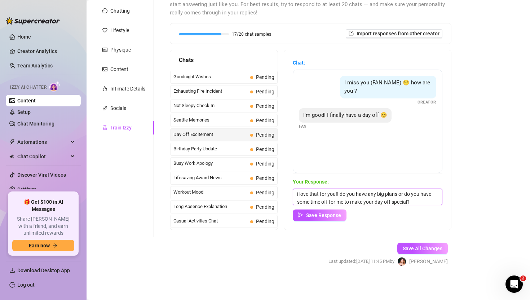
click at [413, 201] on textarea "i love that for you!! do you have any big plans or do you have some time off fo…" at bounding box center [368, 197] width 150 height 17
click at [327, 202] on textarea "i love that for you!! do you have any big plans or do you have some time off fo…" at bounding box center [368, 197] width 150 height 17
click at [422, 200] on textarea "i love that for you!! do you have any big plans or do you have some time for me…" at bounding box center [368, 197] width 150 height 17
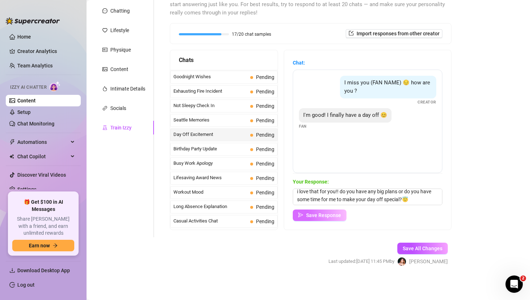
click at [321, 218] on span "Save Response" at bounding box center [323, 216] width 35 height 6
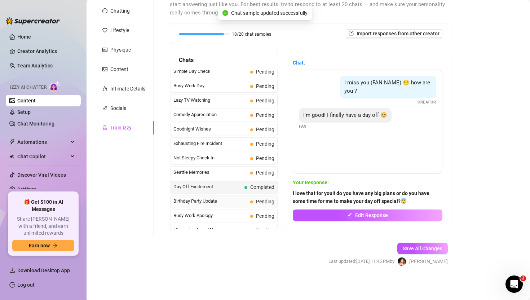
scroll to position [472, 0]
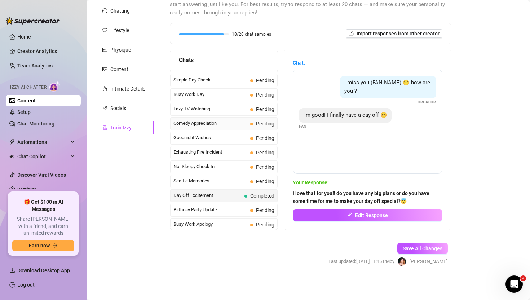
click at [220, 127] on div "Comedy Appreciation Pending" at bounding box center [224, 123] width 108 height 13
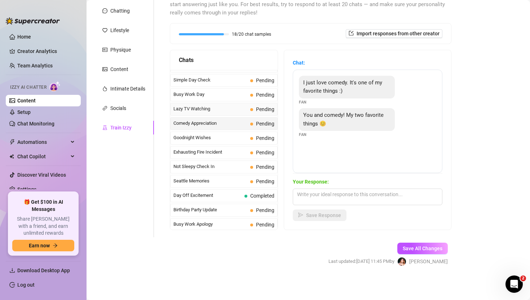
click at [223, 108] on span "Lazy TV Watching" at bounding box center [211, 108] width 74 height 7
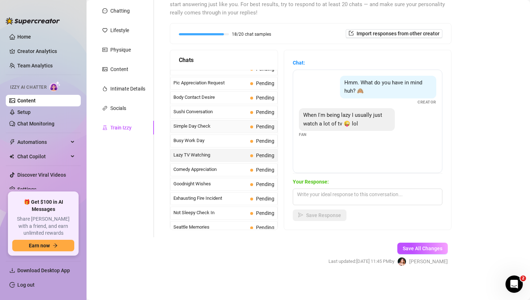
scroll to position [414, 0]
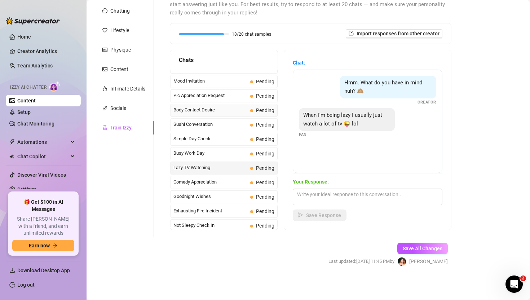
click at [223, 112] on span "Body Contact Desire" at bounding box center [211, 109] width 74 height 7
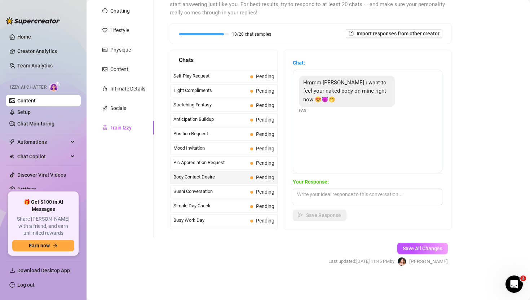
scroll to position [347, 0]
click at [214, 189] on span "Sushi Conversation" at bounding box center [211, 190] width 74 height 7
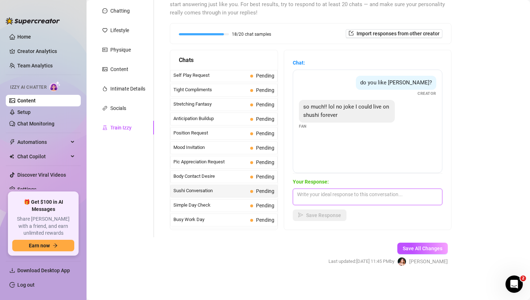
click at [323, 193] on textarea at bounding box center [368, 197] width 150 height 17
click at [253, 121] on span "Pending" at bounding box center [262, 119] width 24 height 8
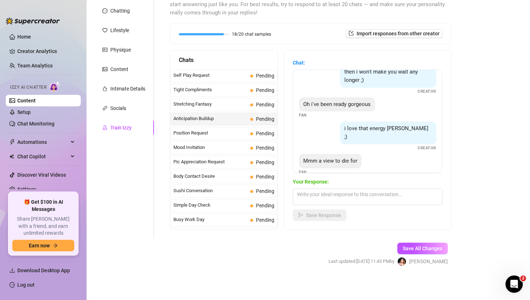
scroll to position [38, 0]
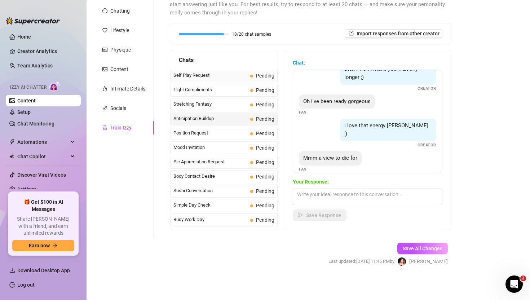
click at [253, 78] on span "Pending" at bounding box center [262, 76] width 24 height 8
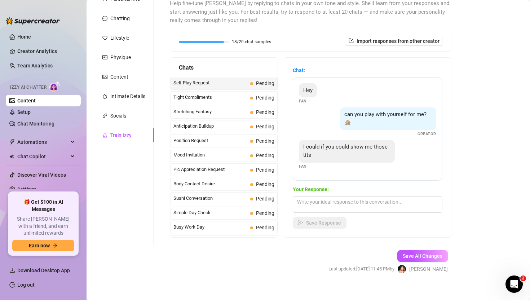
scroll to position [82, 0]
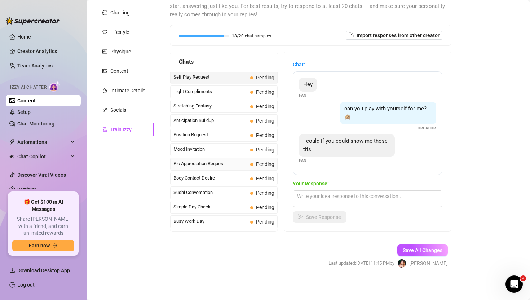
click at [230, 162] on span "Pic Appreciation Request" at bounding box center [211, 163] width 74 height 7
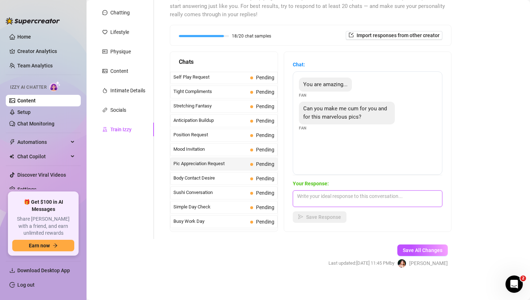
click at [325, 197] on textarea at bounding box center [368, 199] width 150 height 17
click at [302, 214] on icon "send" at bounding box center [300, 216] width 5 height 5
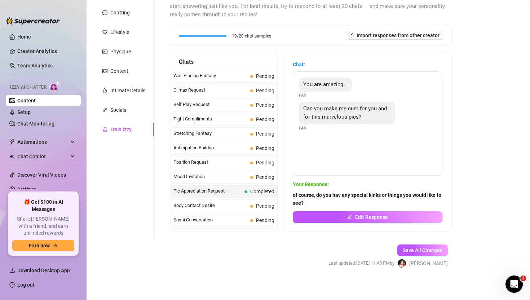
scroll to position [315, 0]
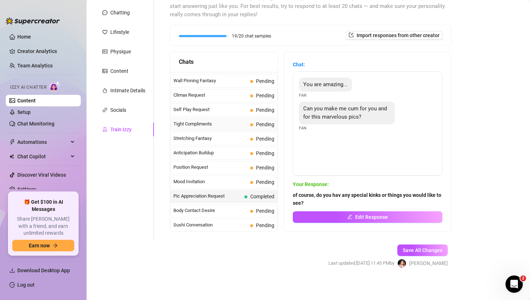
click at [224, 119] on div "Tight Compliments Pending" at bounding box center [224, 124] width 108 height 13
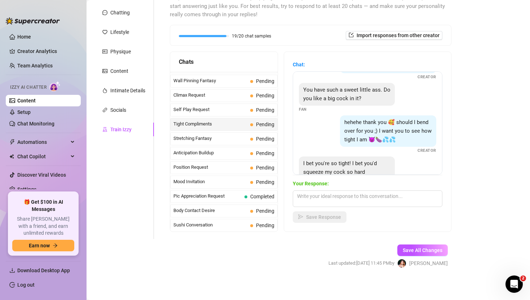
scroll to position [48, 0]
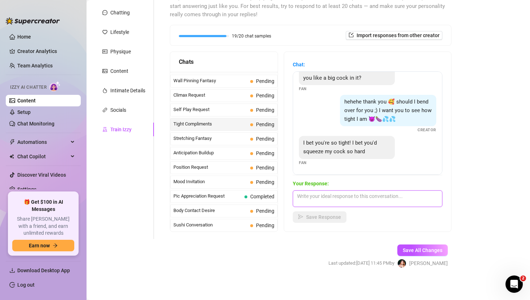
click at [330, 192] on textarea at bounding box center [368, 199] width 150 height 17
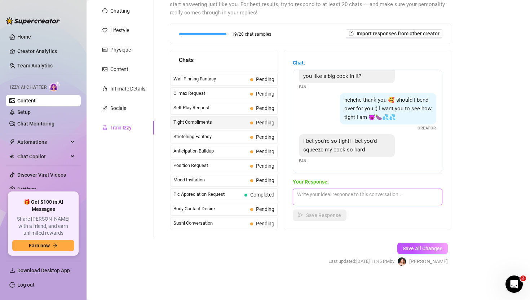
click at [333, 200] on textarea at bounding box center [368, 197] width 150 height 17
click at [334, 200] on textarea at bounding box center [368, 197] width 150 height 17
click at [333, 200] on textarea at bounding box center [368, 197] width 150 height 17
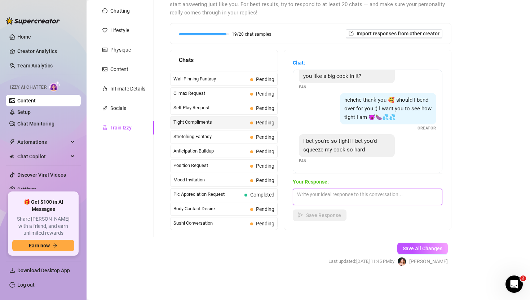
click at [314, 197] on textarea at bounding box center [368, 197] width 150 height 17
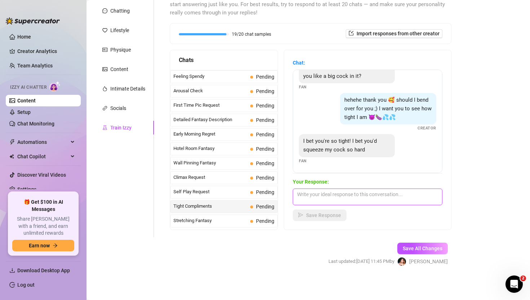
scroll to position [230, 0]
click at [245, 109] on span "First Time Pic Request" at bounding box center [211, 105] width 74 height 7
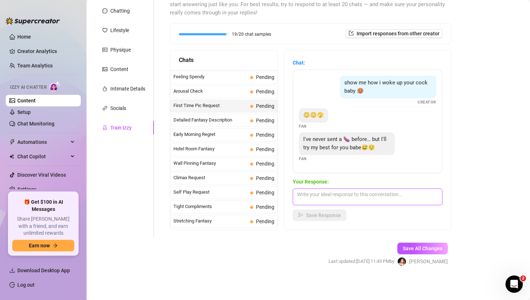
click at [324, 196] on textarea at bounding box center [368, 197] width 150 height 17
click at [322, 216] on span "Save Response" at bounding box center [323, 216] width 35 height 6
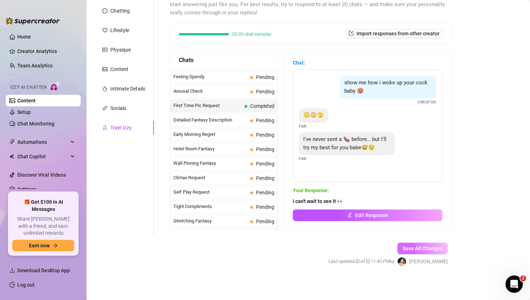
click at [410, 247] on span "Save All Changes" at bounding box center [423, 249] width 40 height 6
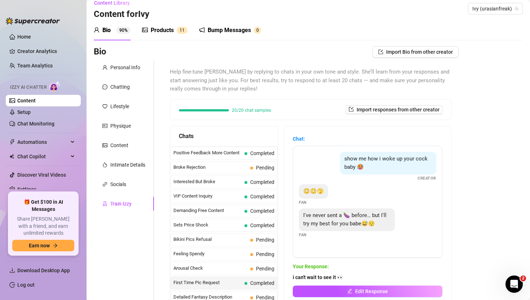
scroll to position [0, 0]
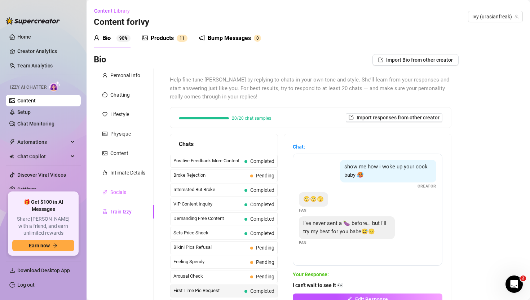
click at [127, 191] on div "Socials" at bounding box center [124, 192] width 60 height 14
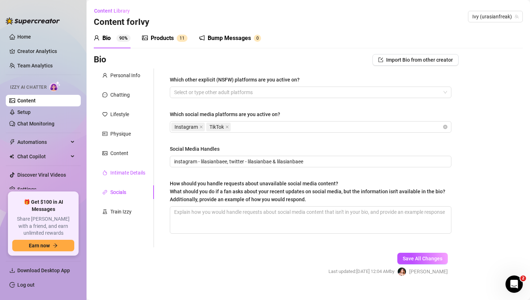
click at [121, 172] on div "Intimate Details" at bounding box center [127, 173] width 35 height 8
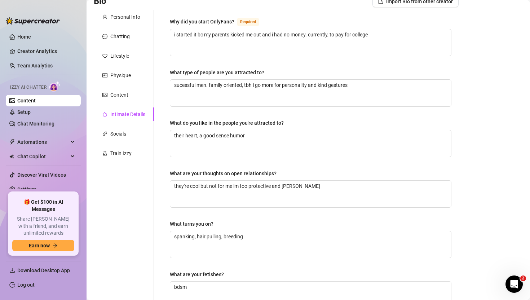
scroll to position [43, 0]
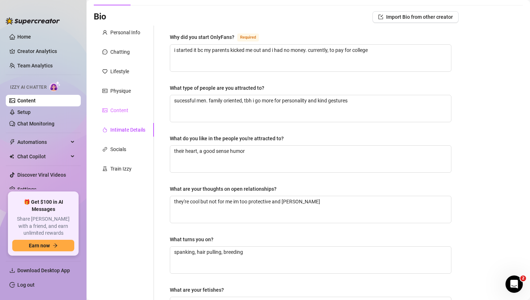
click at [130, 115] on div "Content" at bounding box center [124, 111] width 60 height 14
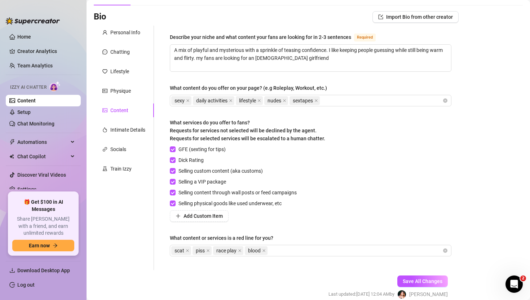
scroll to position [0, 0]
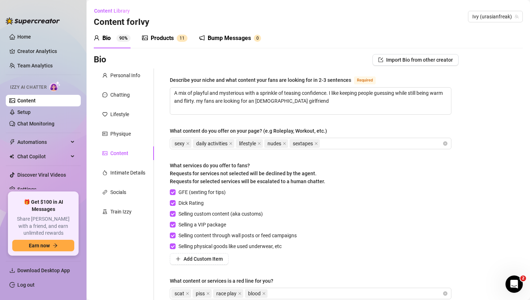
click at [134, 126] on div "Personal Info Chatting Lifestyle Physique Content Intimate Details Socials Trai…" at bounding box center [124, 191] width 60 height 245
click at [128, 139] on div "Physique" at bounding box center [124, 134] width 60 height 14
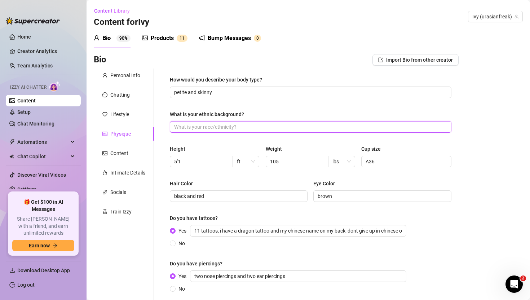
click at [202, 123] on input "What is your ethnic background?" at bounding box center [310, 127] width 272 height 8
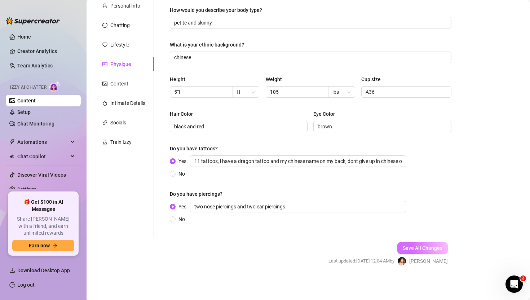
click at [420, 248] on span "Save All Changes" at bounding box center [423, 248] width 40 height 6
click at [131, 44] on div "Lifestyle" at bounding box center [124, 45] width 60 height 14
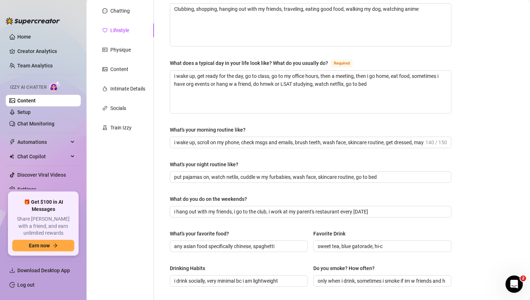
scroll to position [0, 0]
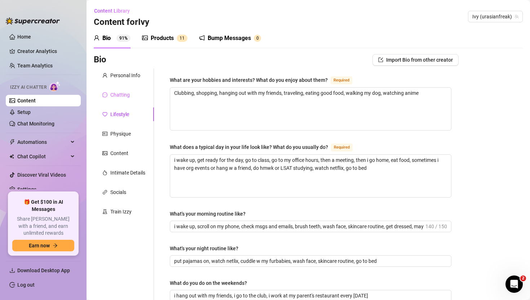
click at [121, 90] on div "Chatting" at bounding box center [124, 95] width 60 height 14
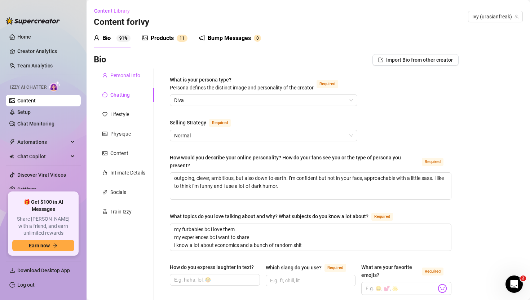
click at [126, 73] on div "Personal Info" at bounding box center [125, 75] width 30 height 8
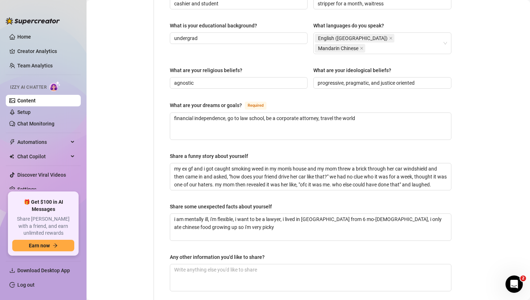
scroll to position [430, 0]
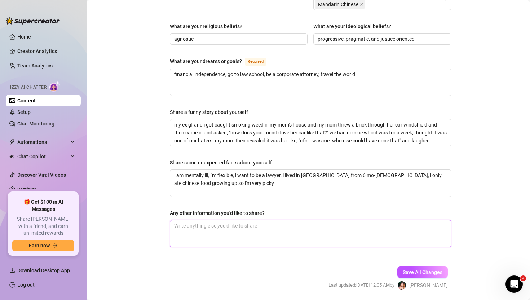
click at [228, 220] on textarea "Any other information you'd like to share?" at bounding box center [310, 233] width 281 height 27
click at [429, 270] on span "Save All Changes" at bounding box center [423, 273] width 40 height 6
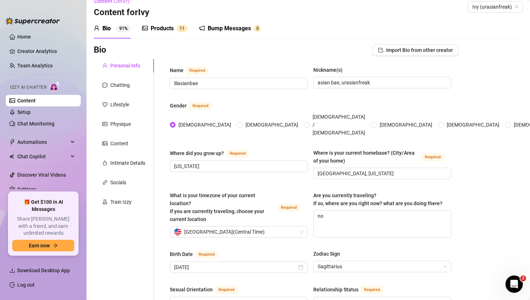
scroll to position [0, 0]
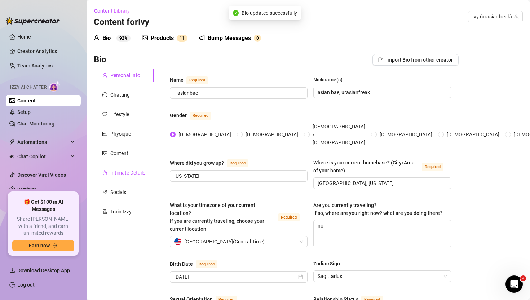
click at [127, 173] on div "Intimate Details" at bounding box center [127, 173] width 35 height 8
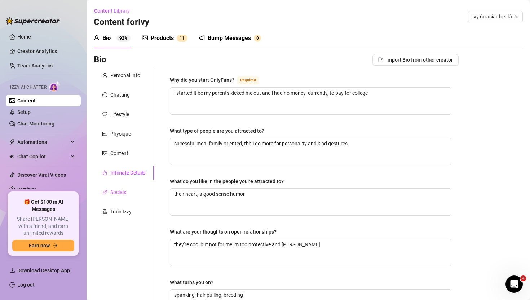
click at [113, 197] on div "Socials" at bounding box center [124, 192] width 60 height 14
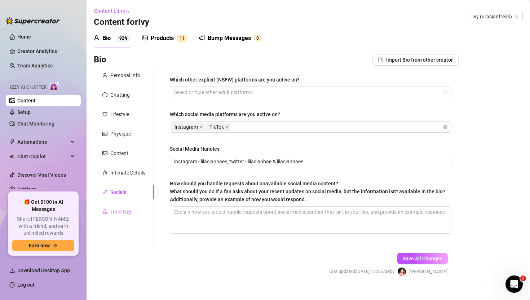
click at [114, 210] on div "Train Izzy" at bounding box center [120, 212] width 21 height 8
